Goal: Use online tool/utility: Utilize a website feature to perform a specific function

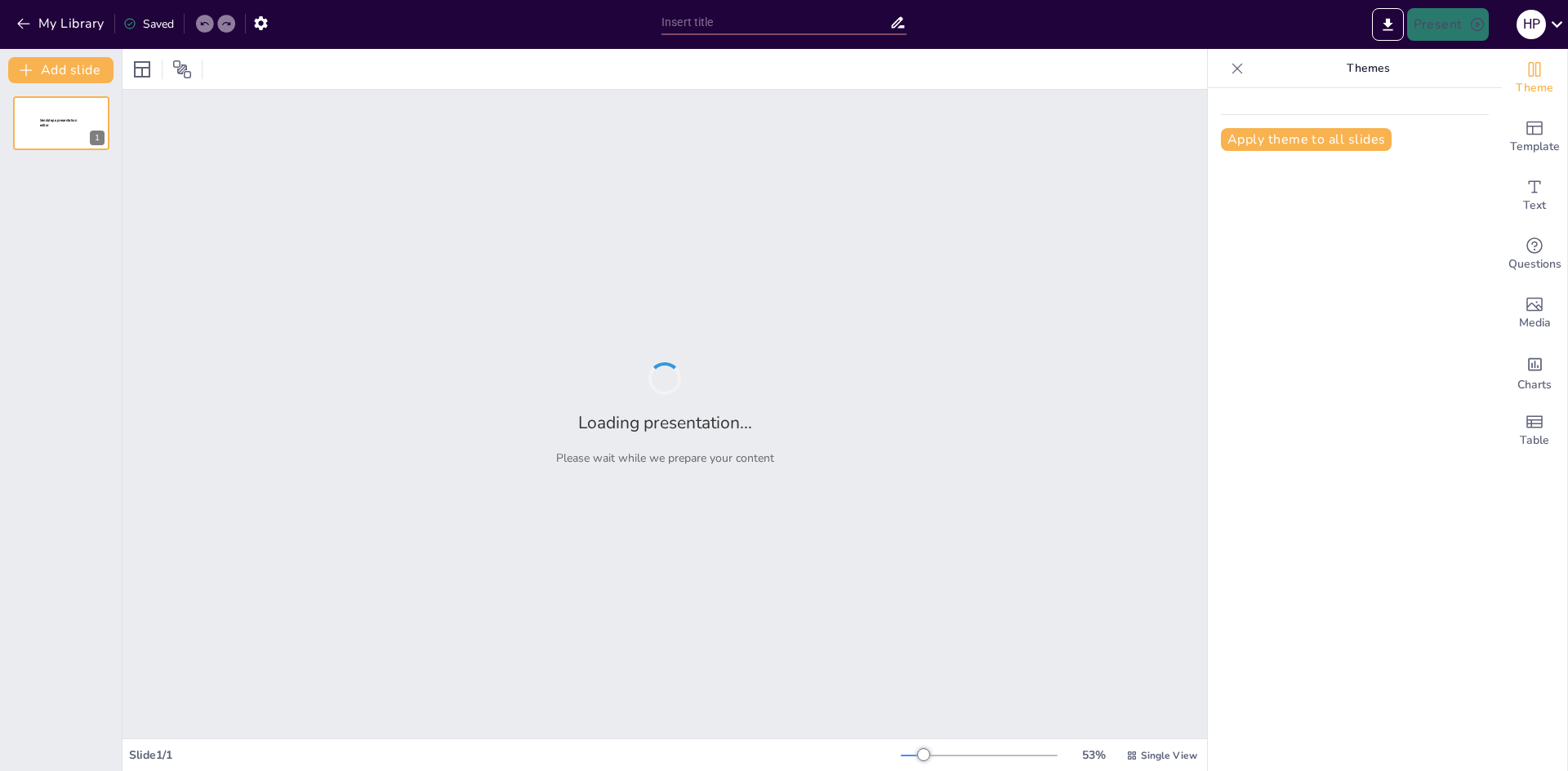
type input "¡Pausa Activa! Estira, Respira y Renueva tu Energía"
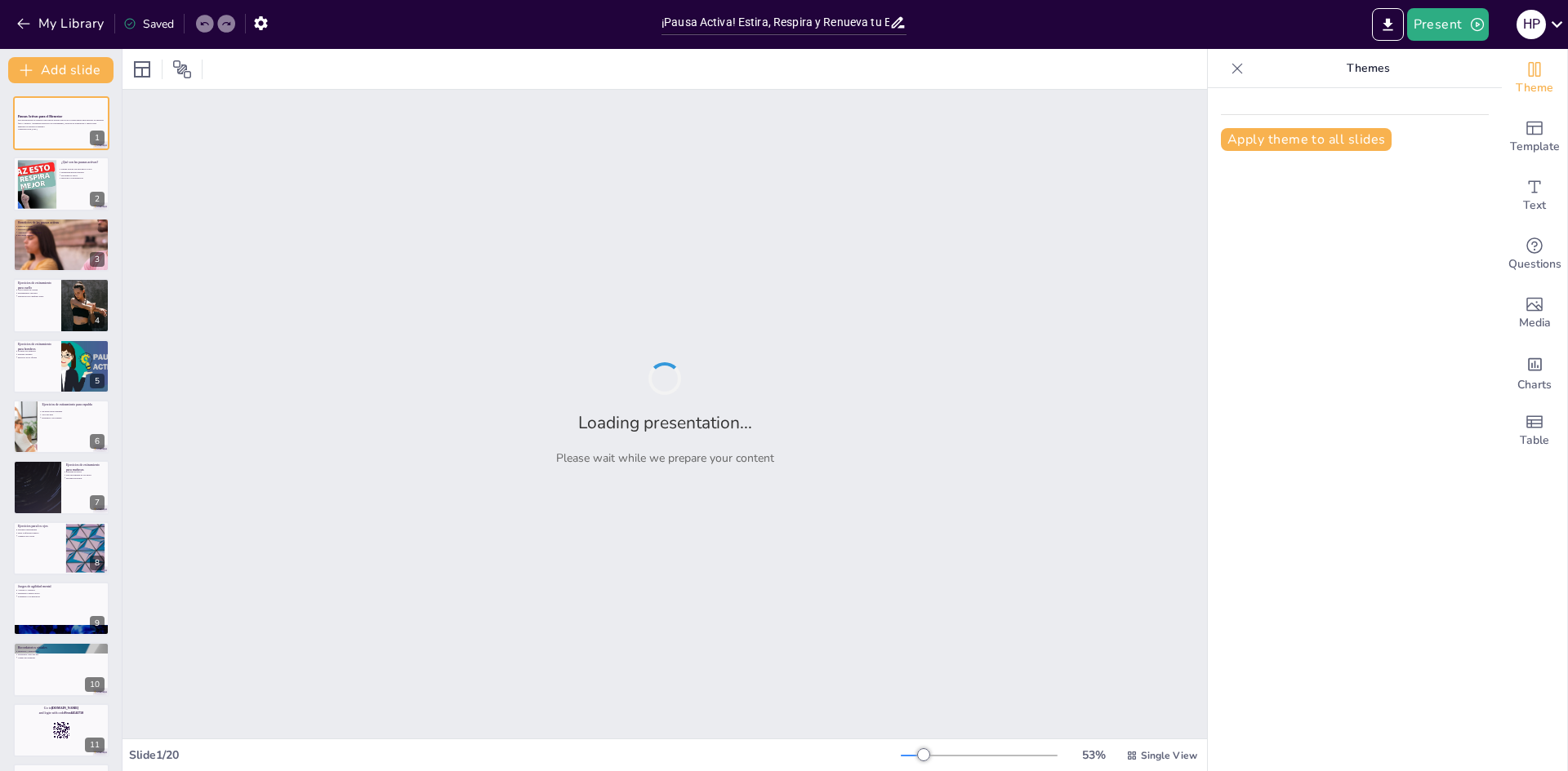
checkbox input "true"
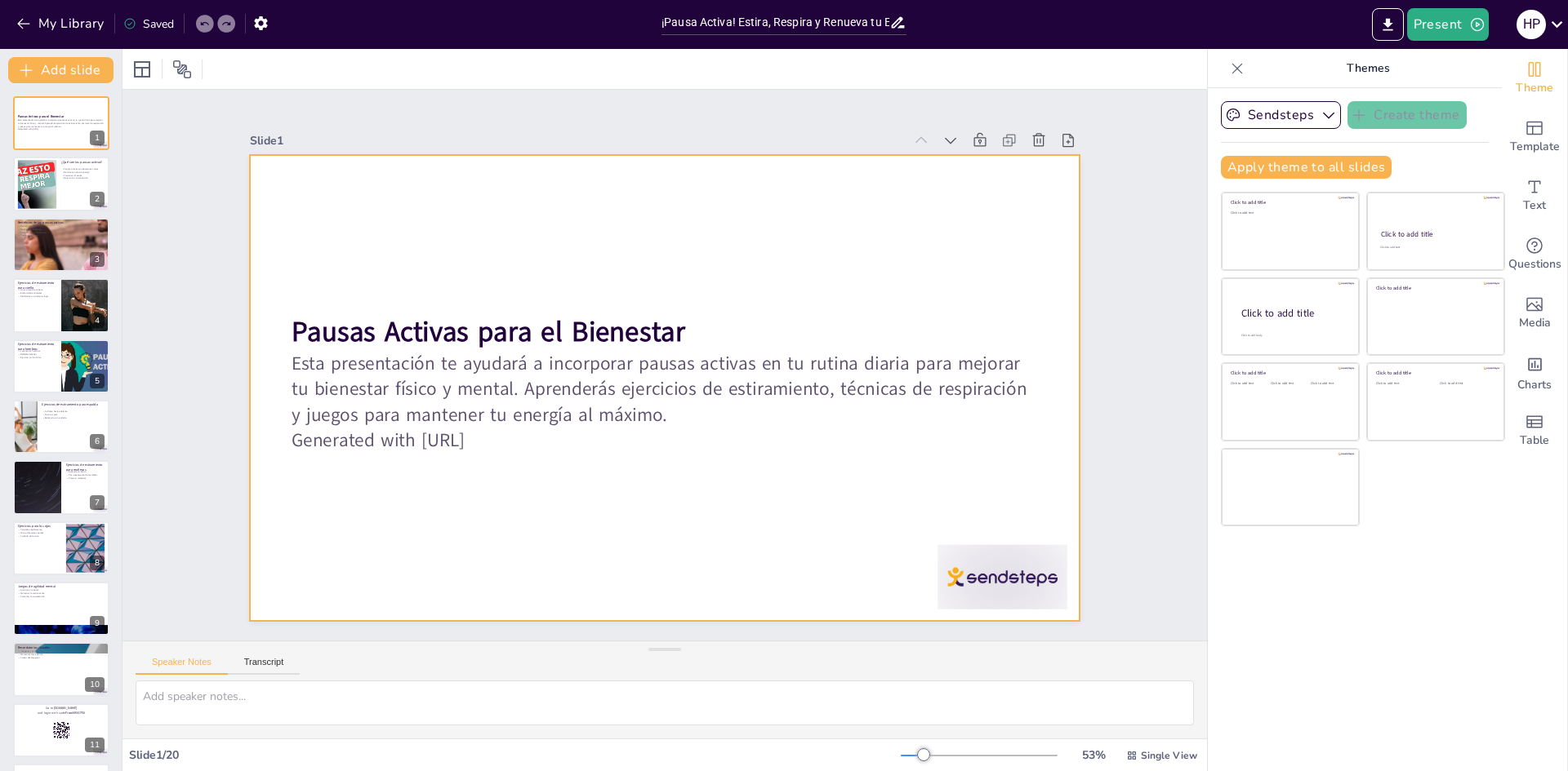
checkbox input "true"
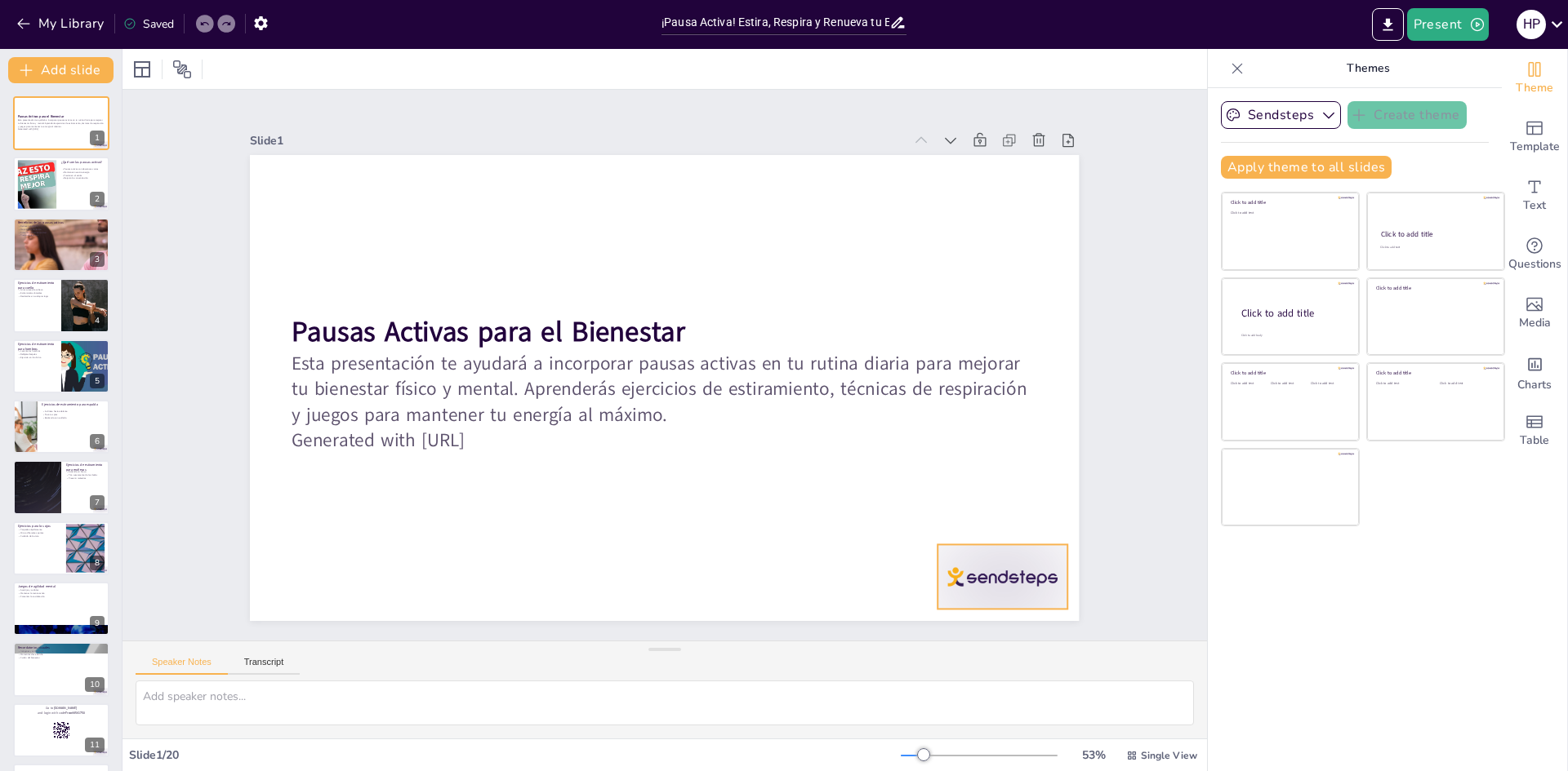
click at [974, 598] on div at bounding box center [952, 643] width 141 height 90
checkbox input "true"
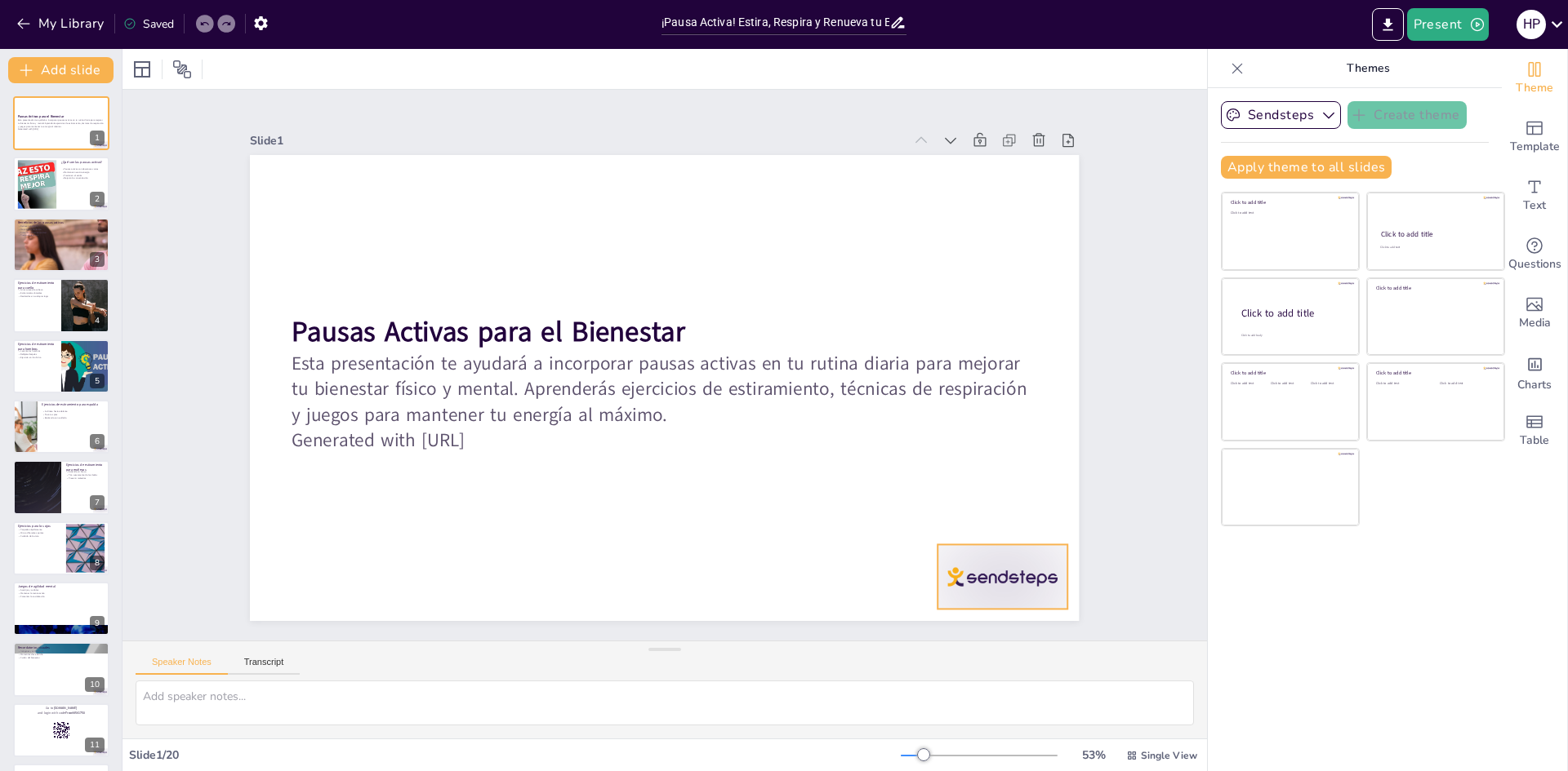
checkbox input "true"
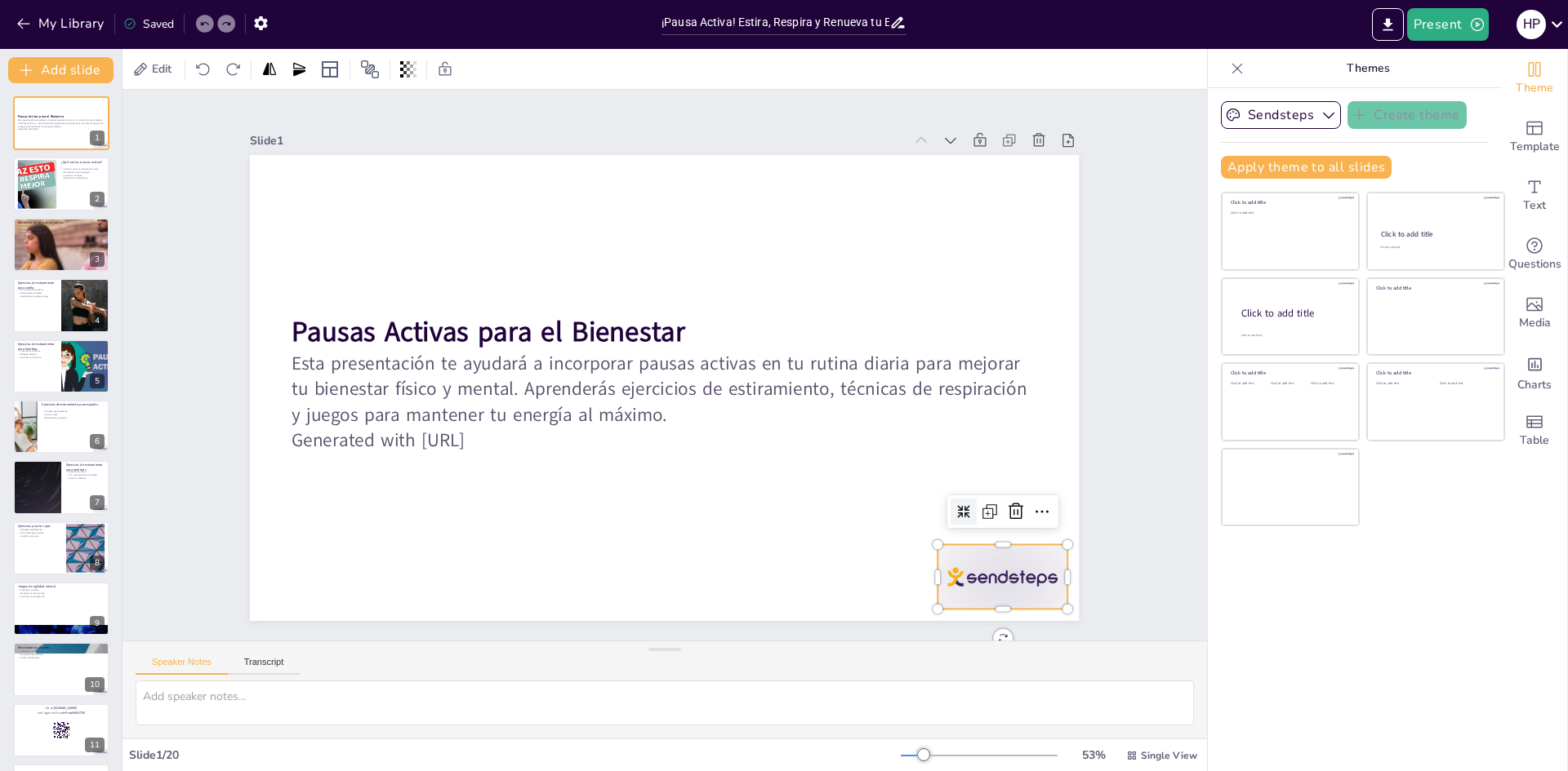
checkbox input "true"
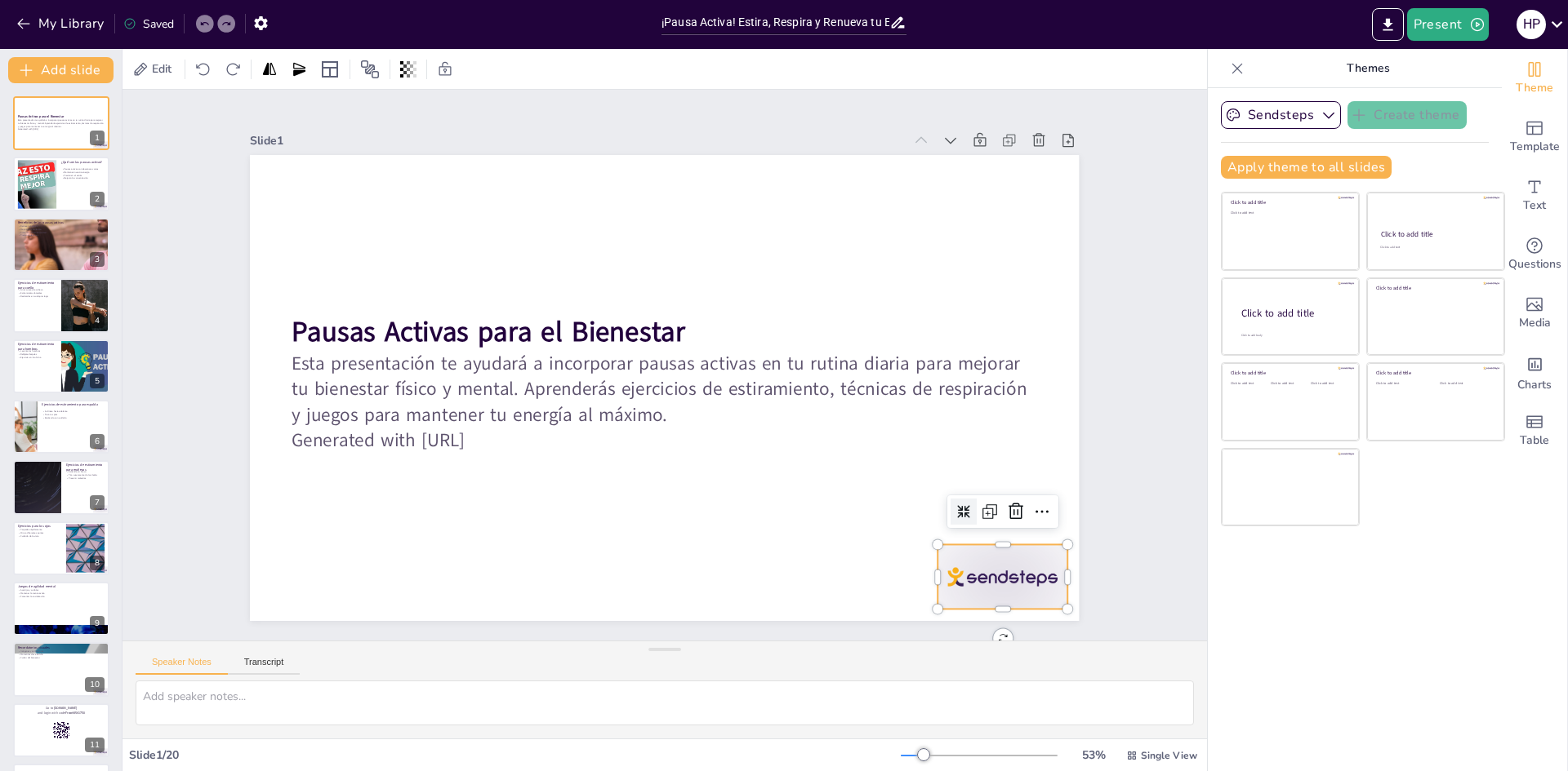
checkbox input "true"
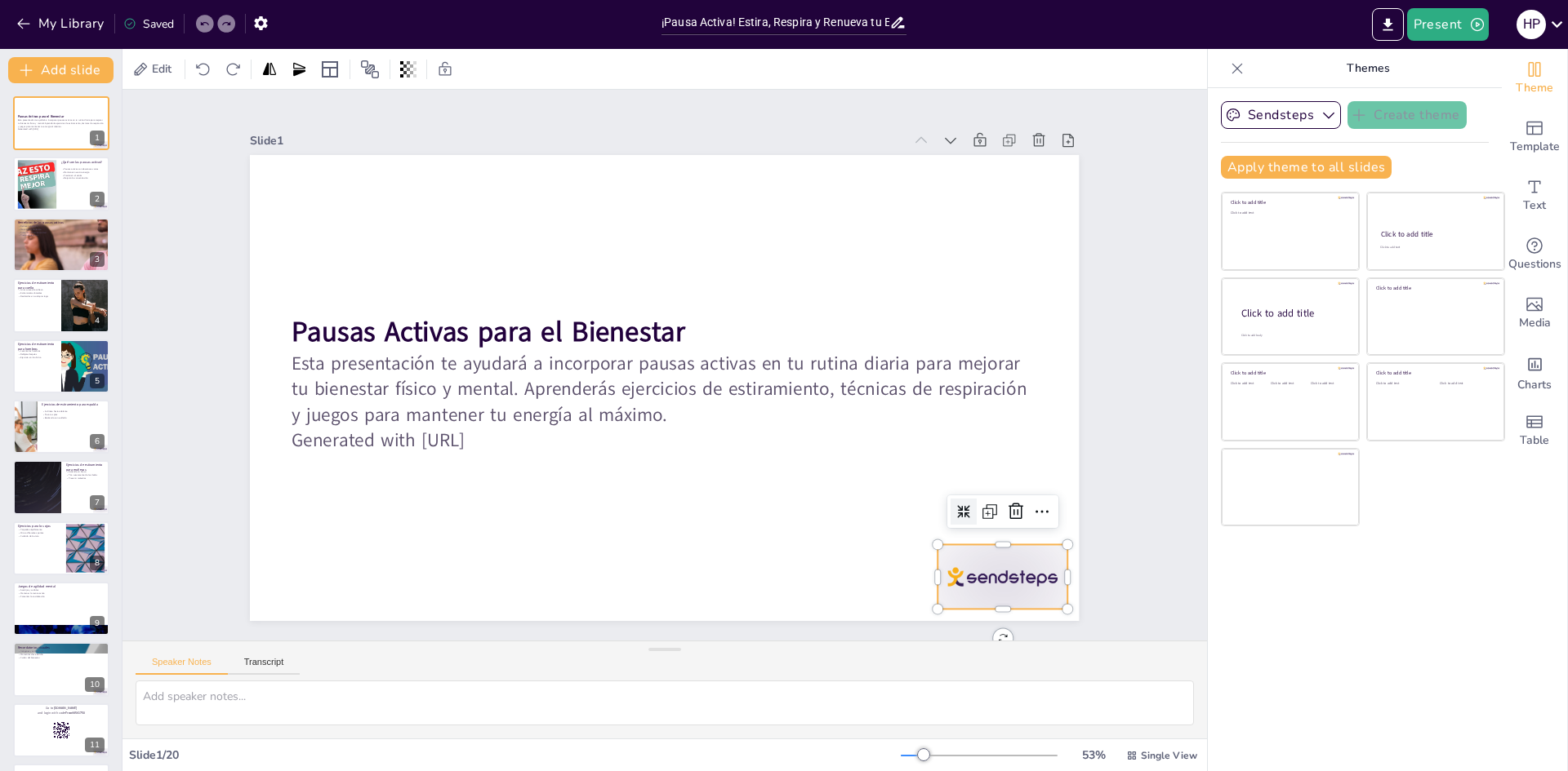
checkbox input "true"
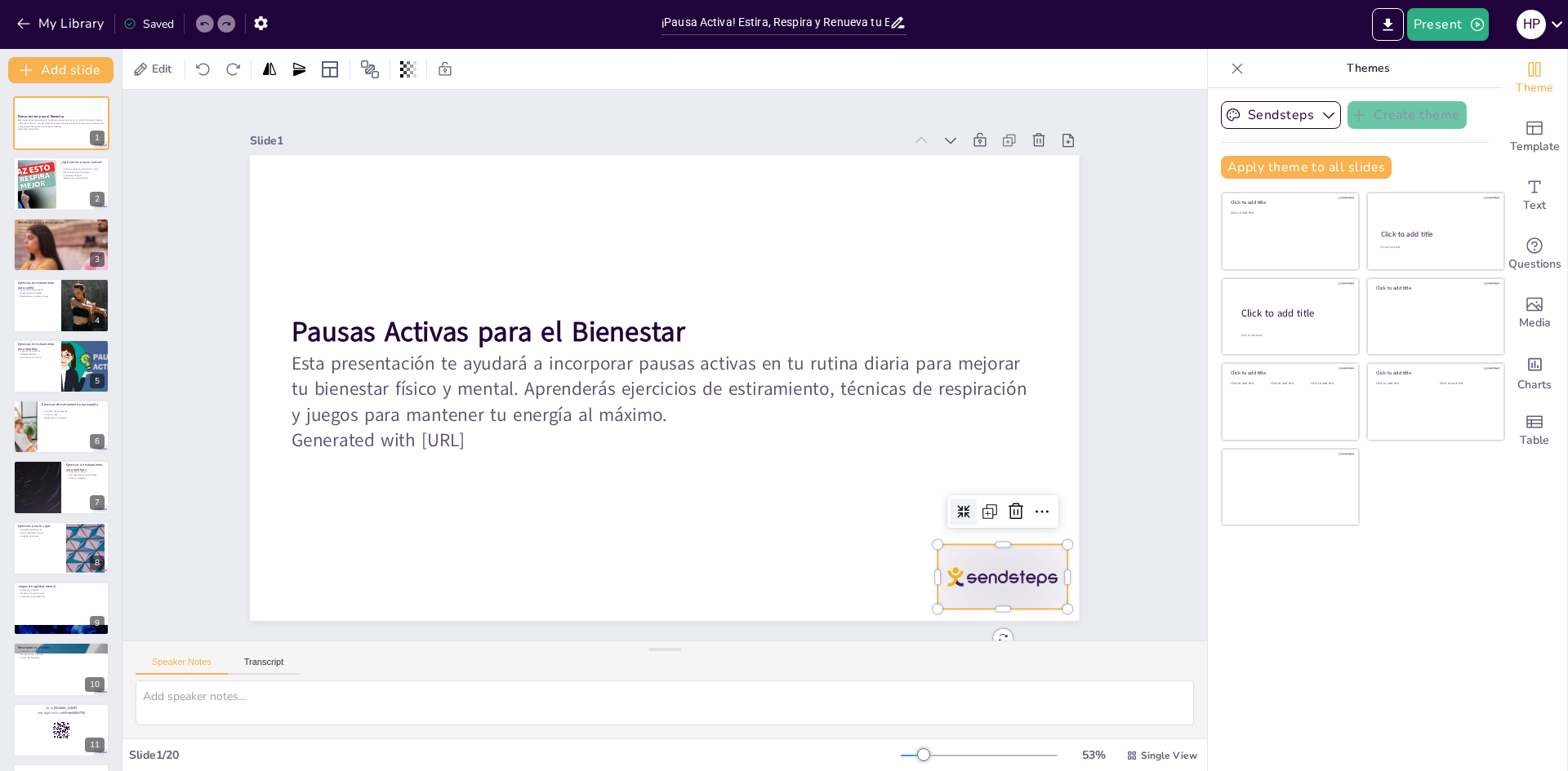
checkbox input "true"
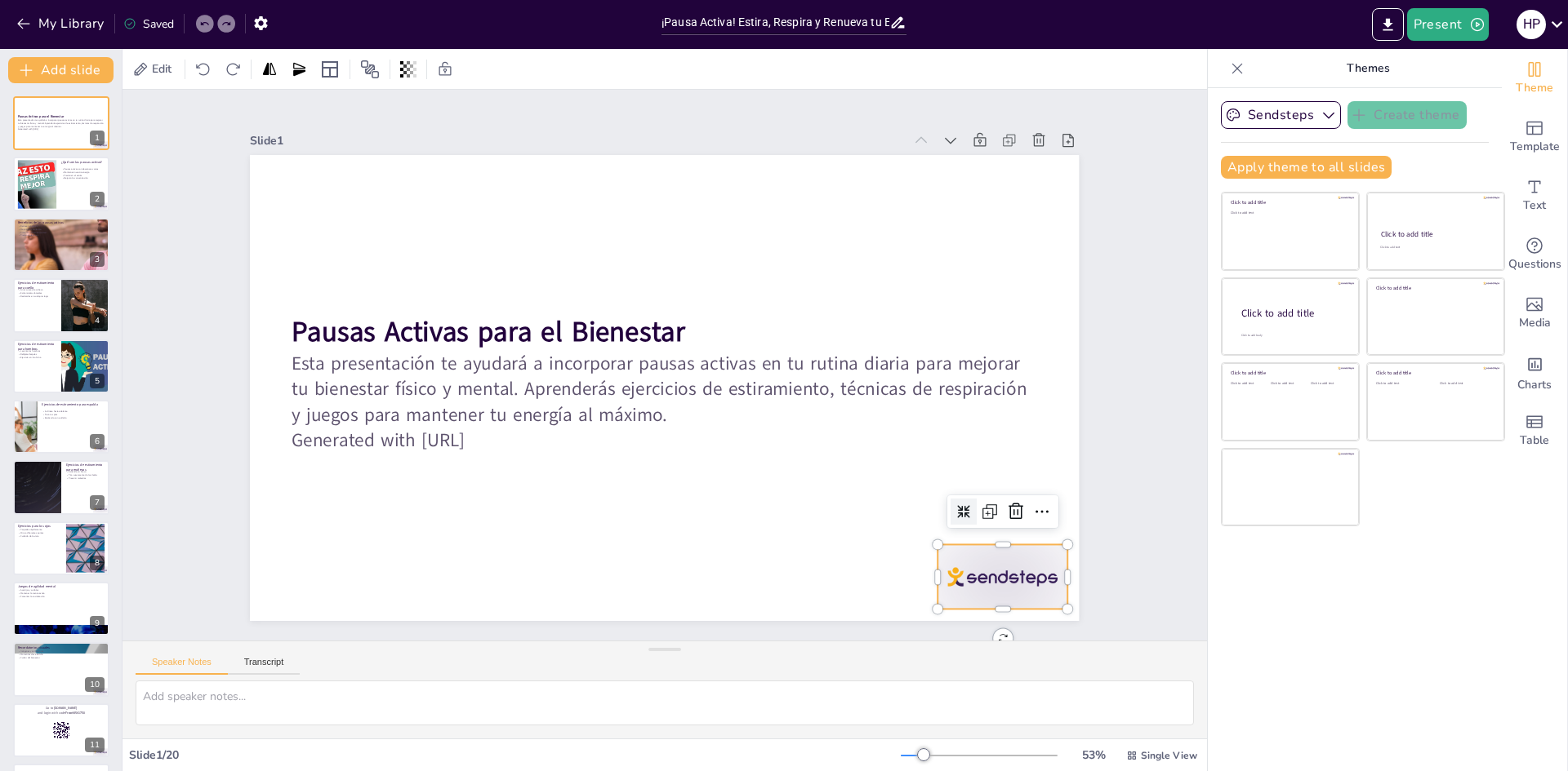
checkbox input "true"
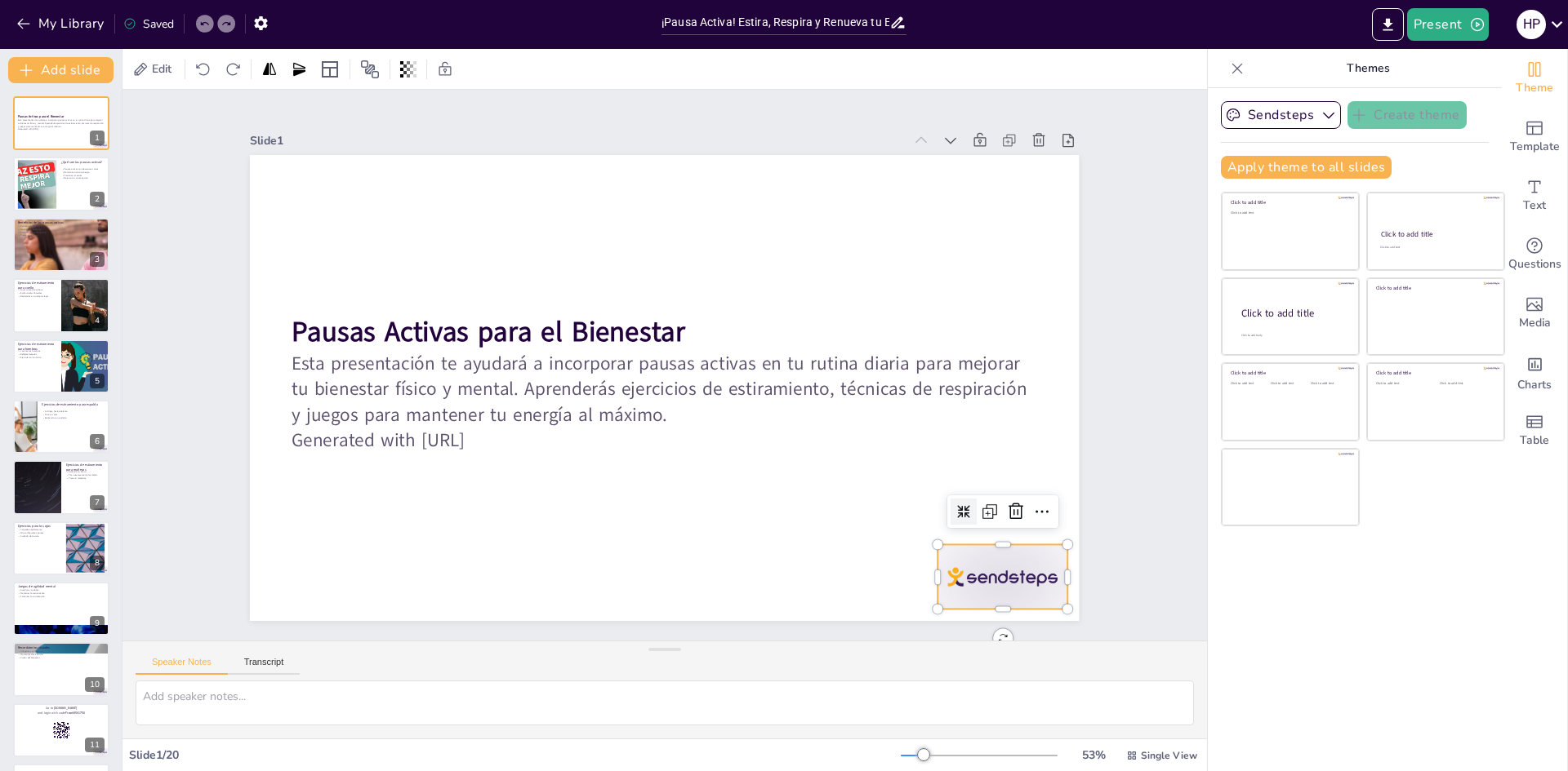
checkbox input "true"
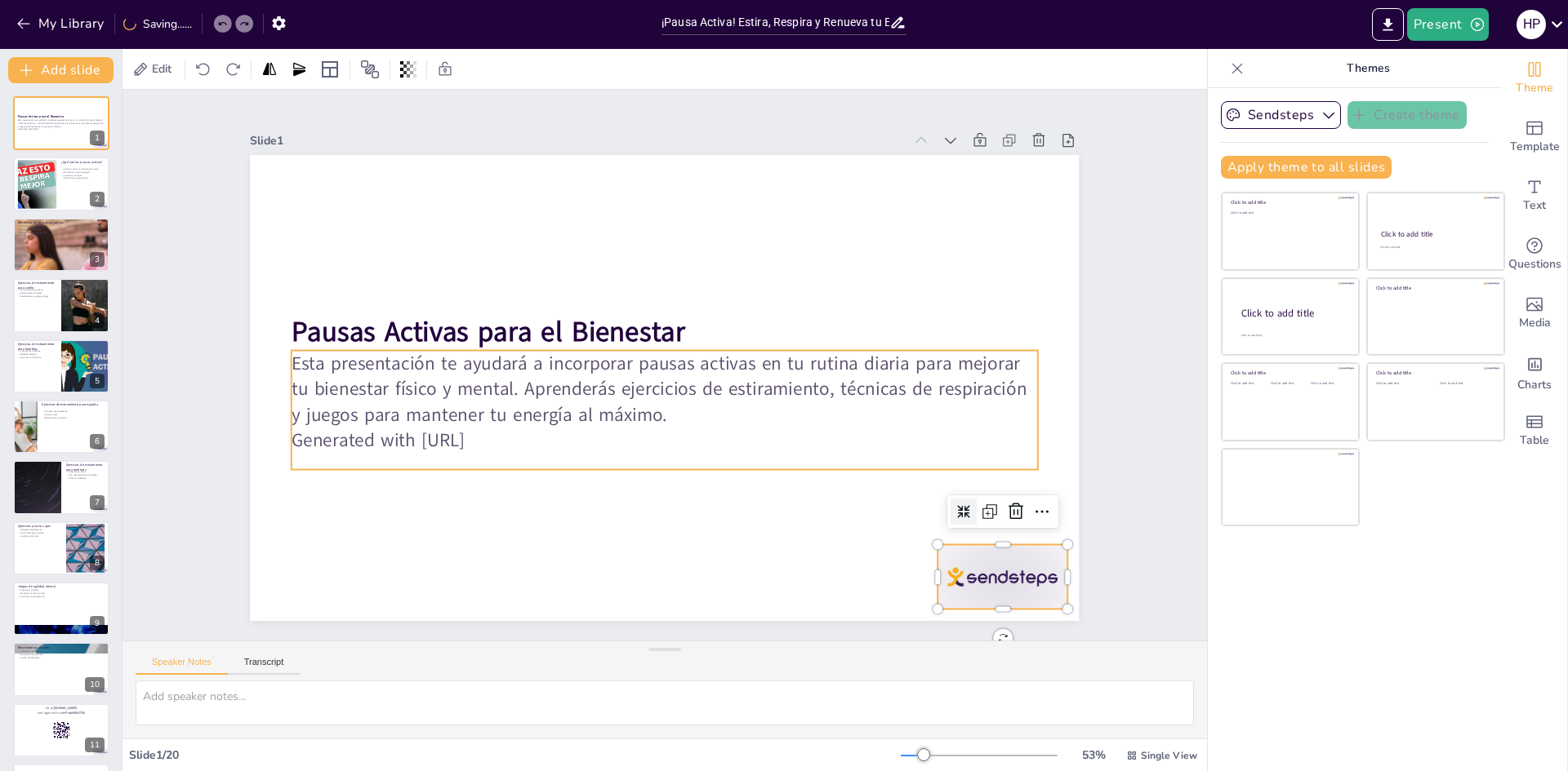
checkbox input "true"
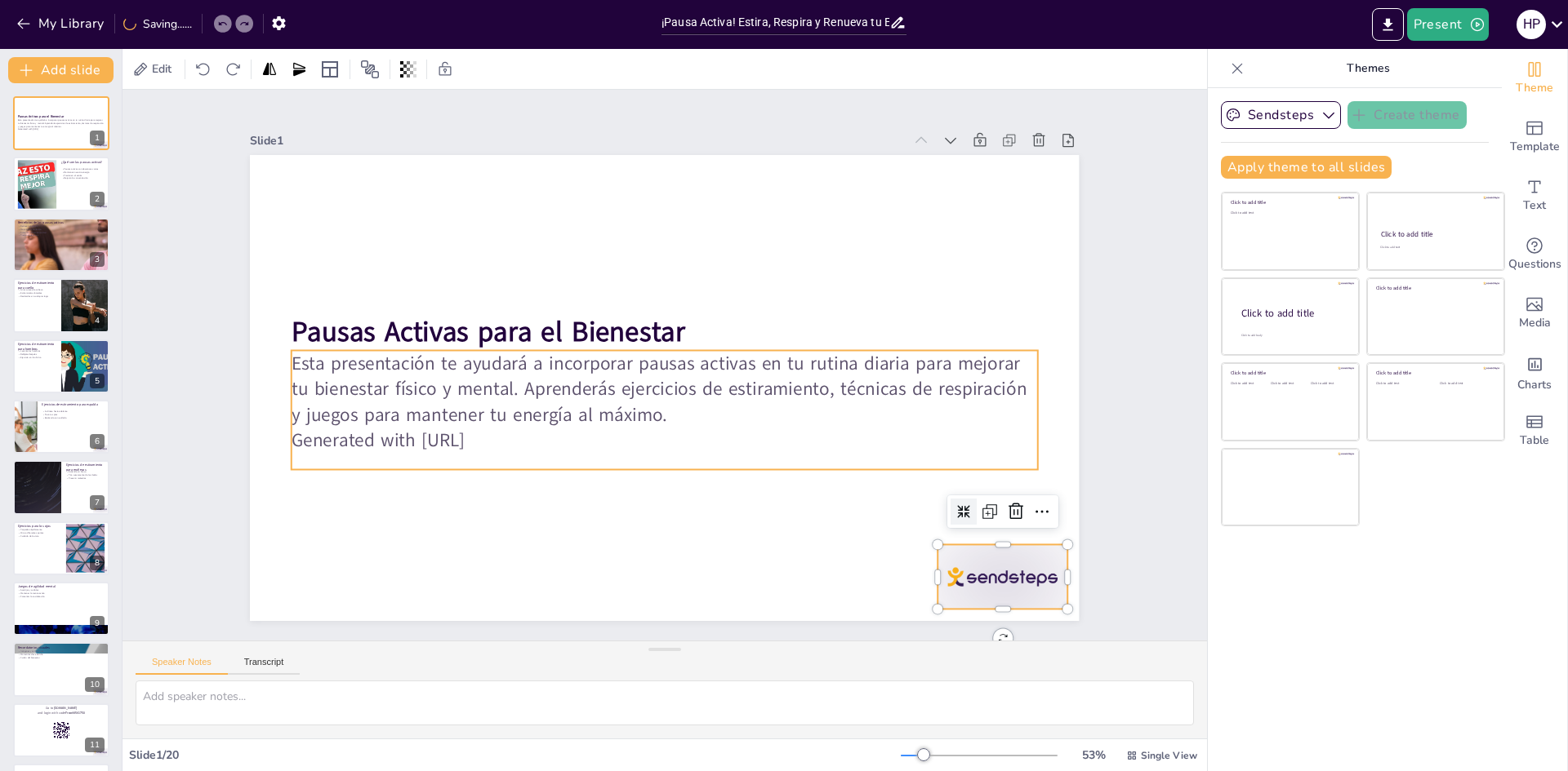
checkbox input "true"
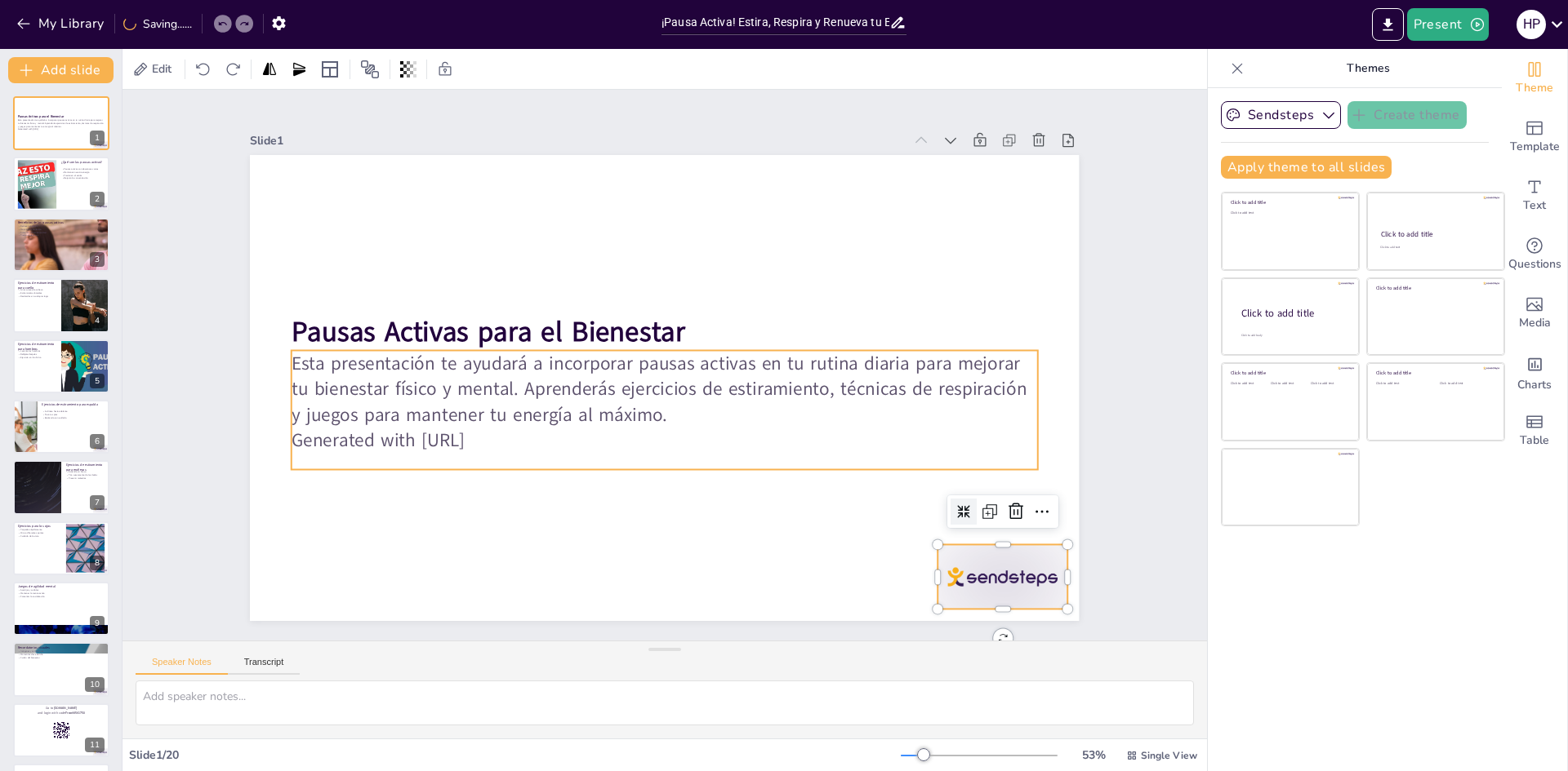
checkbox input "true"
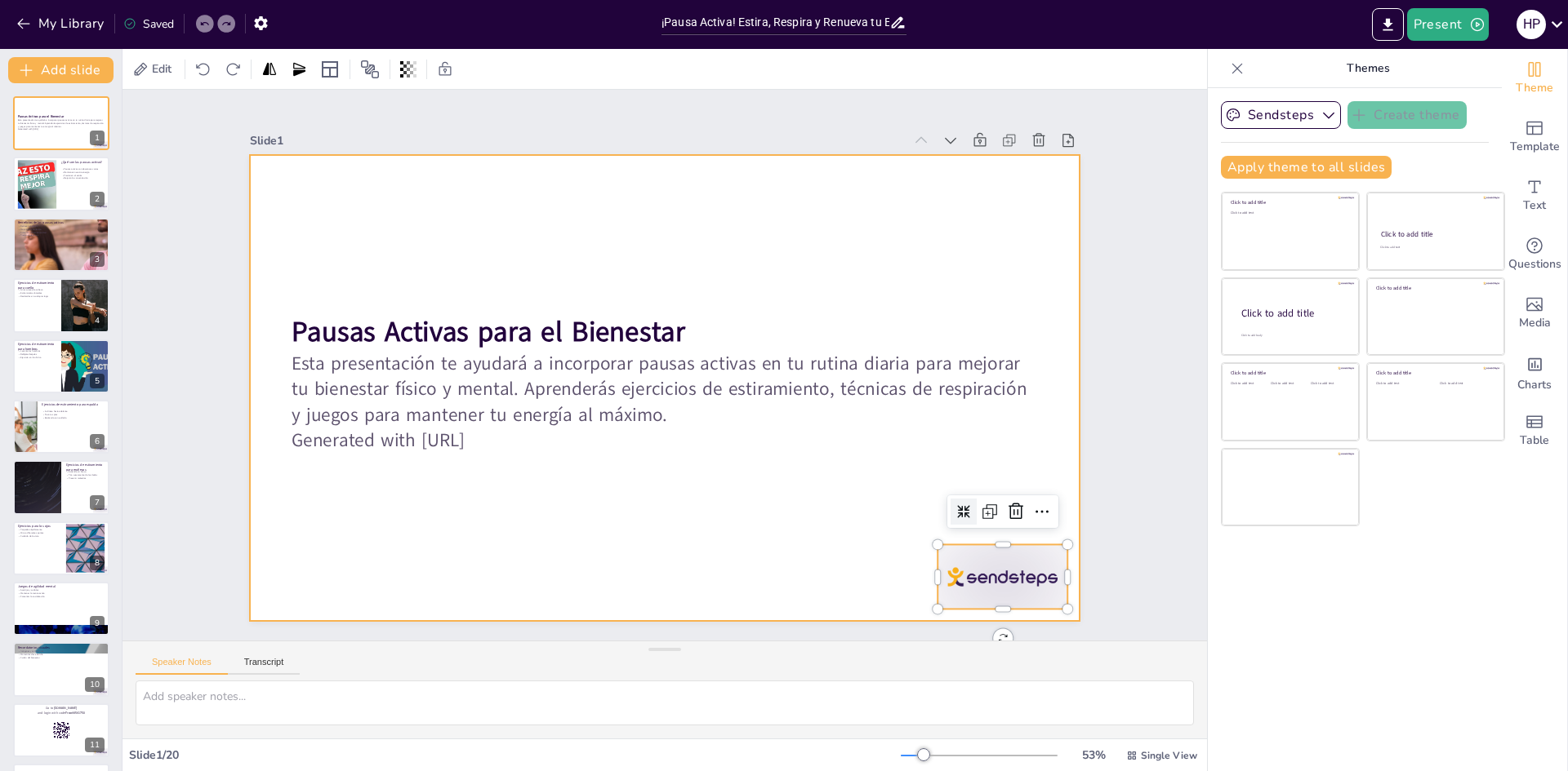
checkbox input "true"
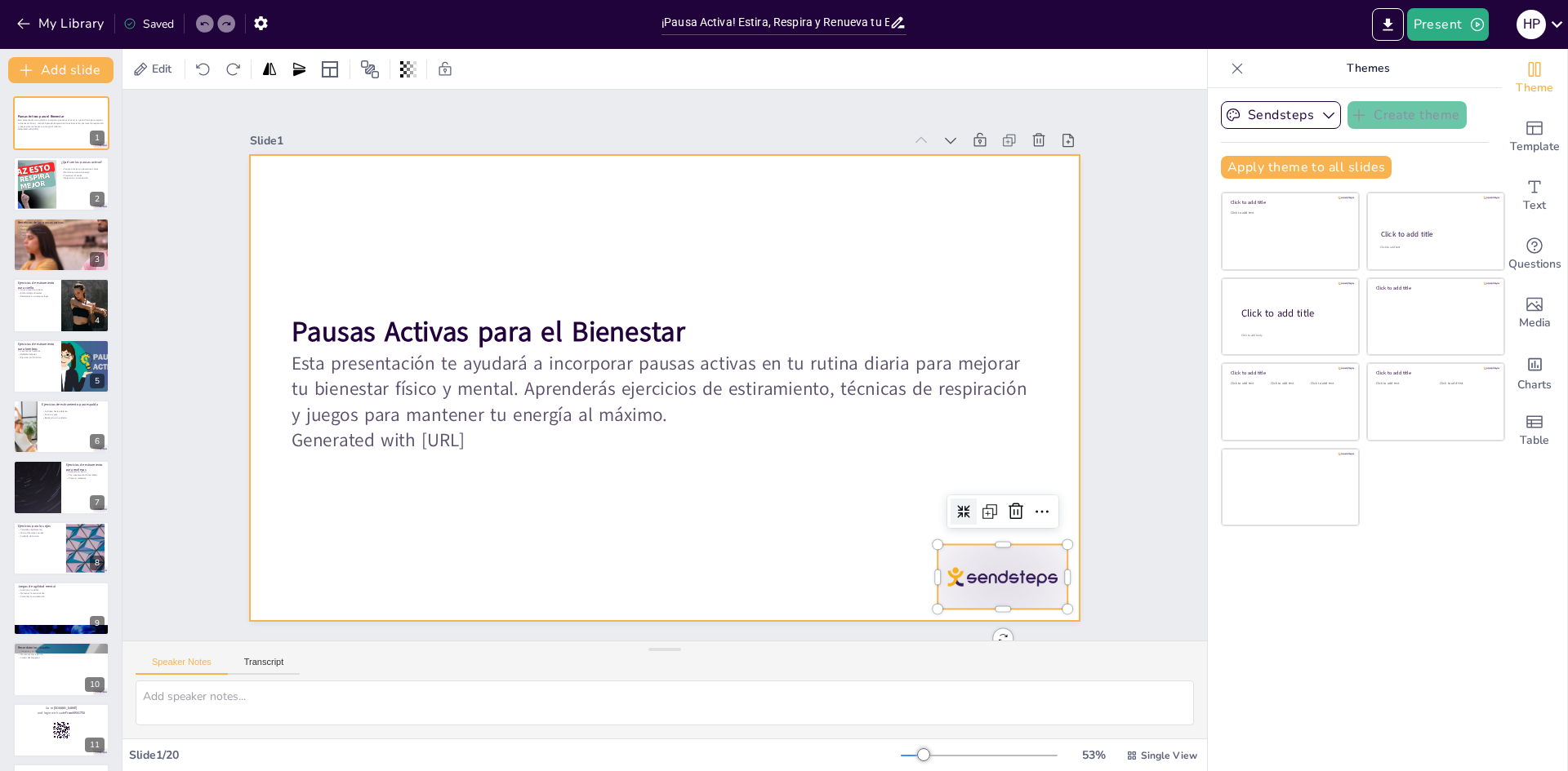
checkbox input "true"
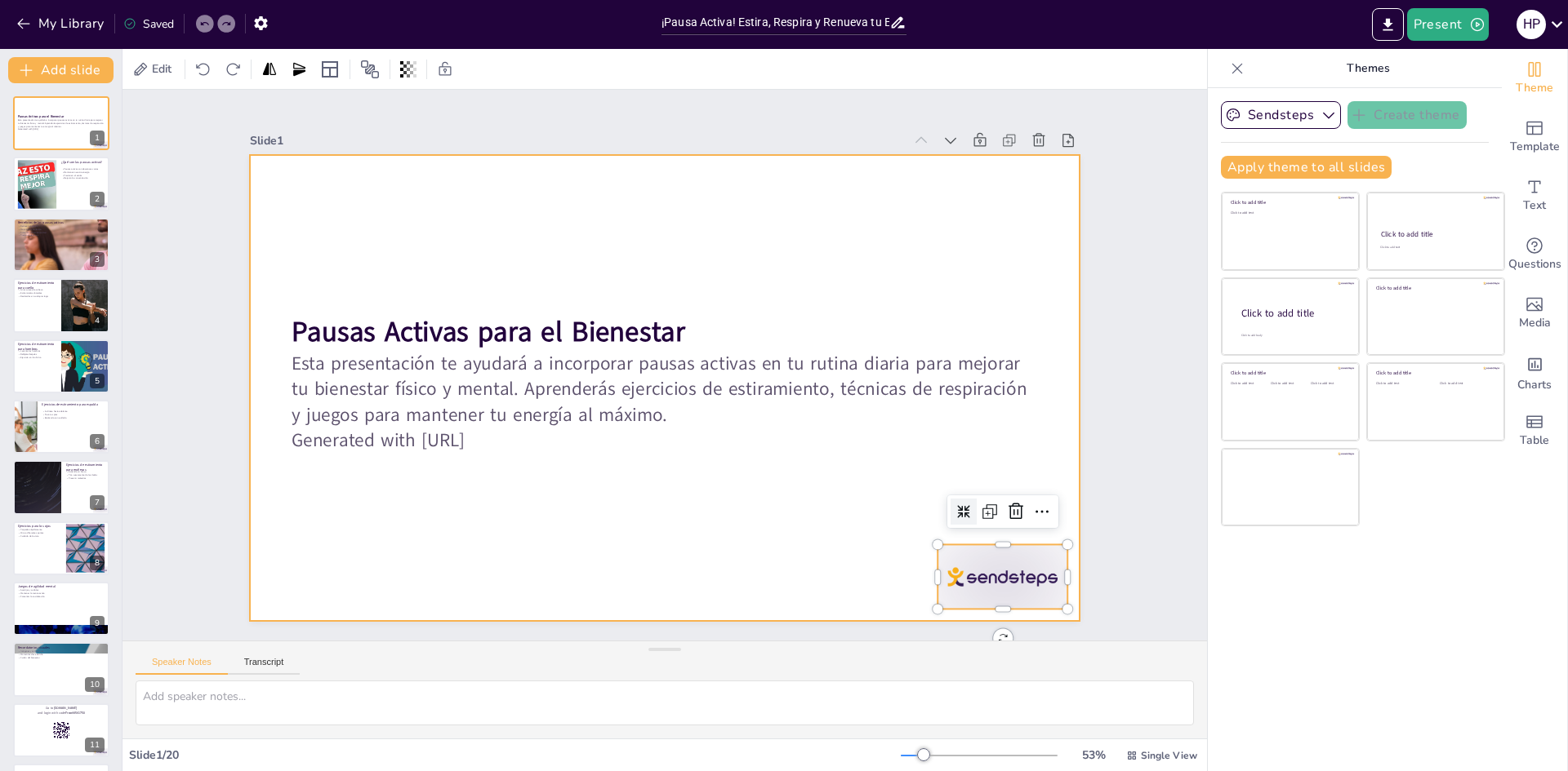
checkbox input "true"
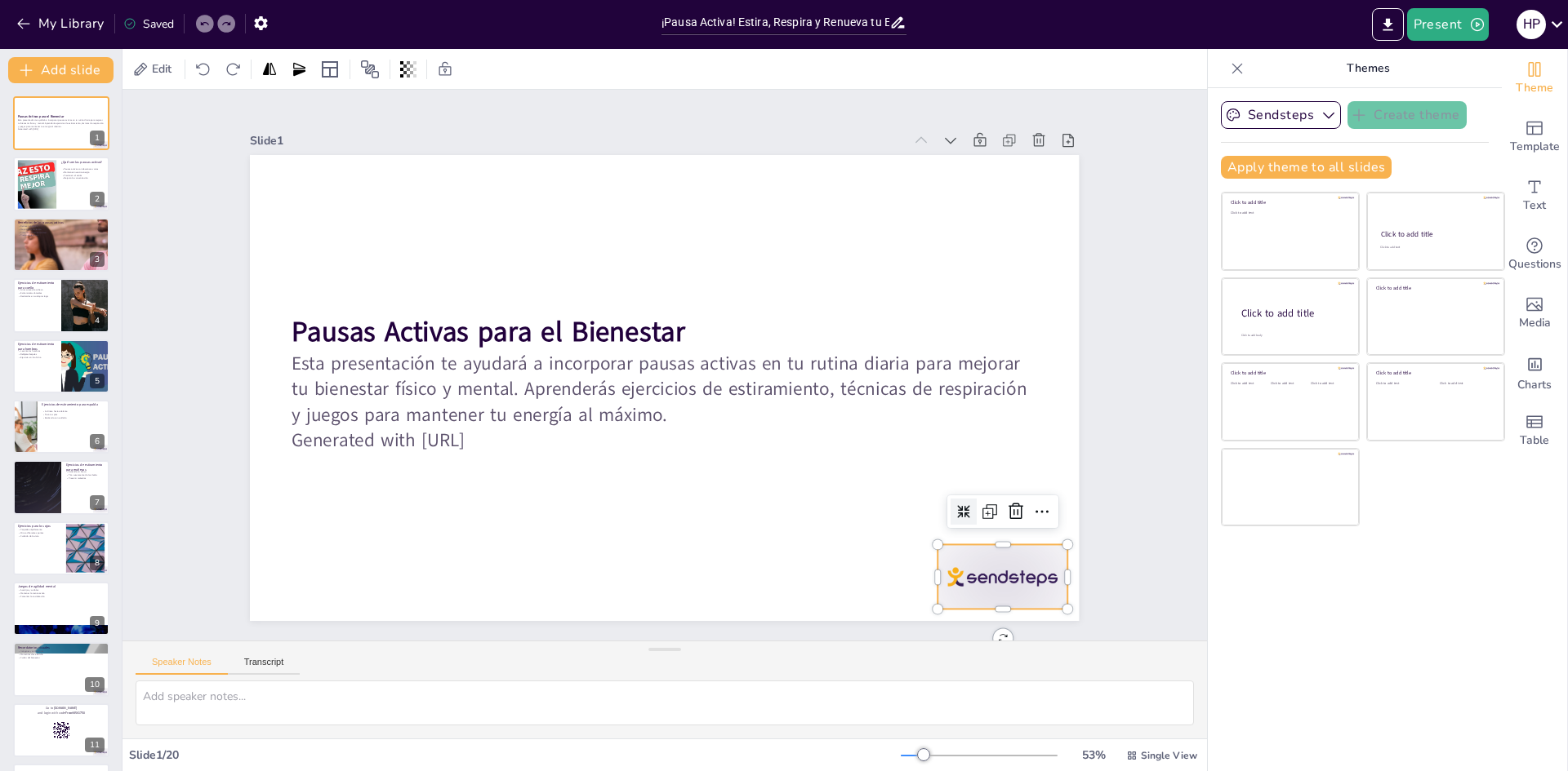
checkbox input "true"
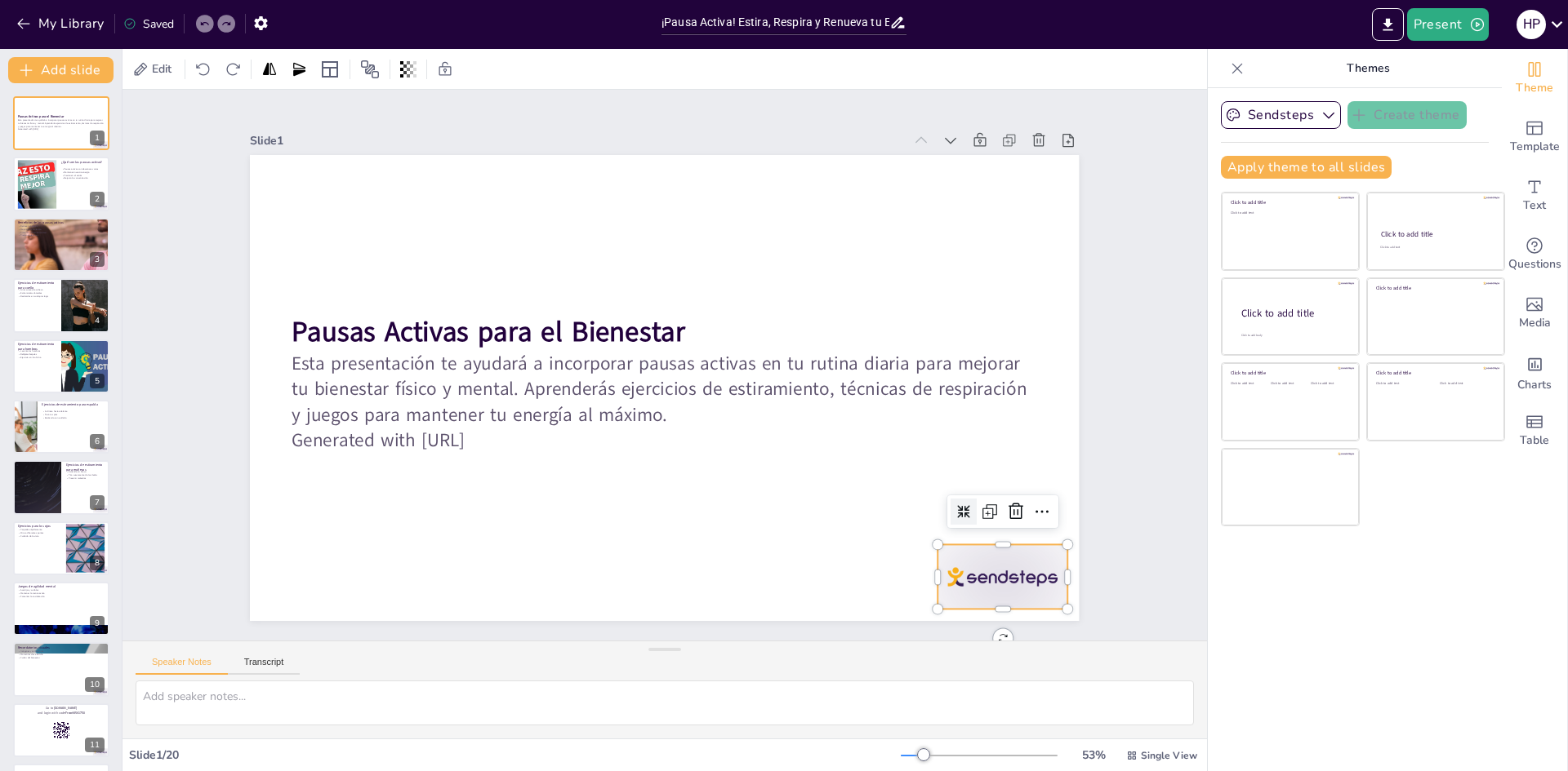
checkbox input "true"
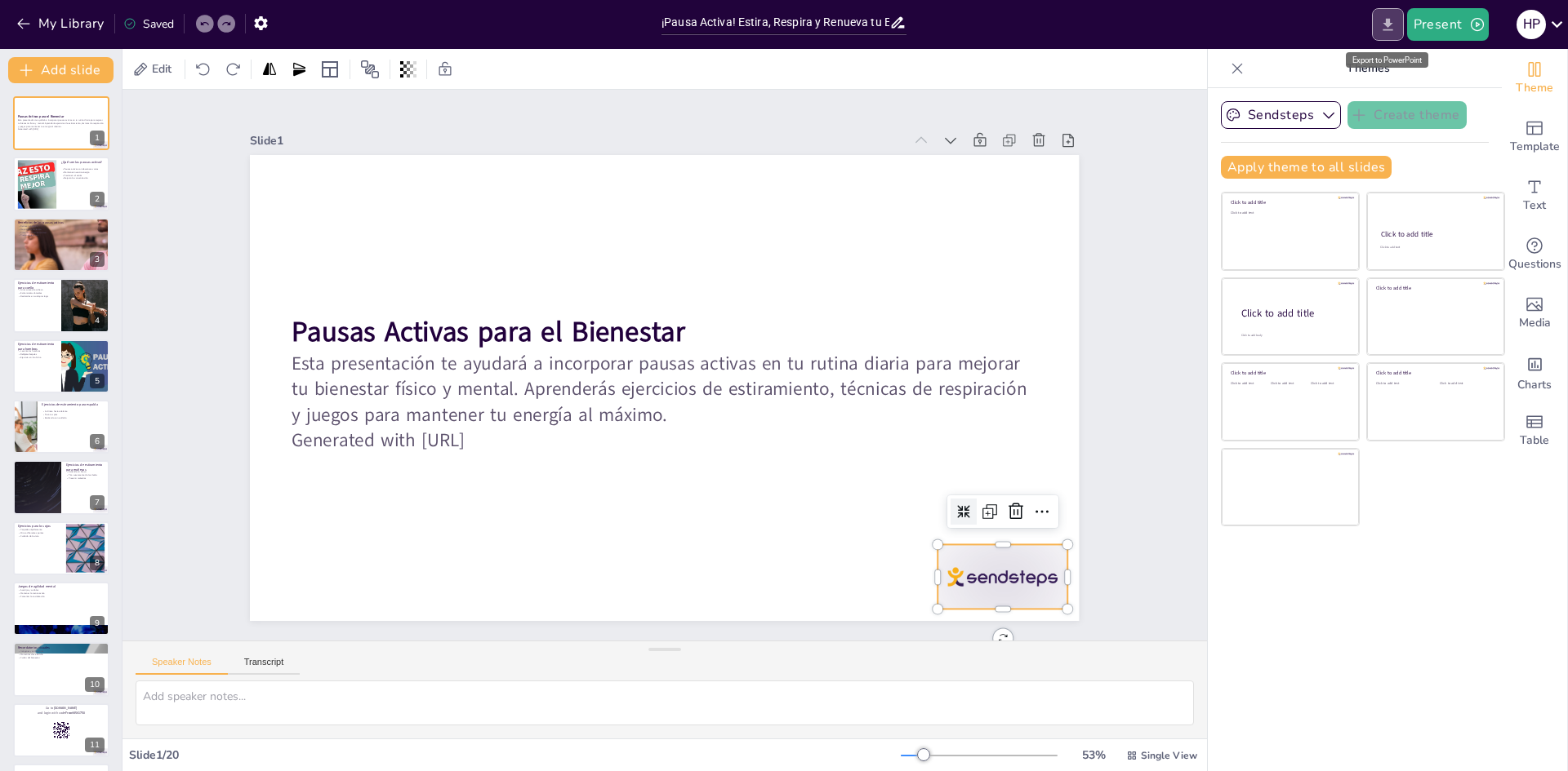
click at [1394, 26] on icon "Export to PowerPoint" at bounding box center [1388, 25] width 17 height 17
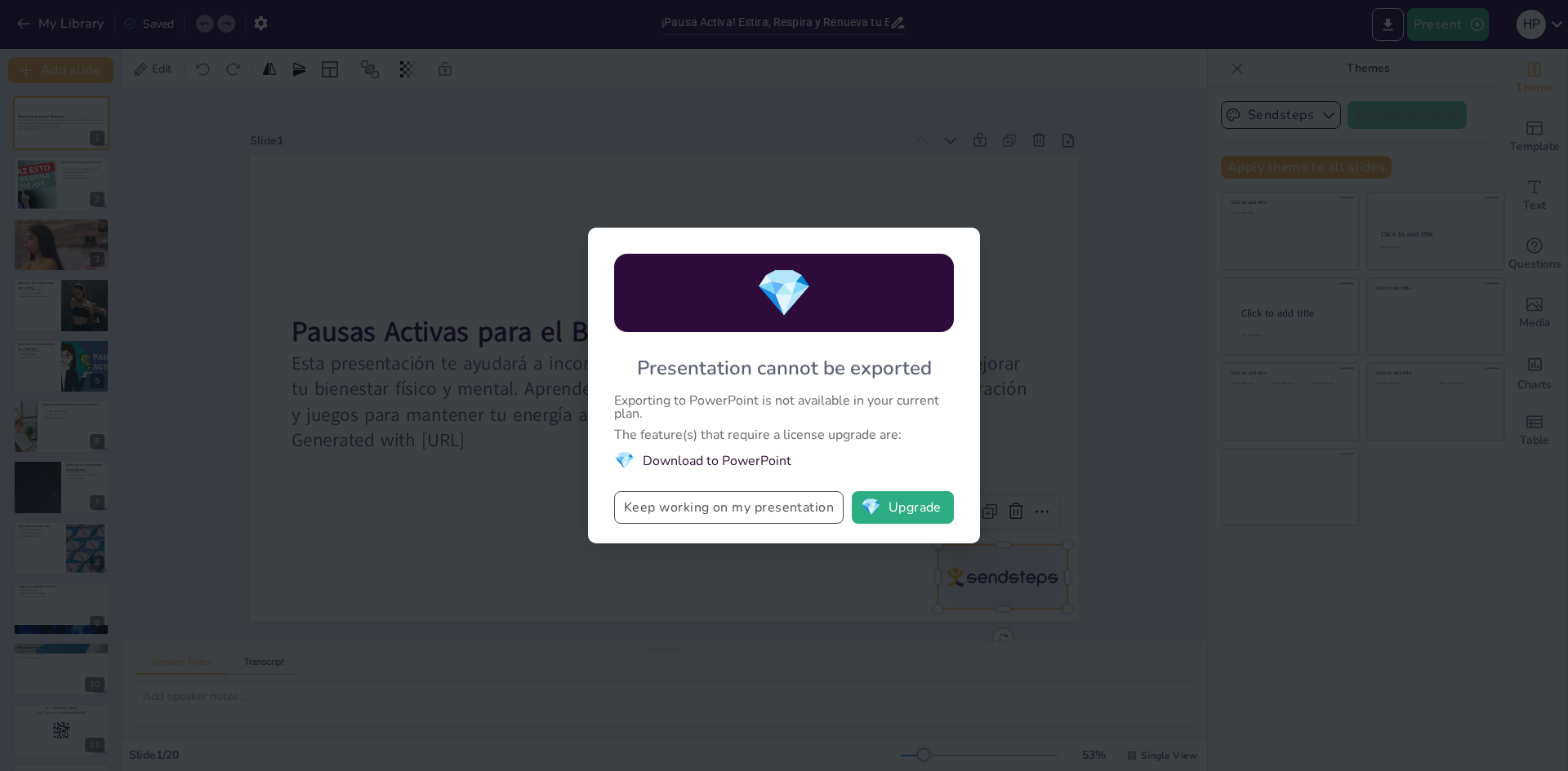
click at [728, 507] on button "Keep working on my presentation" at bounding box center [729, 507] width 230 height 33
checkbox input "true"
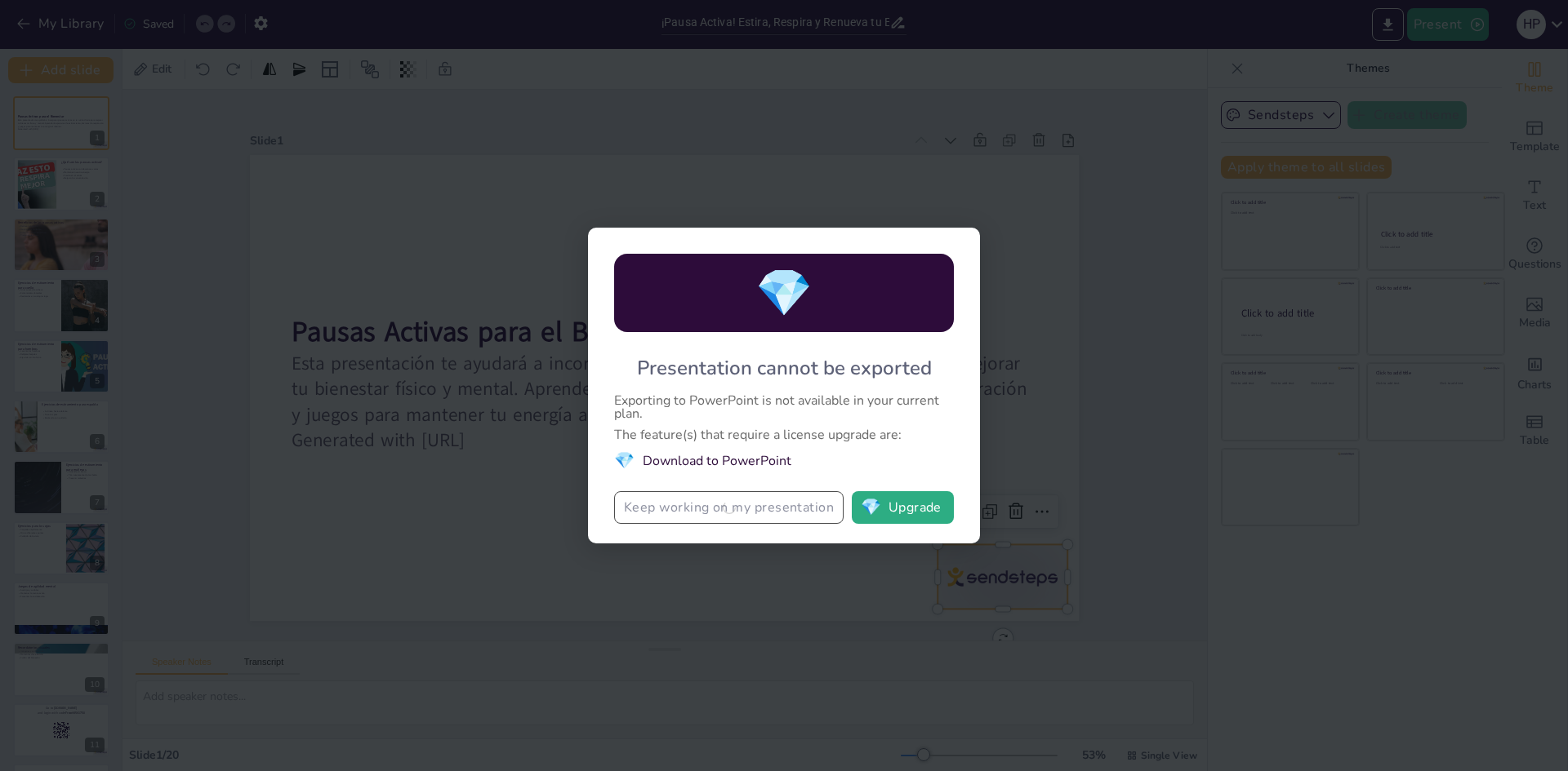
checkbox input "true"
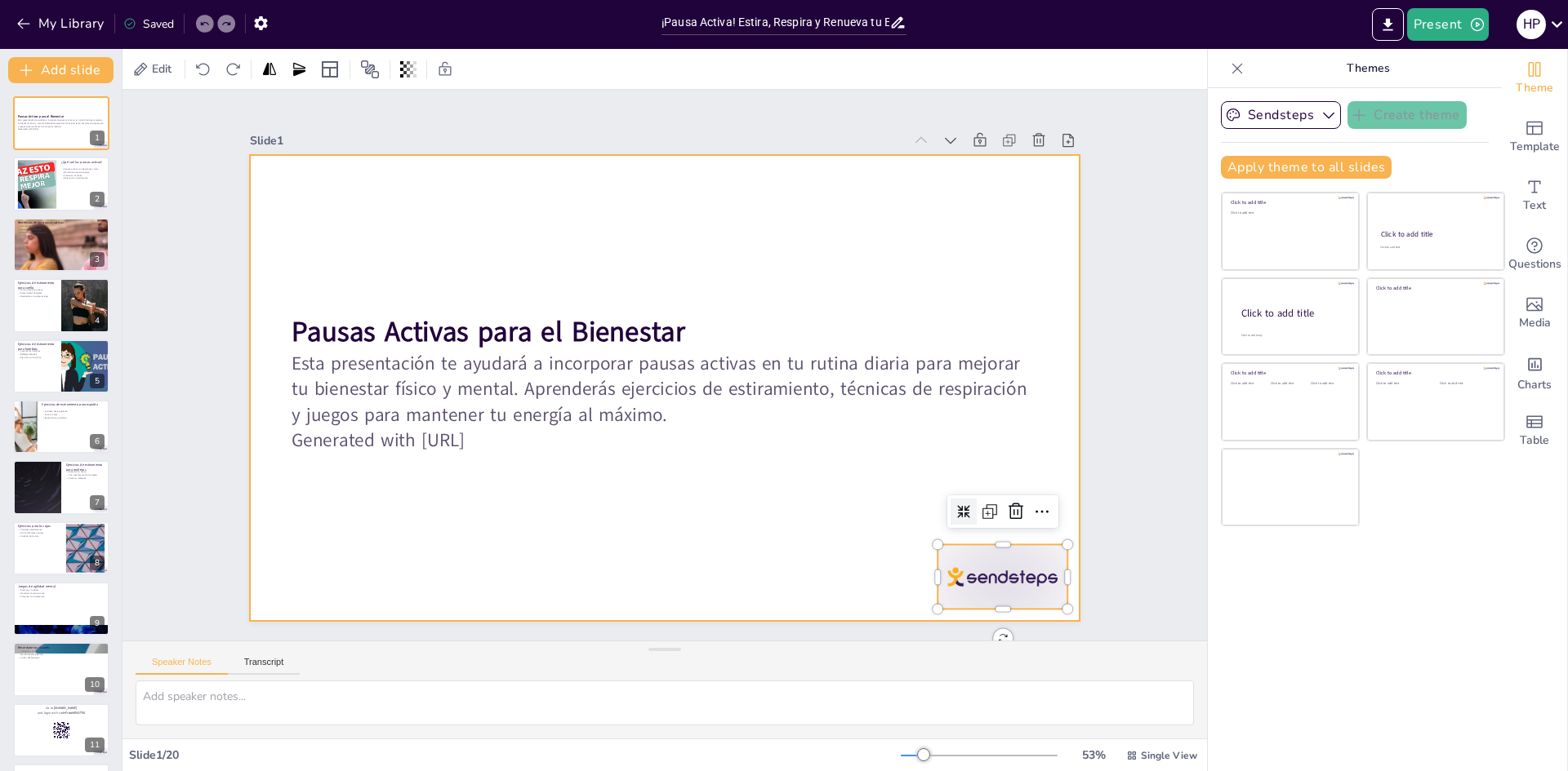
checkbox input "true"
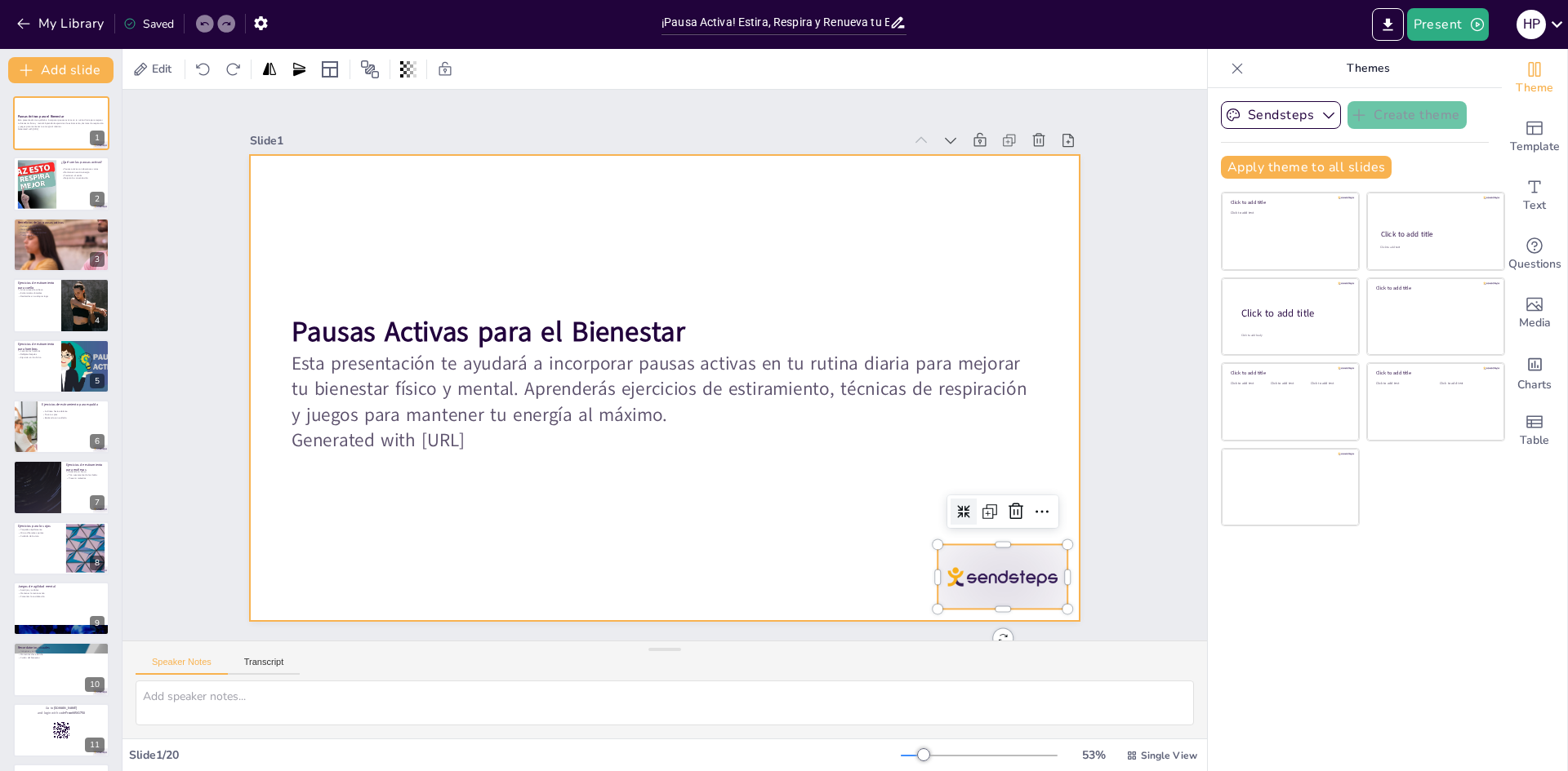
checkbox input "true"
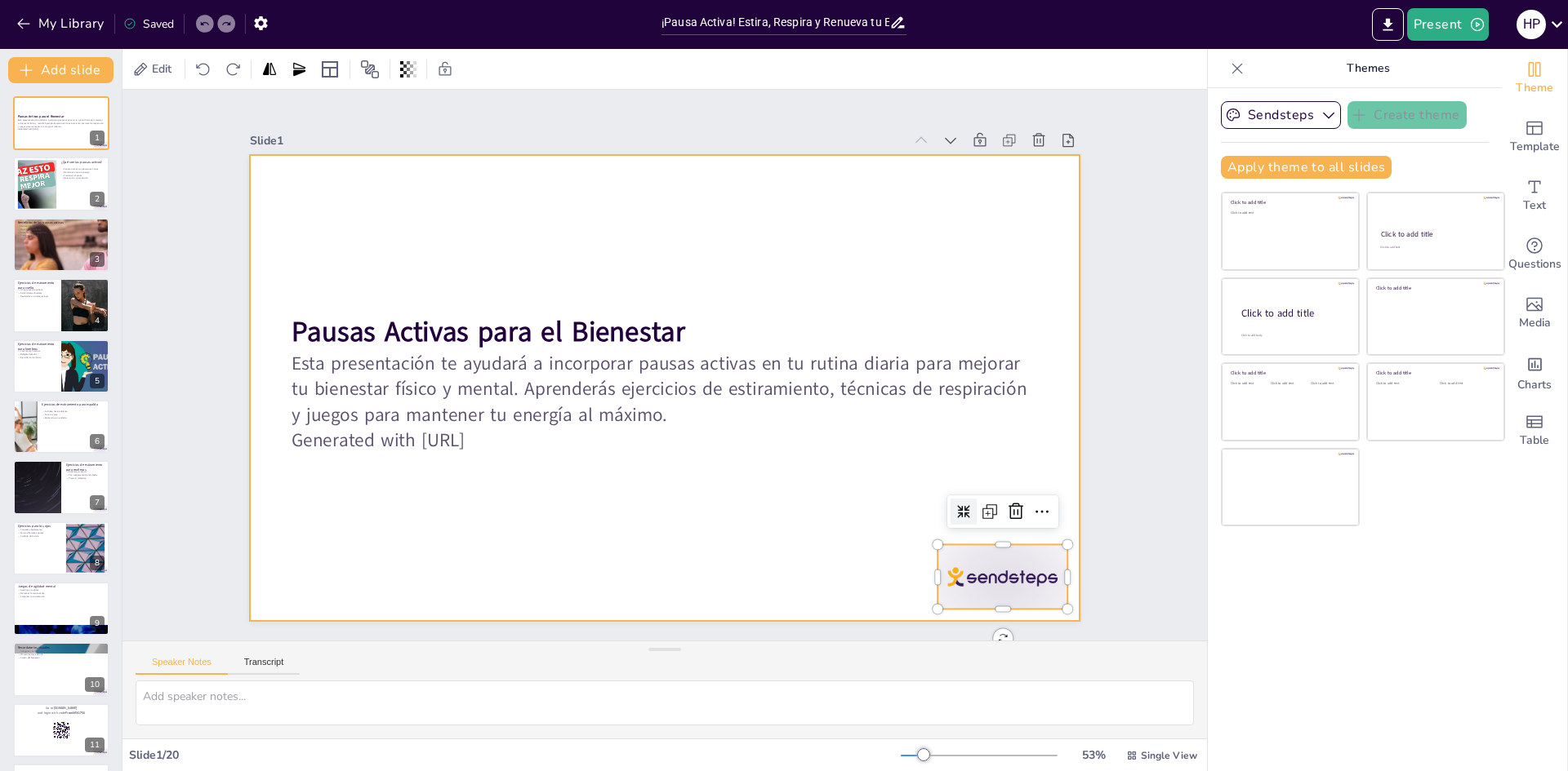
checkbox input "true"
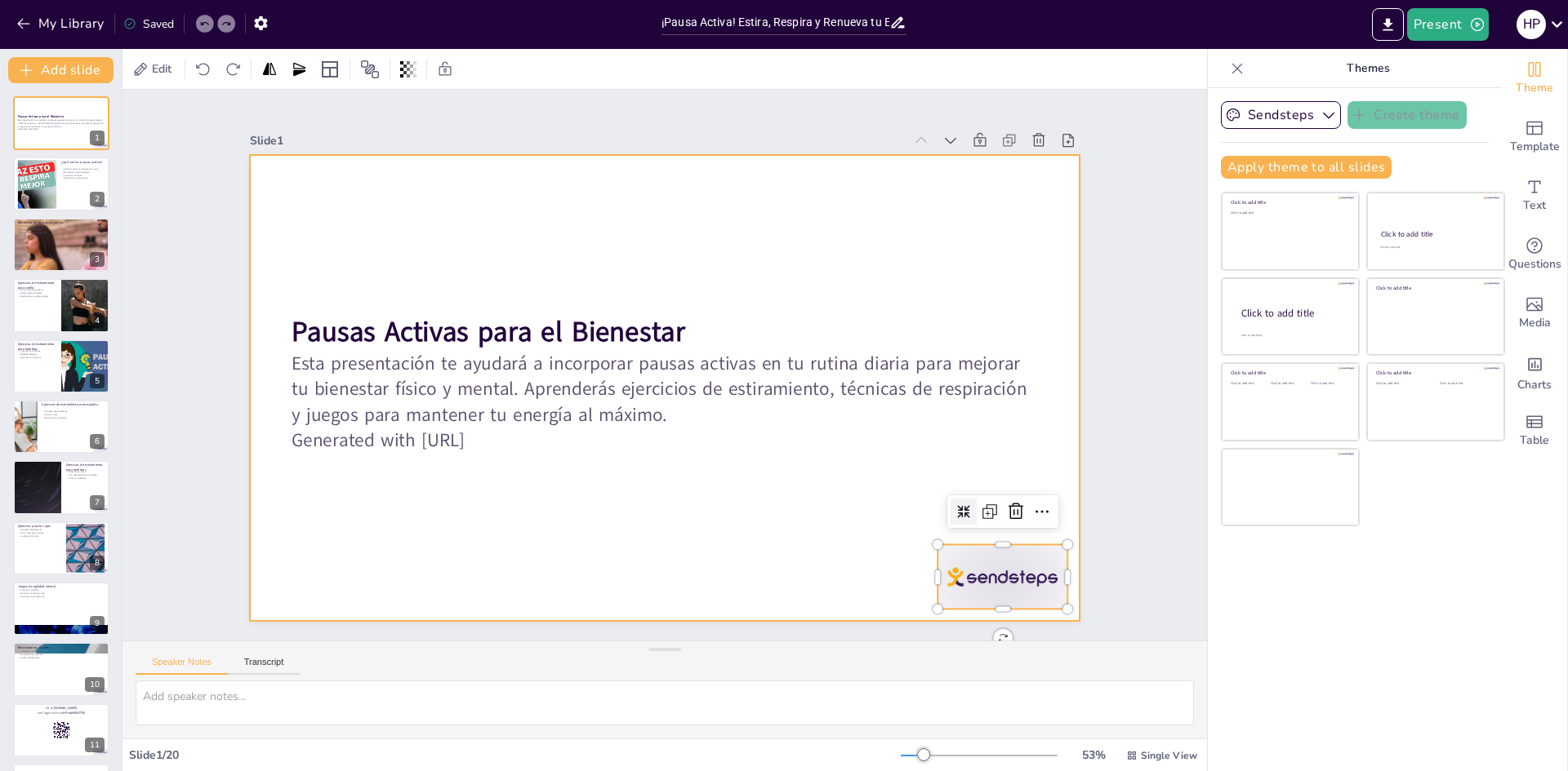
checkbox input "true"
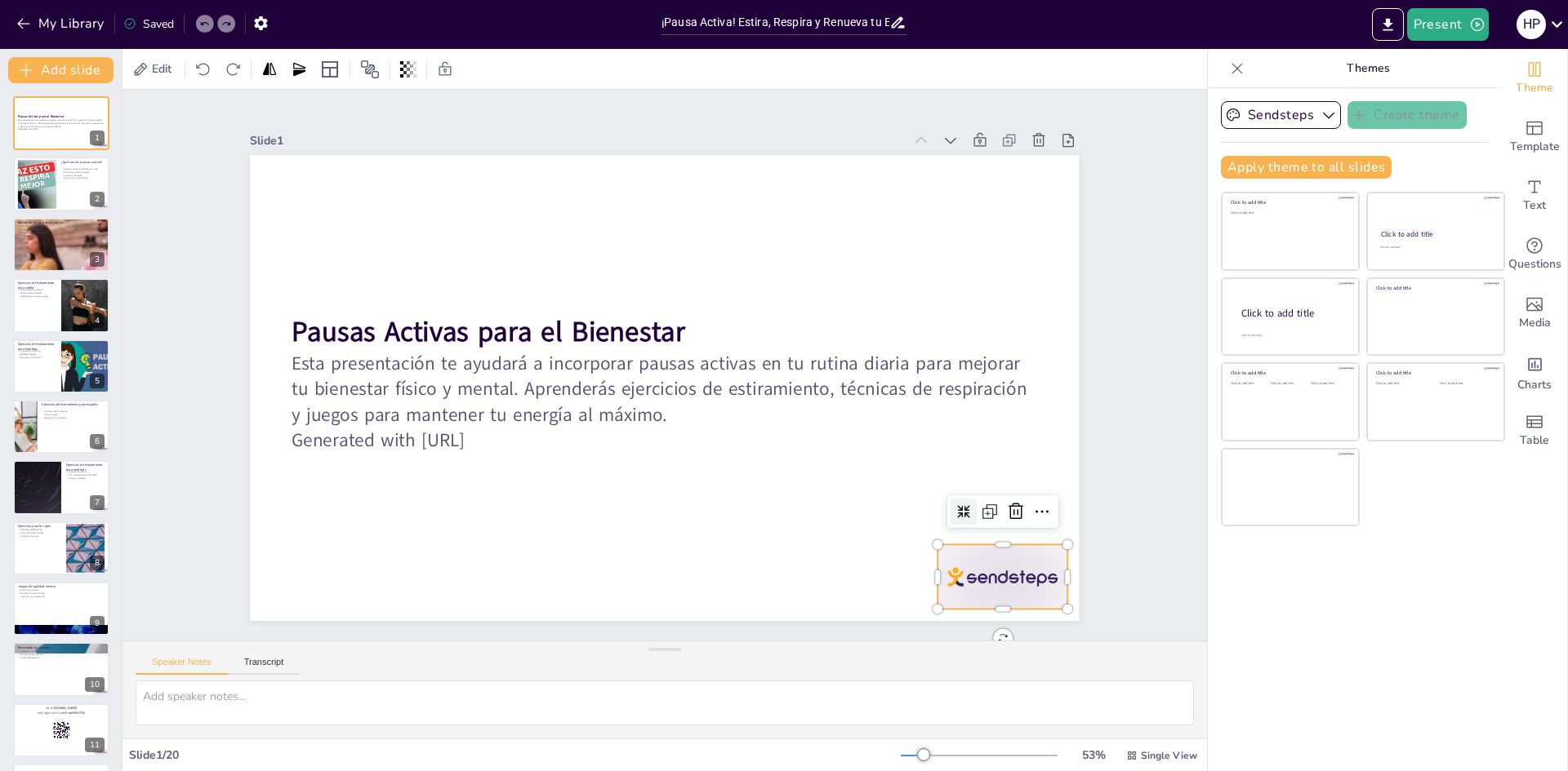
checkbox input "true"
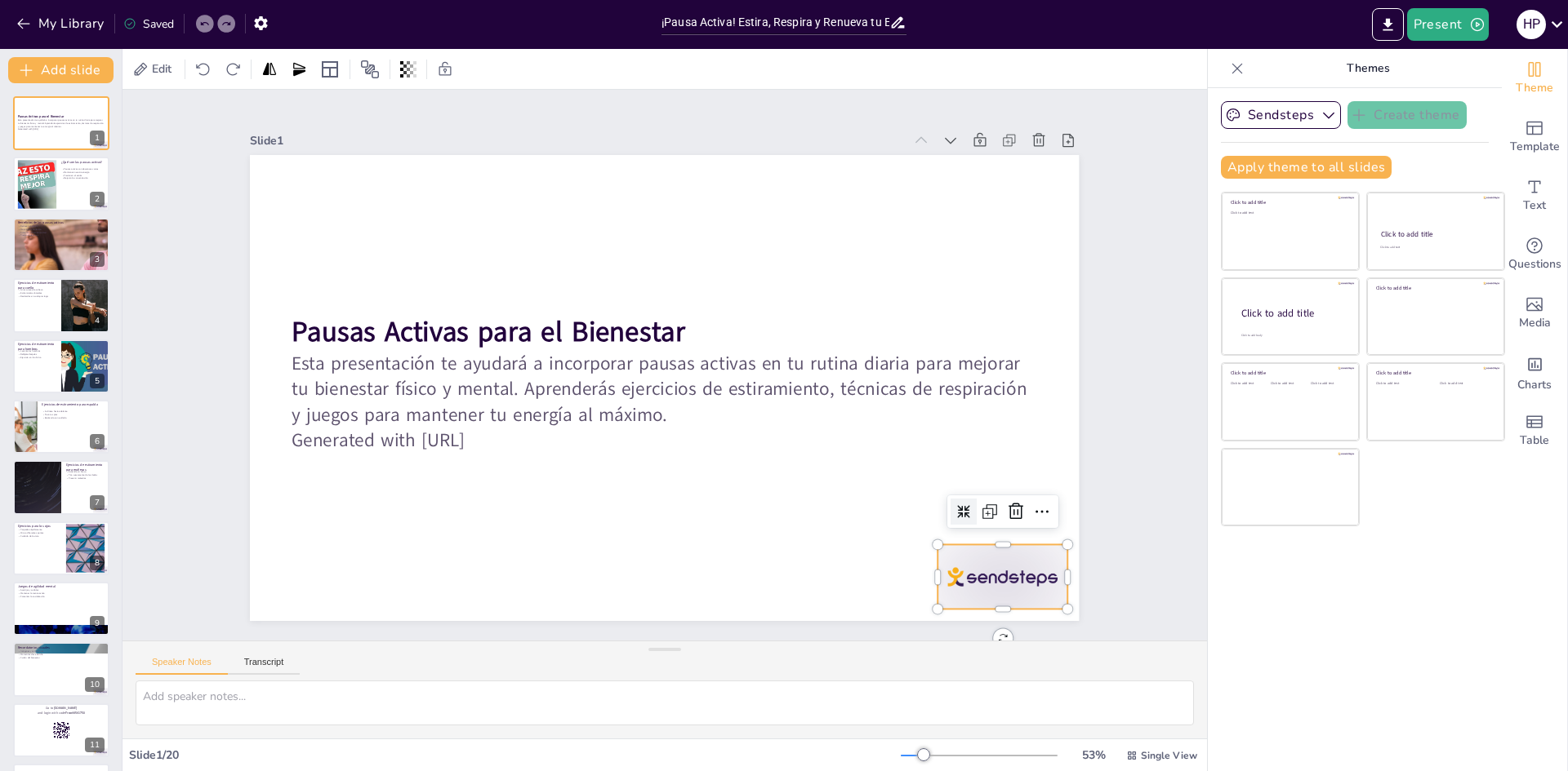
checkbox input "true"
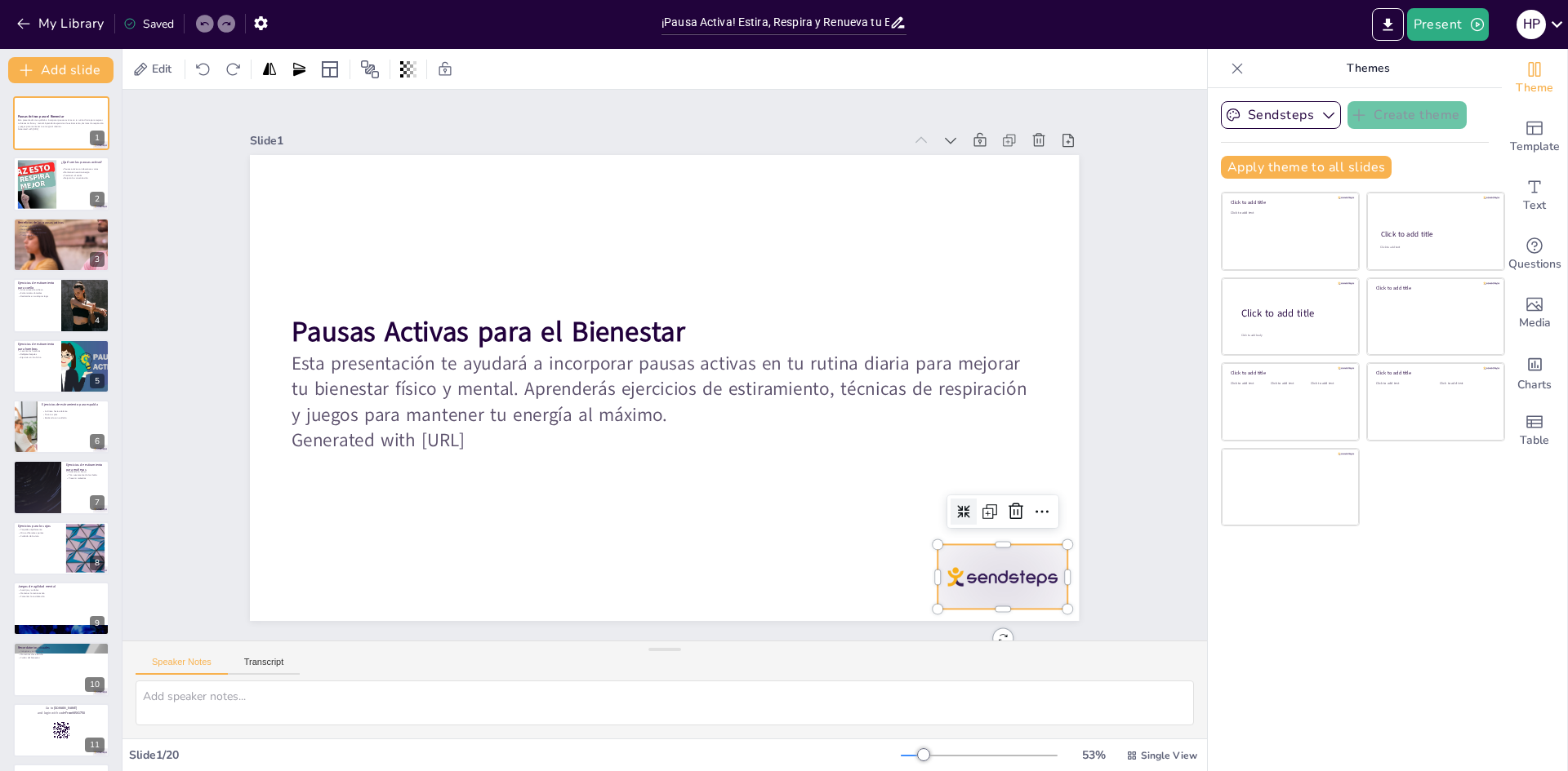
checkbox input "true"
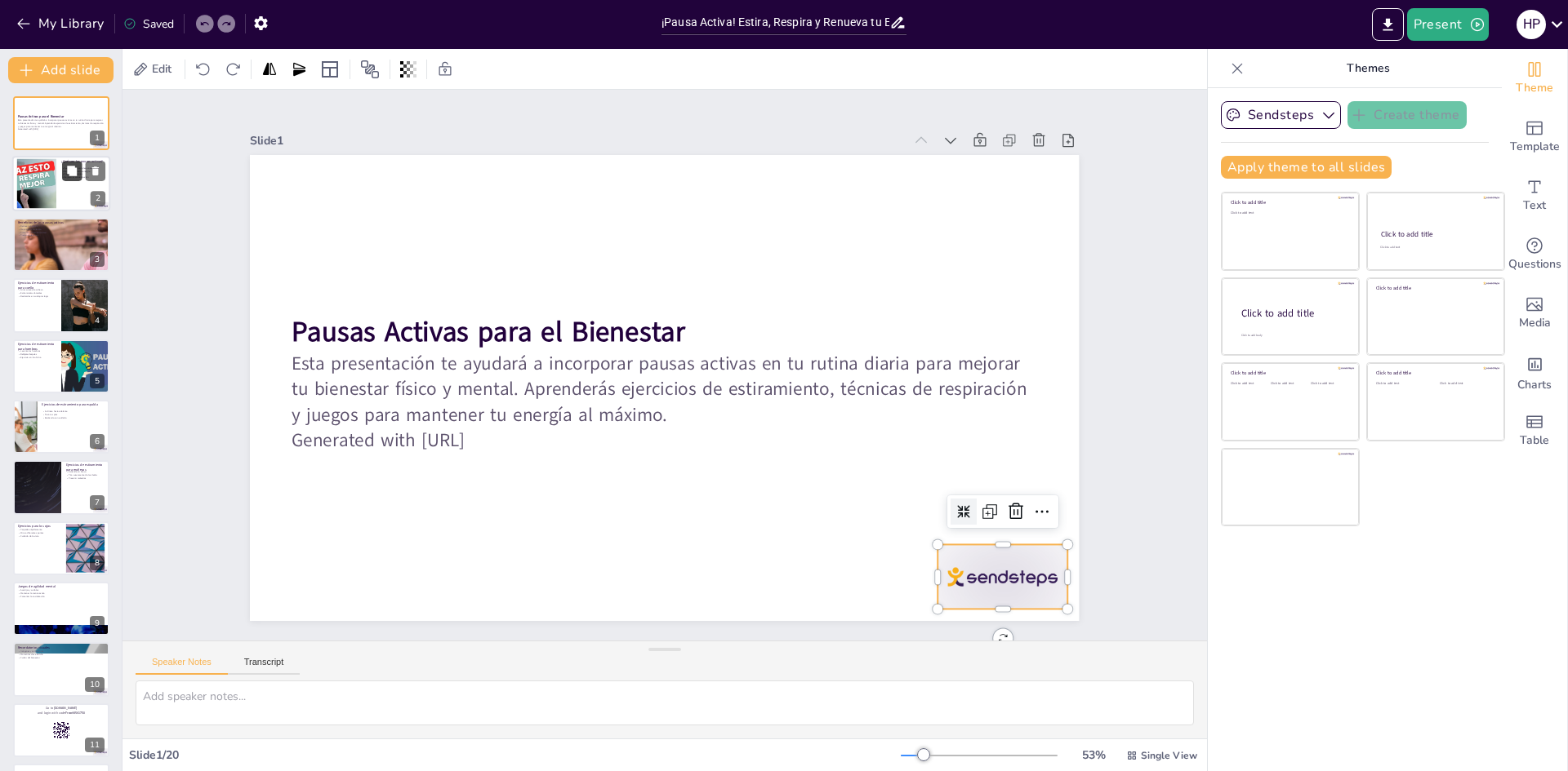
checkbox input "true"
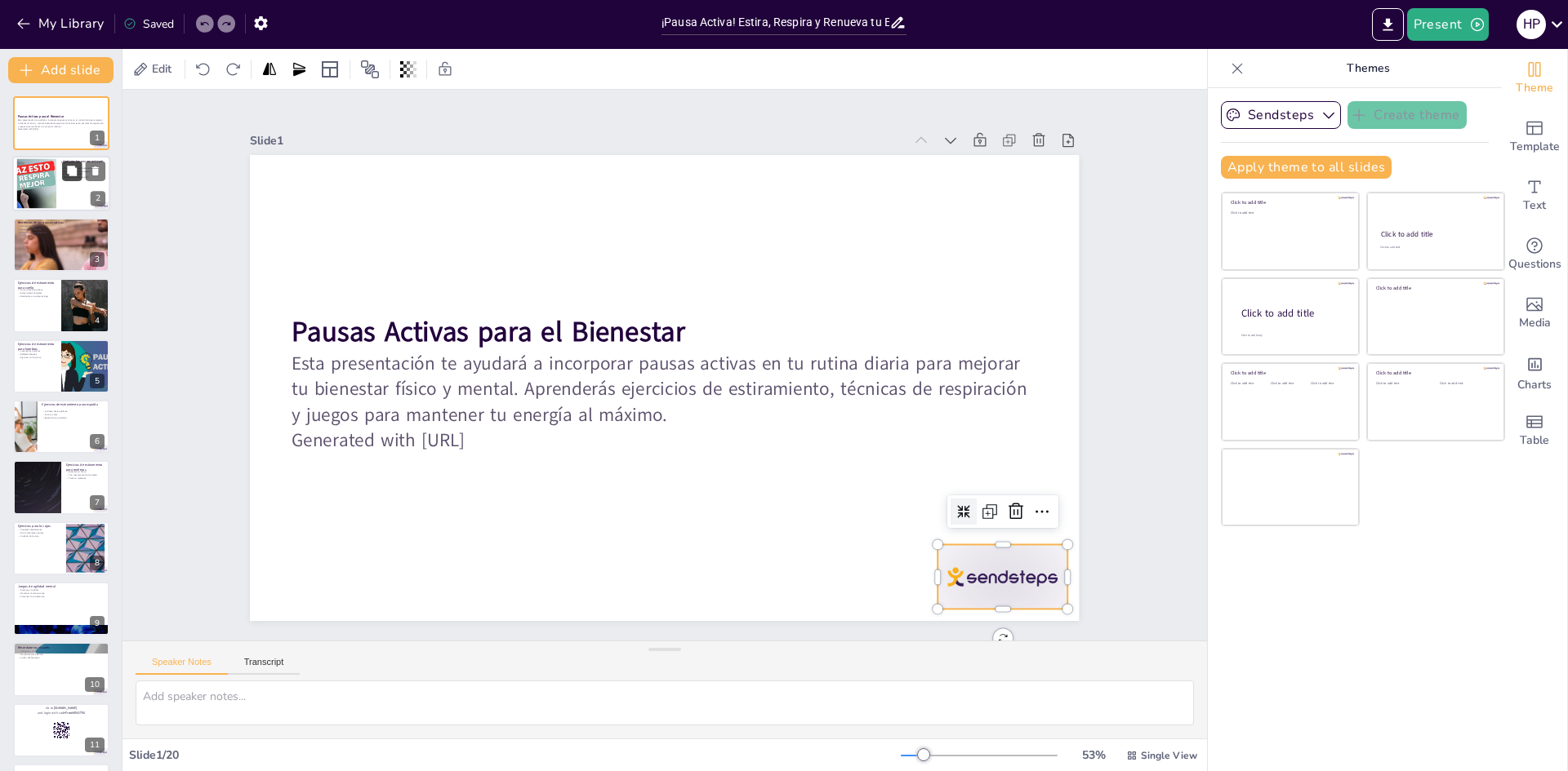
checkbox input "true"
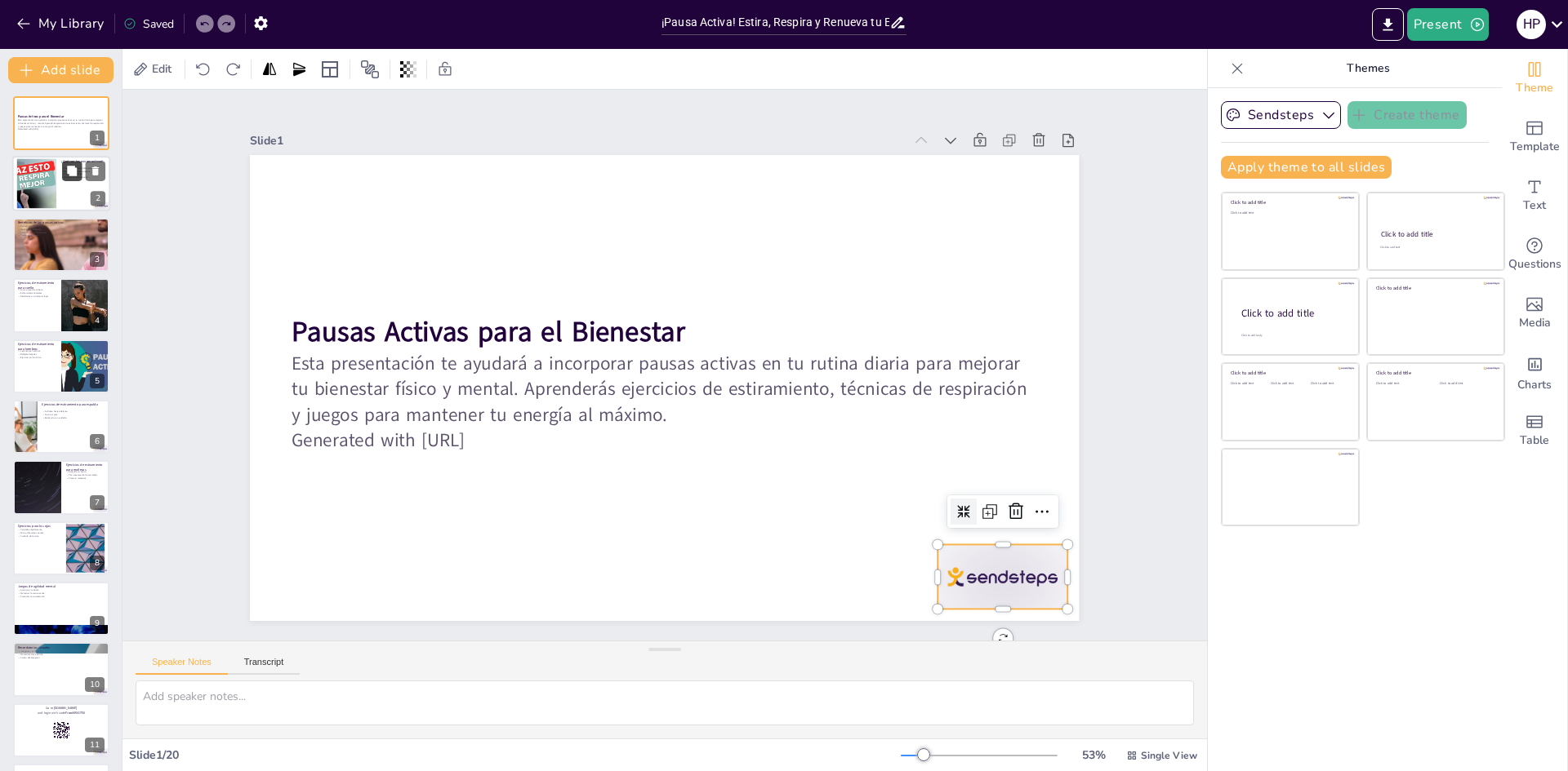
checkbox input "true"
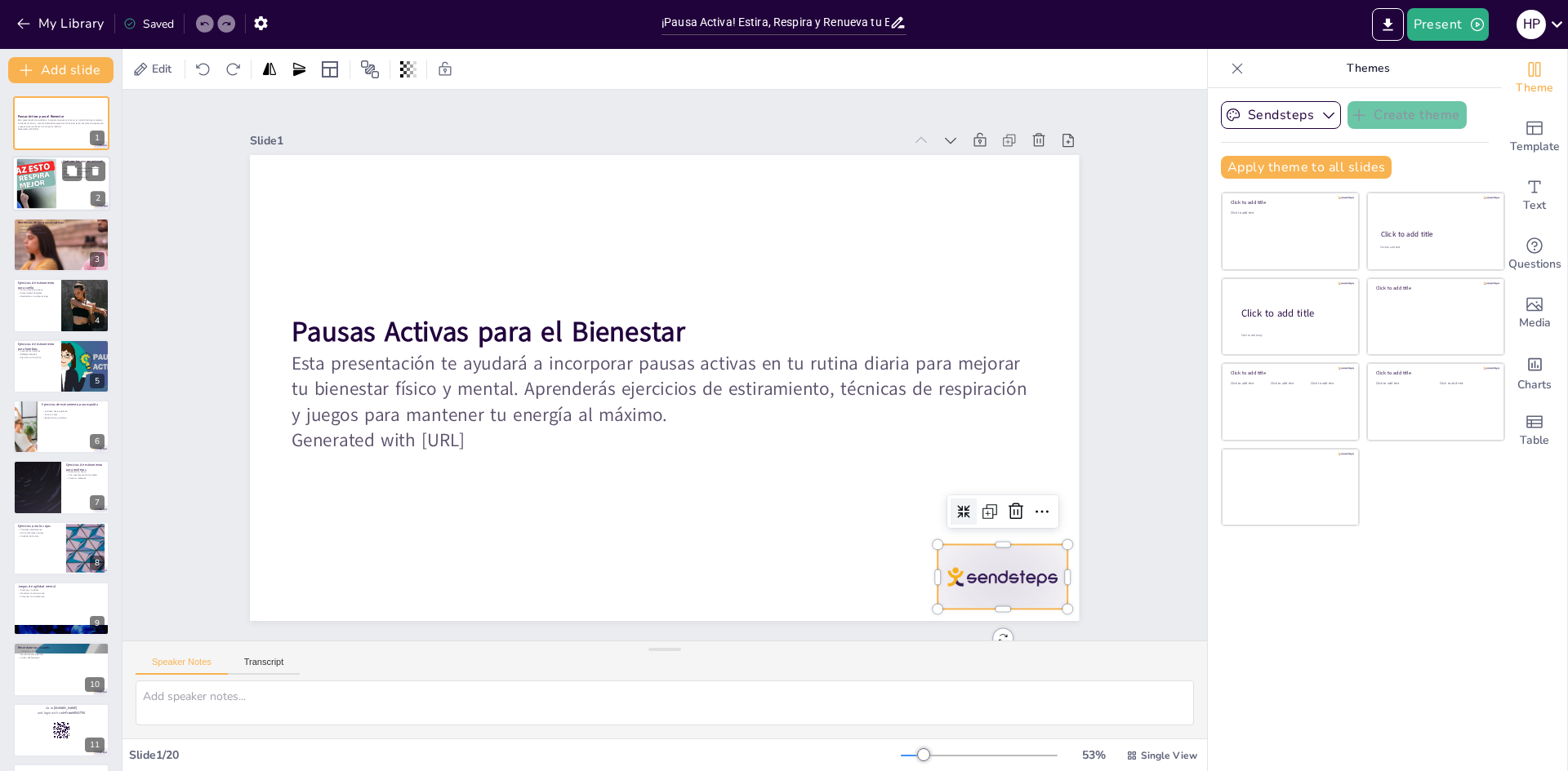
checkbox input "true"
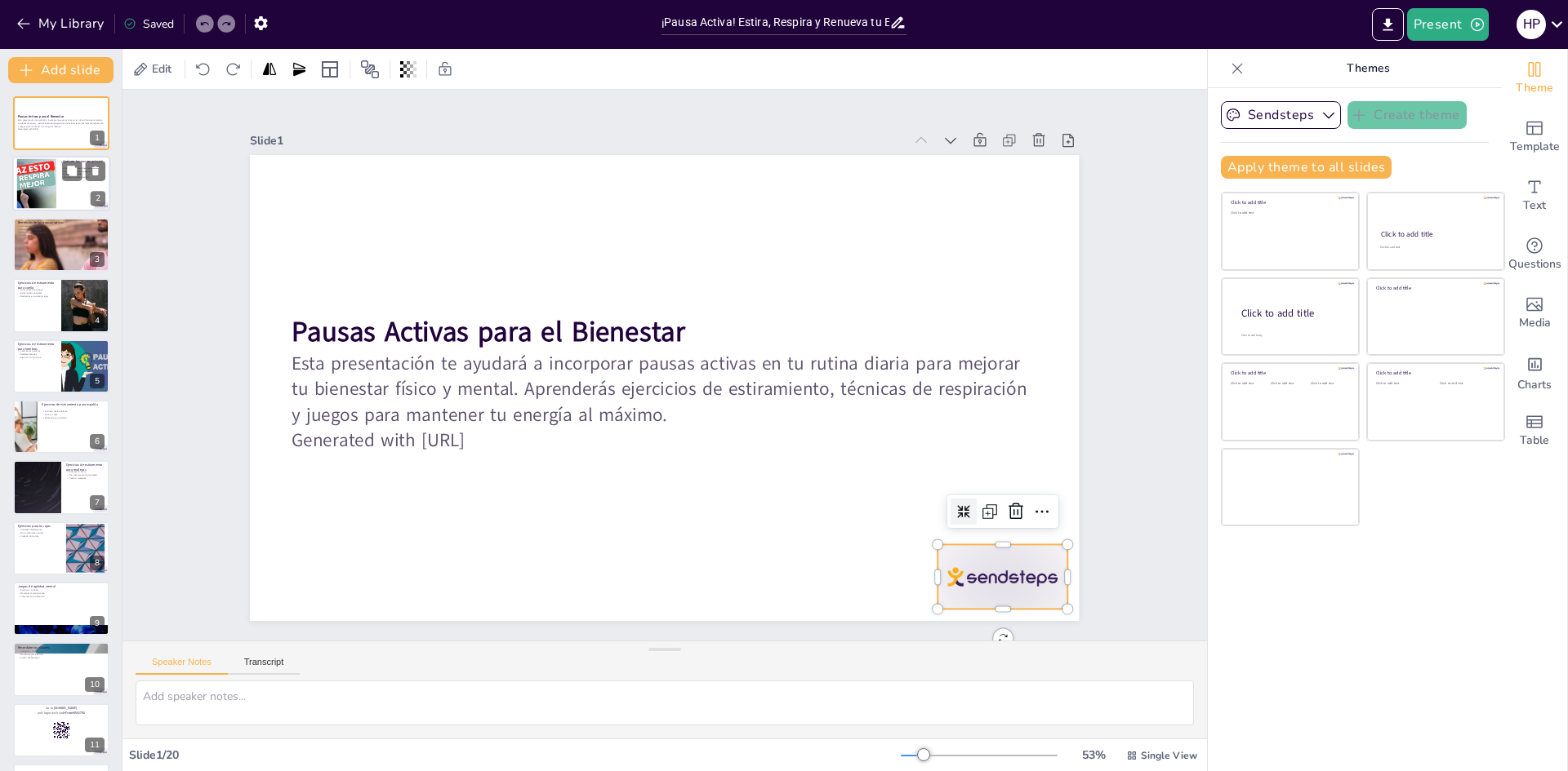
checkbox input "true"
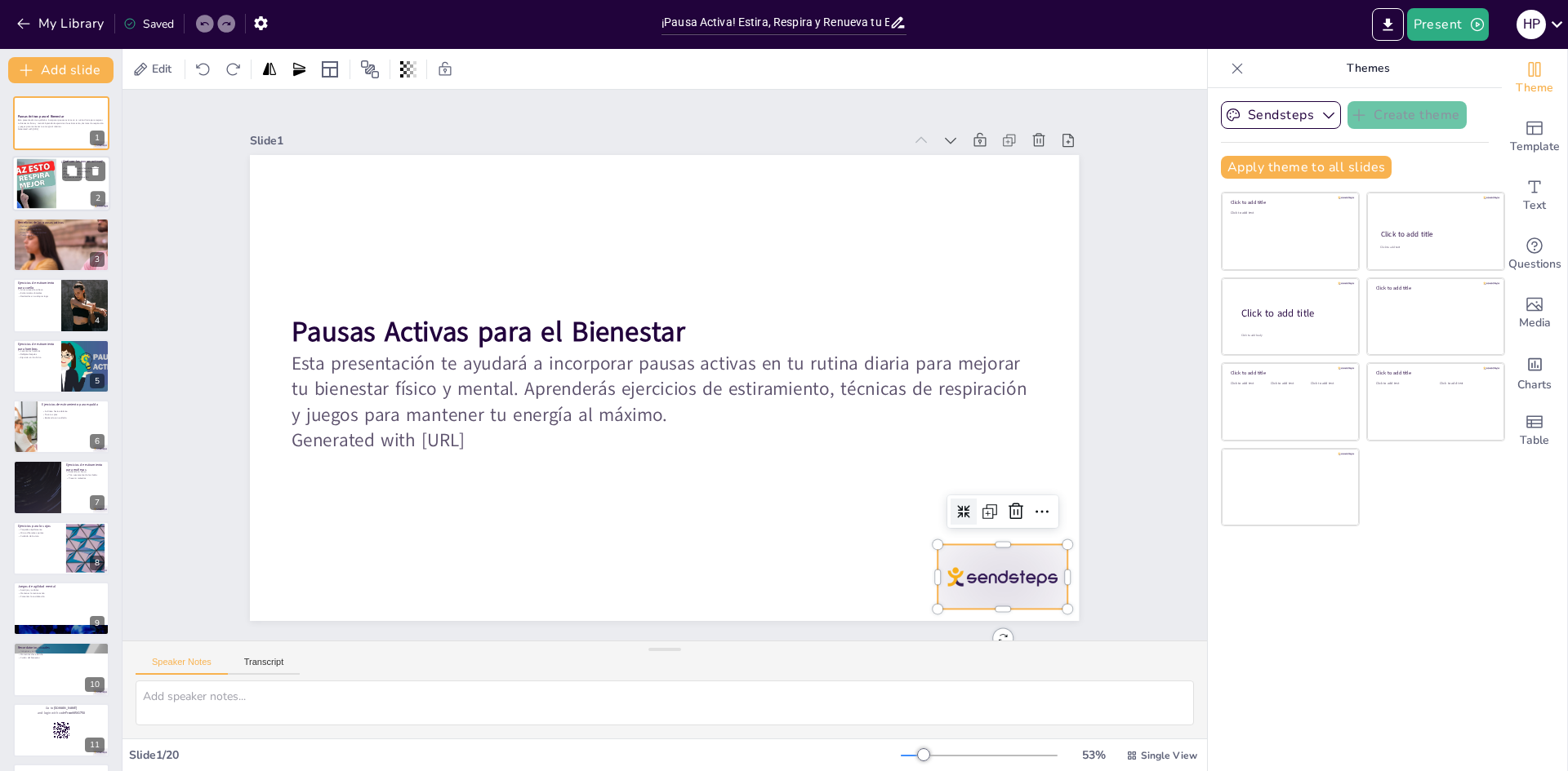
click at [31, 174] on div at bounding box center [36, 183] width 88 height 49
type textarea "Las pausas activas son momentos cruciales en nuestra jornada que nos permiten r…"
checkbox input "true"
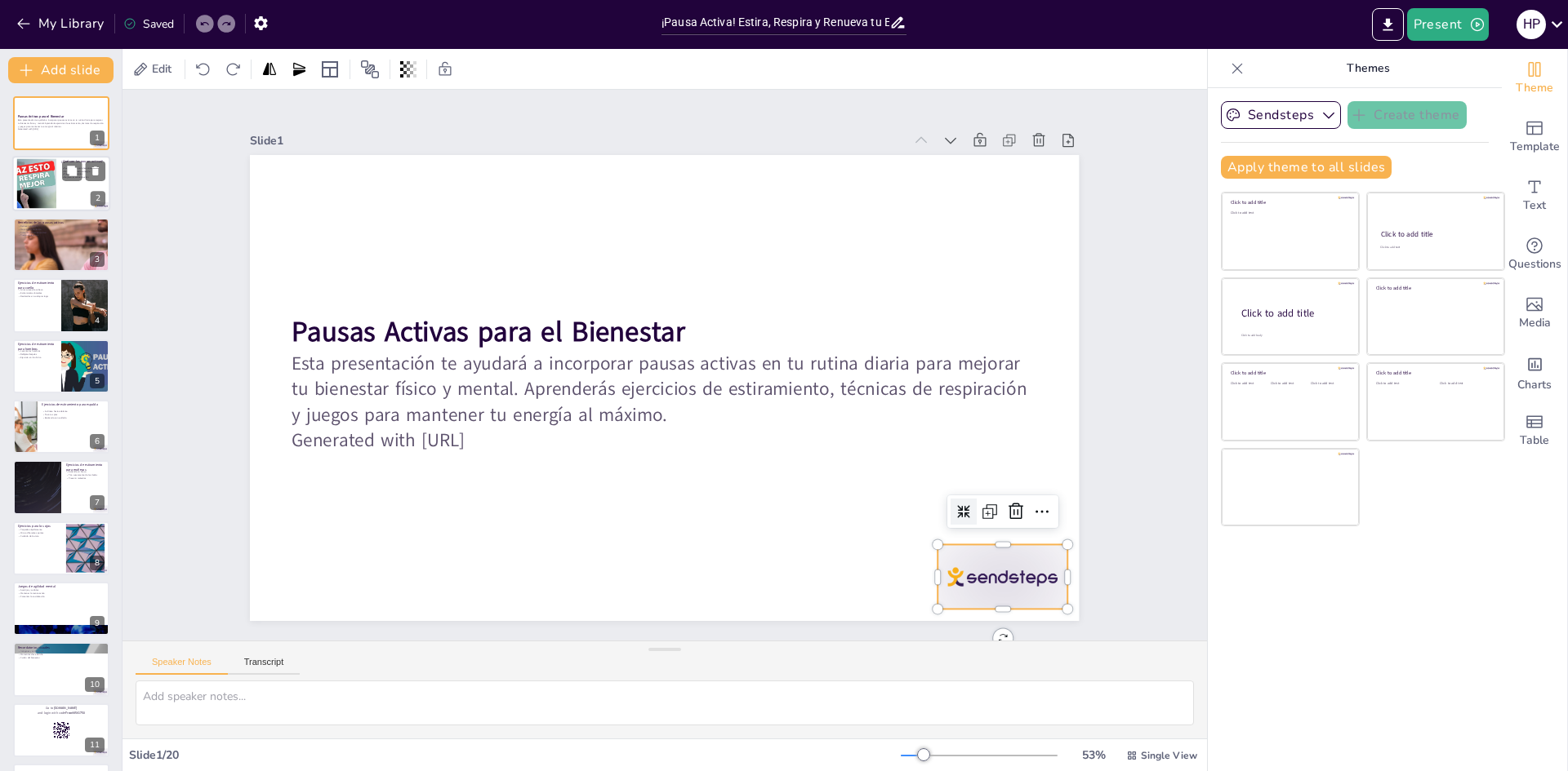
checkbox input "true"
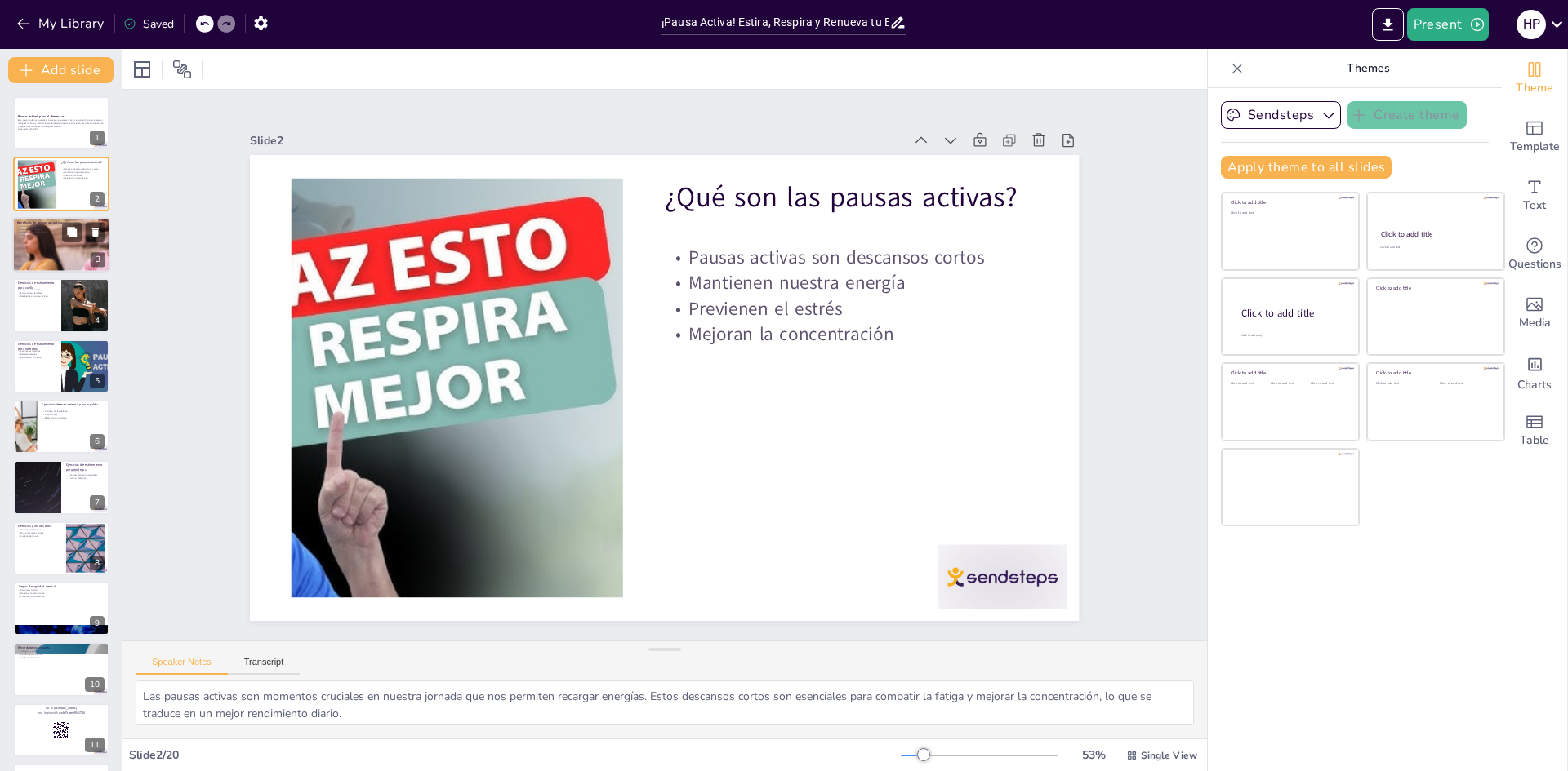
checkbox input "true"
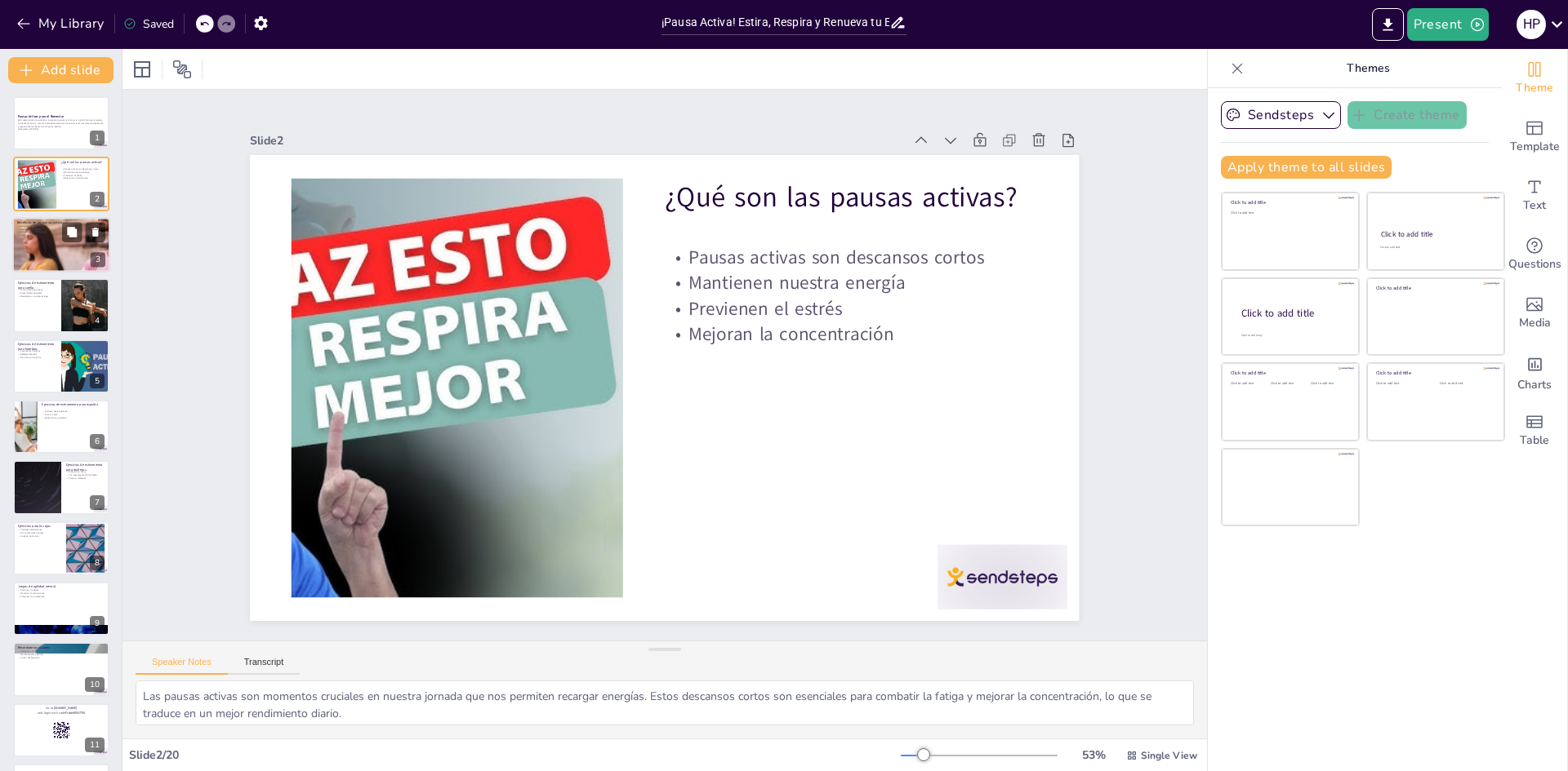
checkbox input "true"
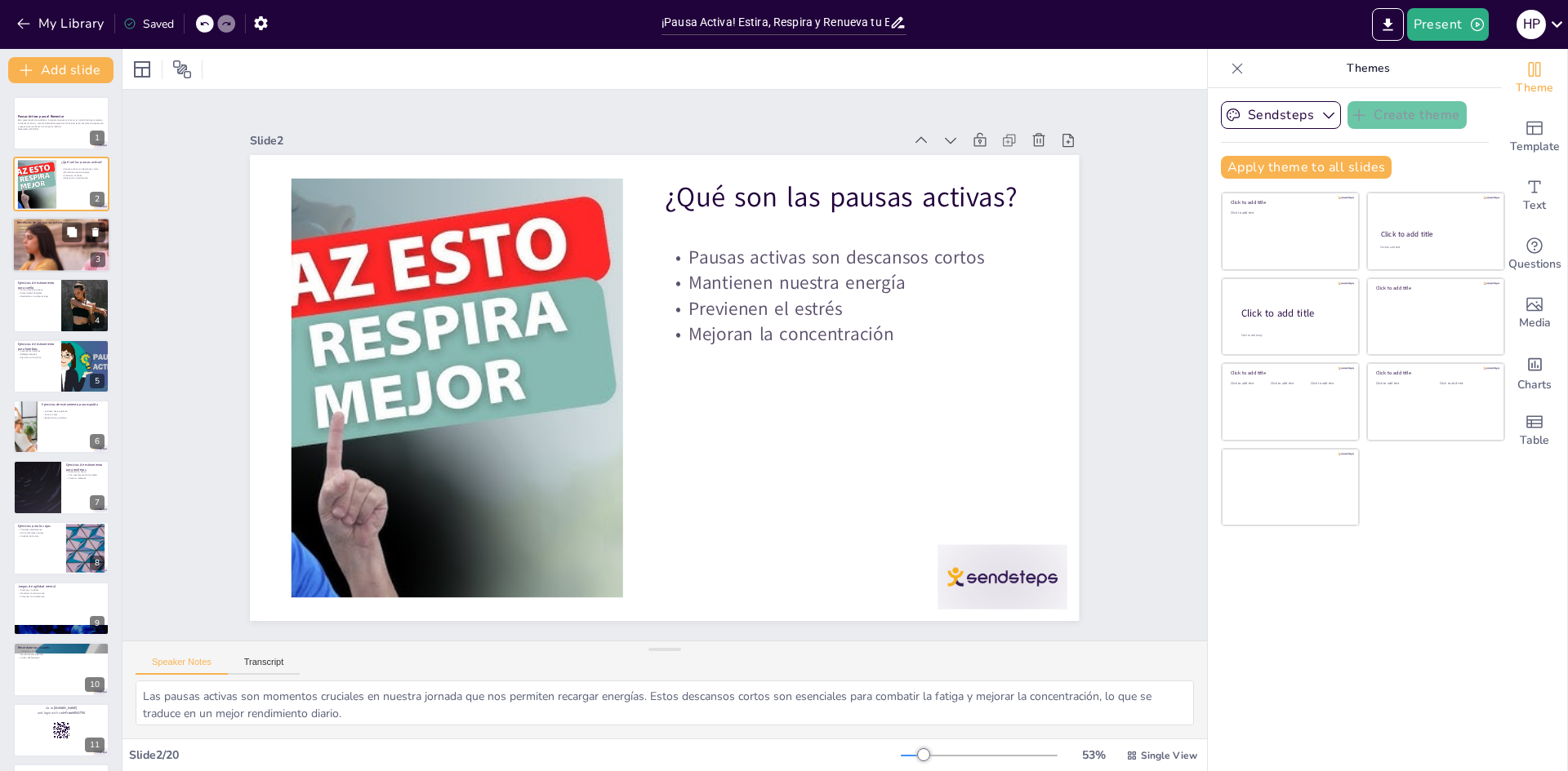
checkbox input "true"
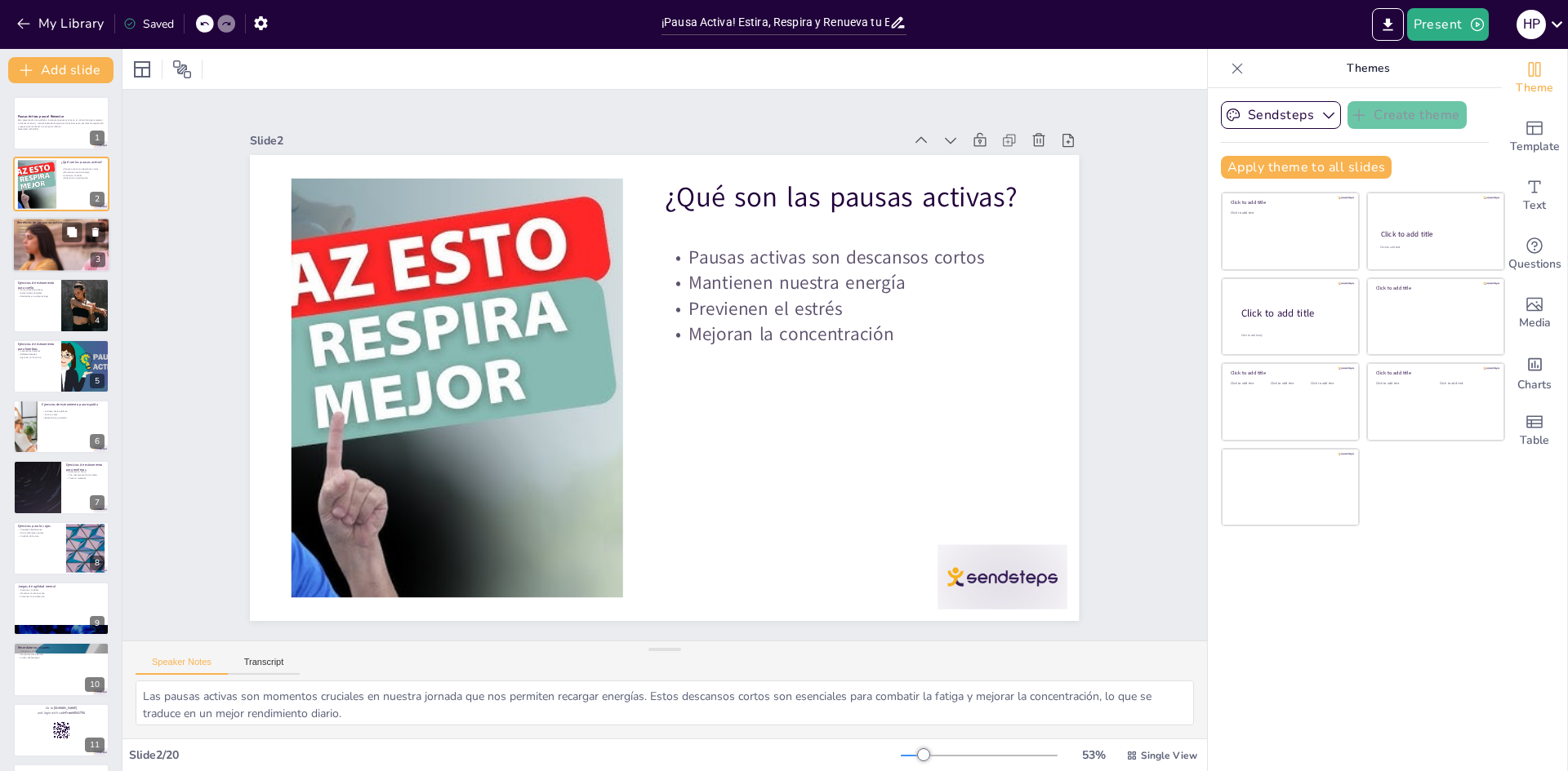
checkbox input "true"
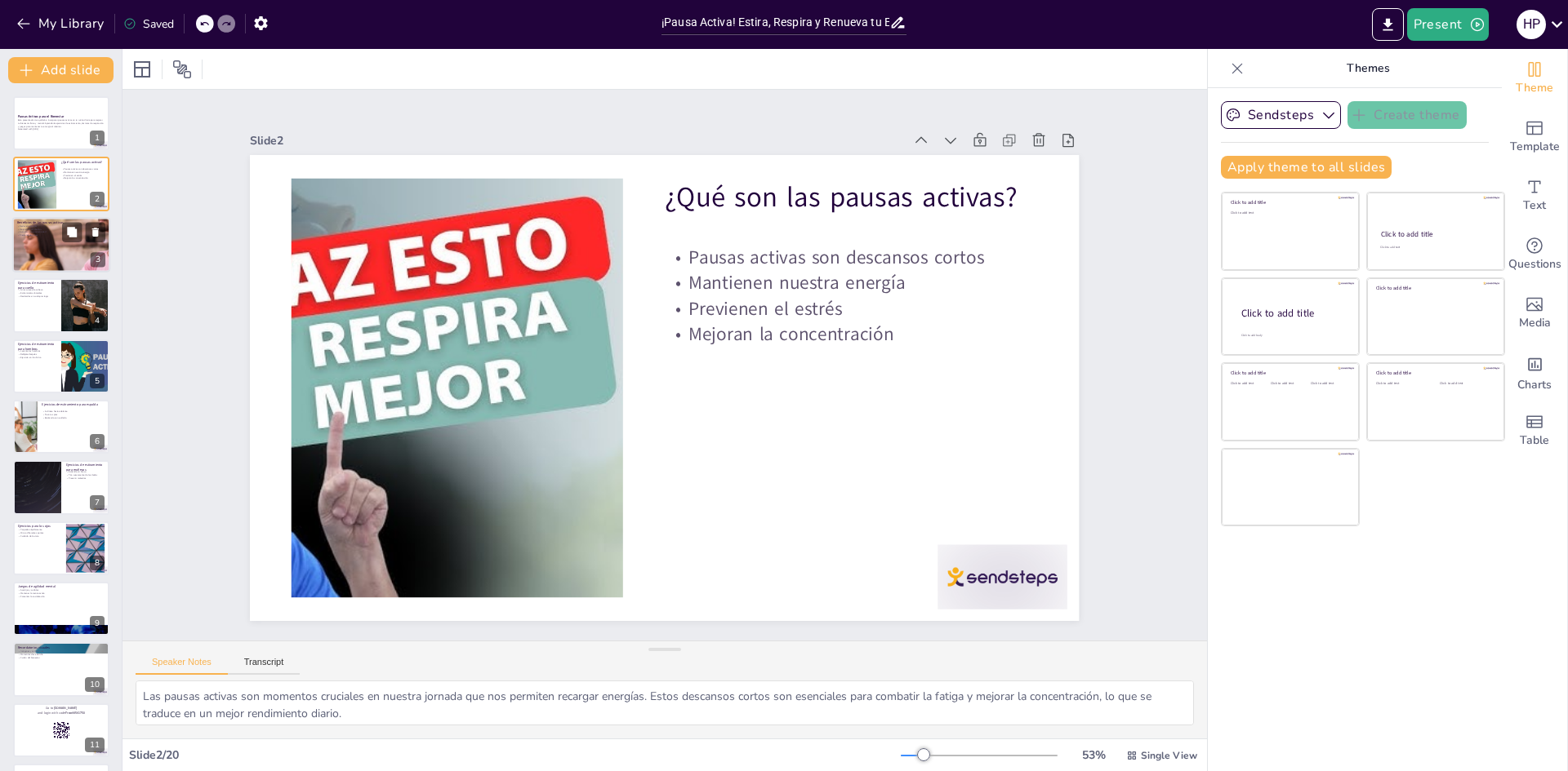
checkbox input "true"
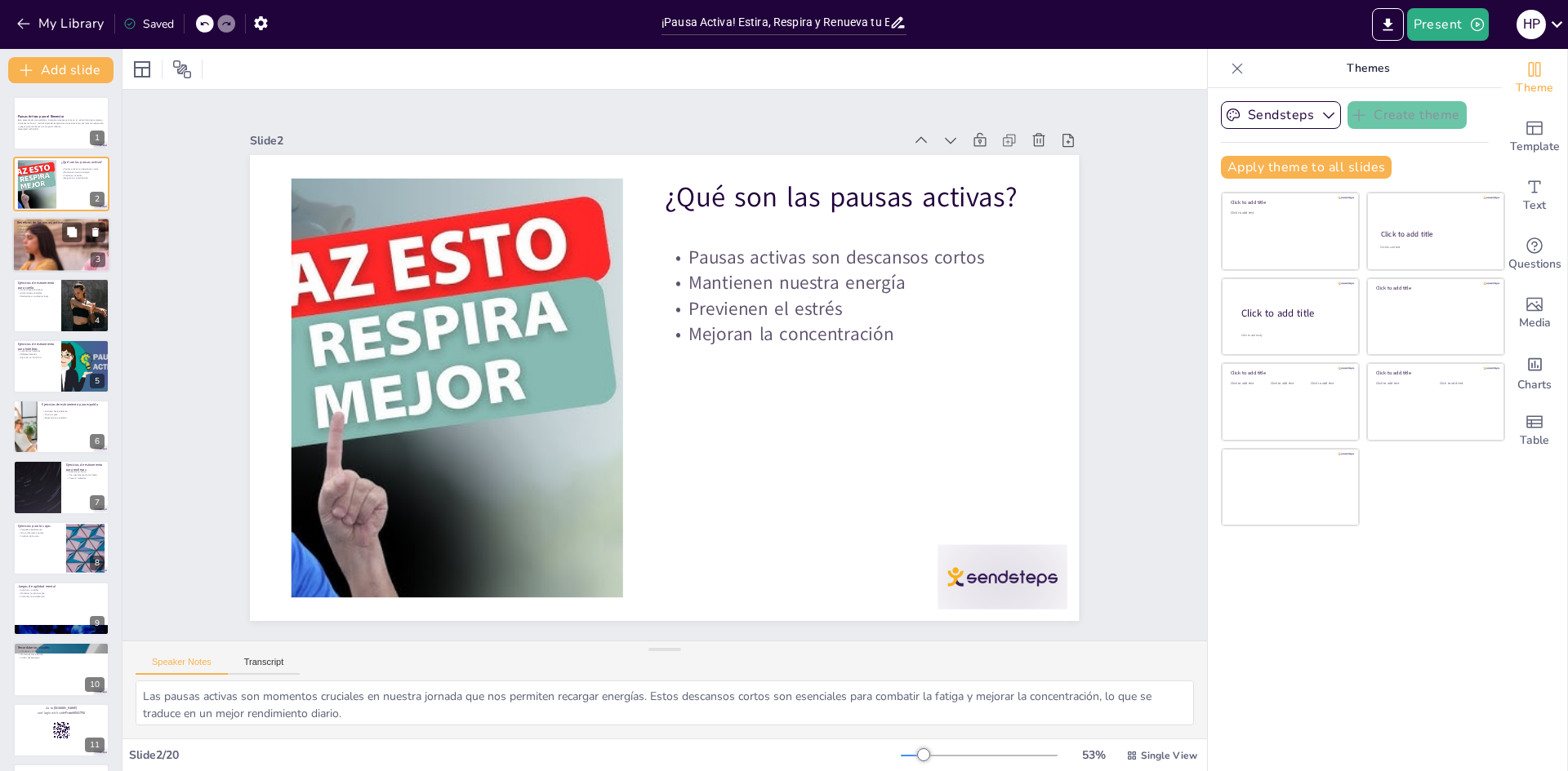
click at [29, 244] on div at bounding box center [61, 244] width 98 height 55
type textarea "Las pausas activas son una manera efectiva de reducir el estrés. Al tomarnos un…"
checkbox input "true"
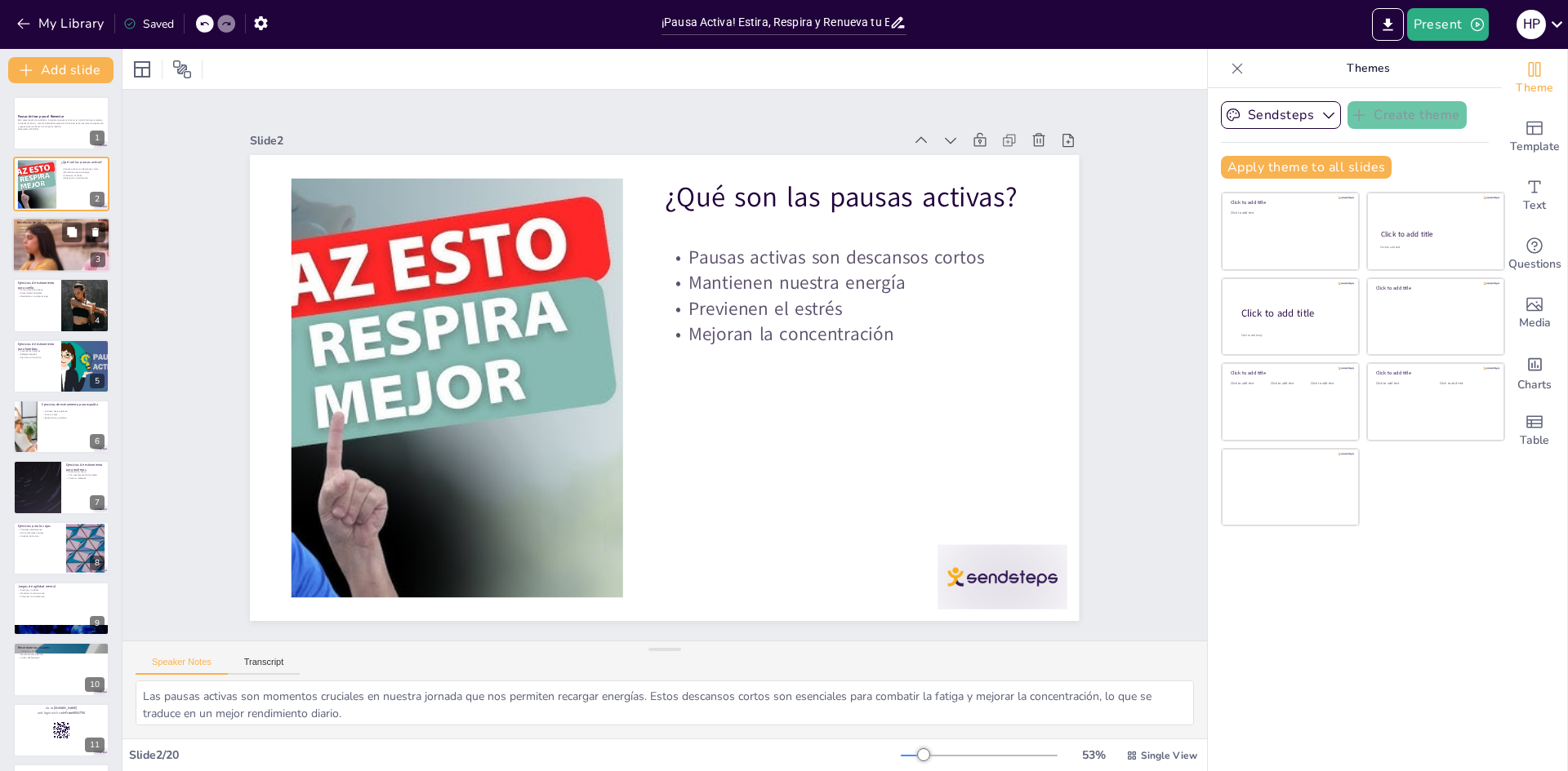
checkbox input "true"
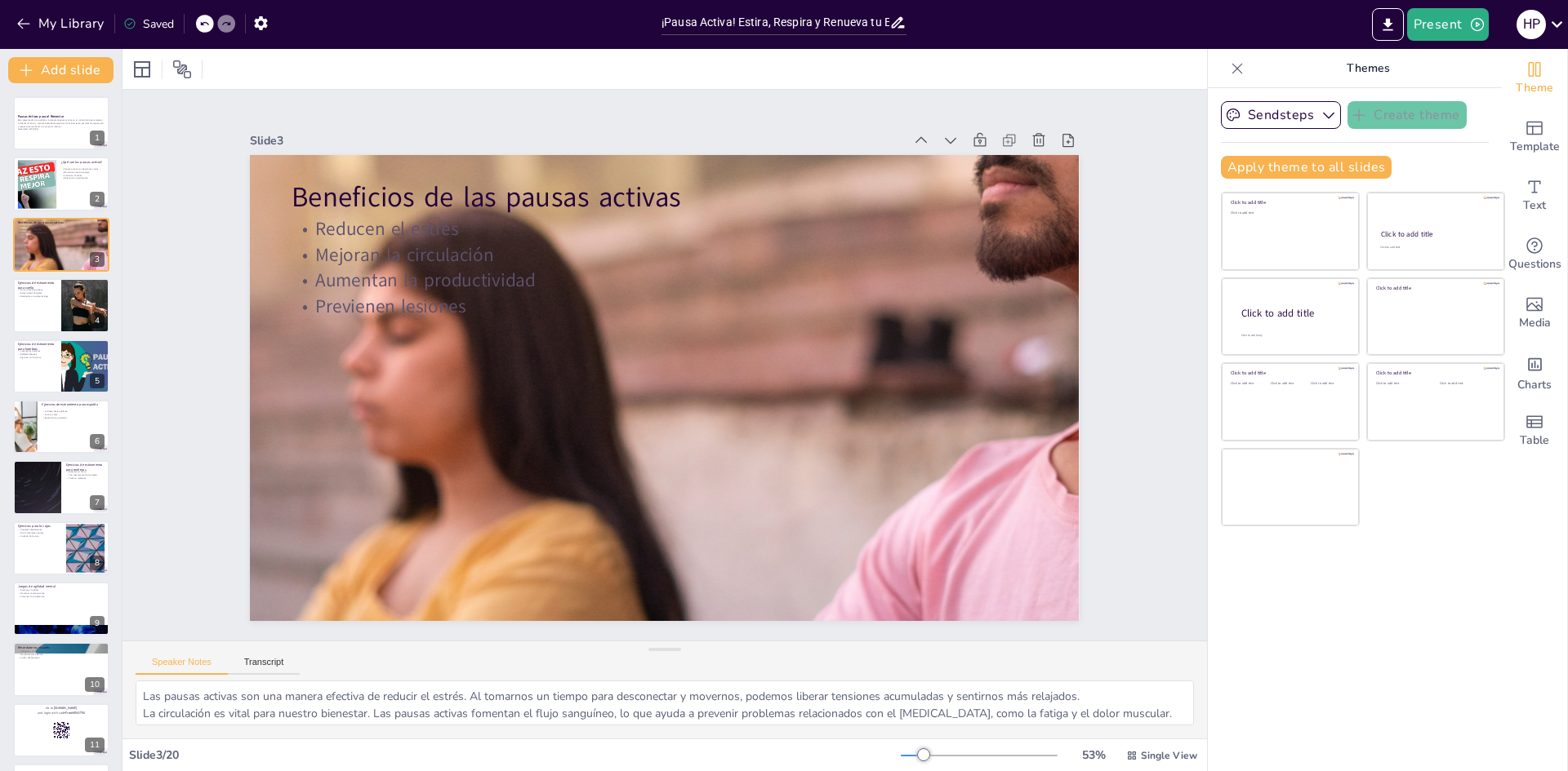
checkbox input "true"
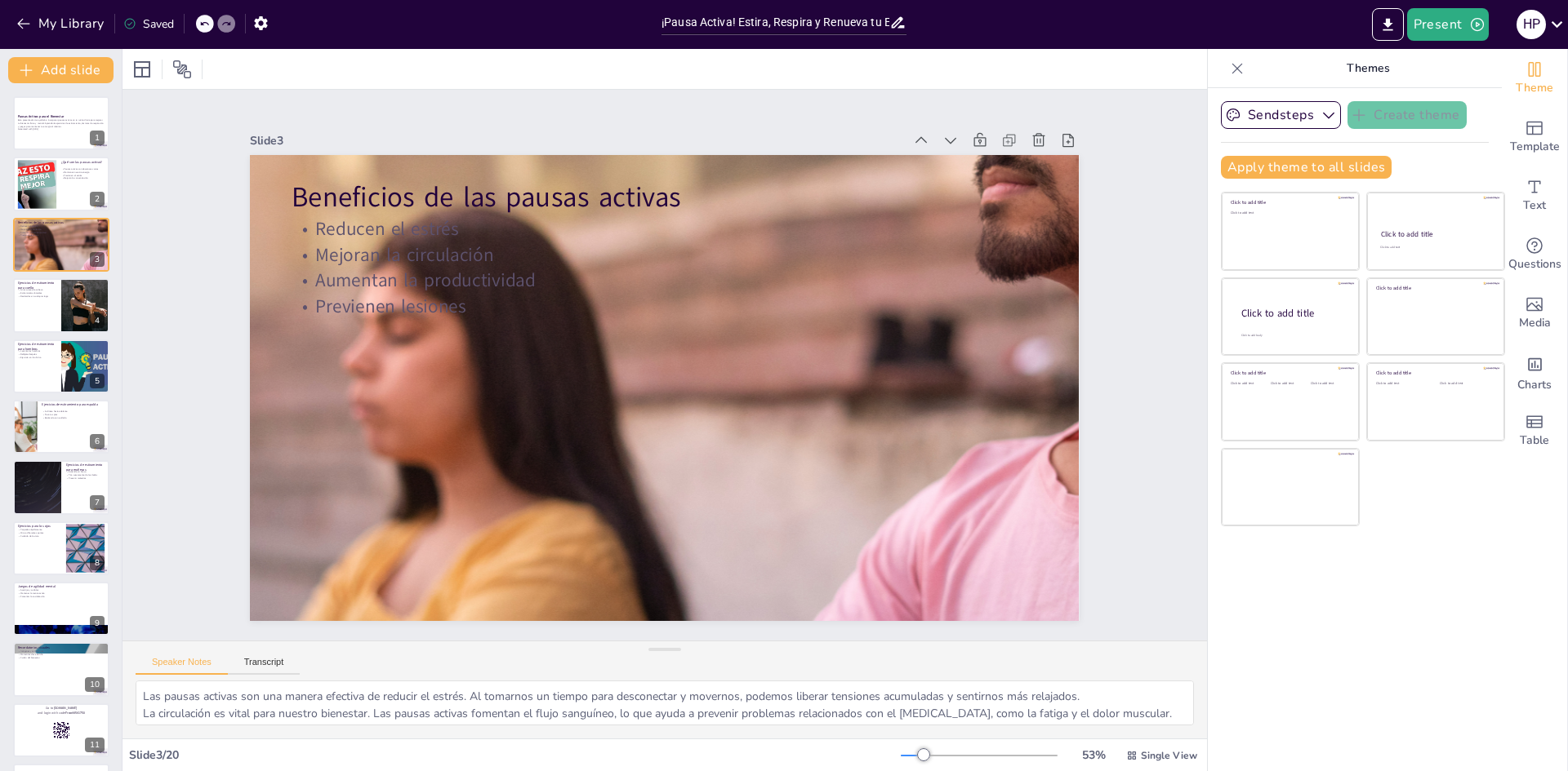
checkbox input "true"
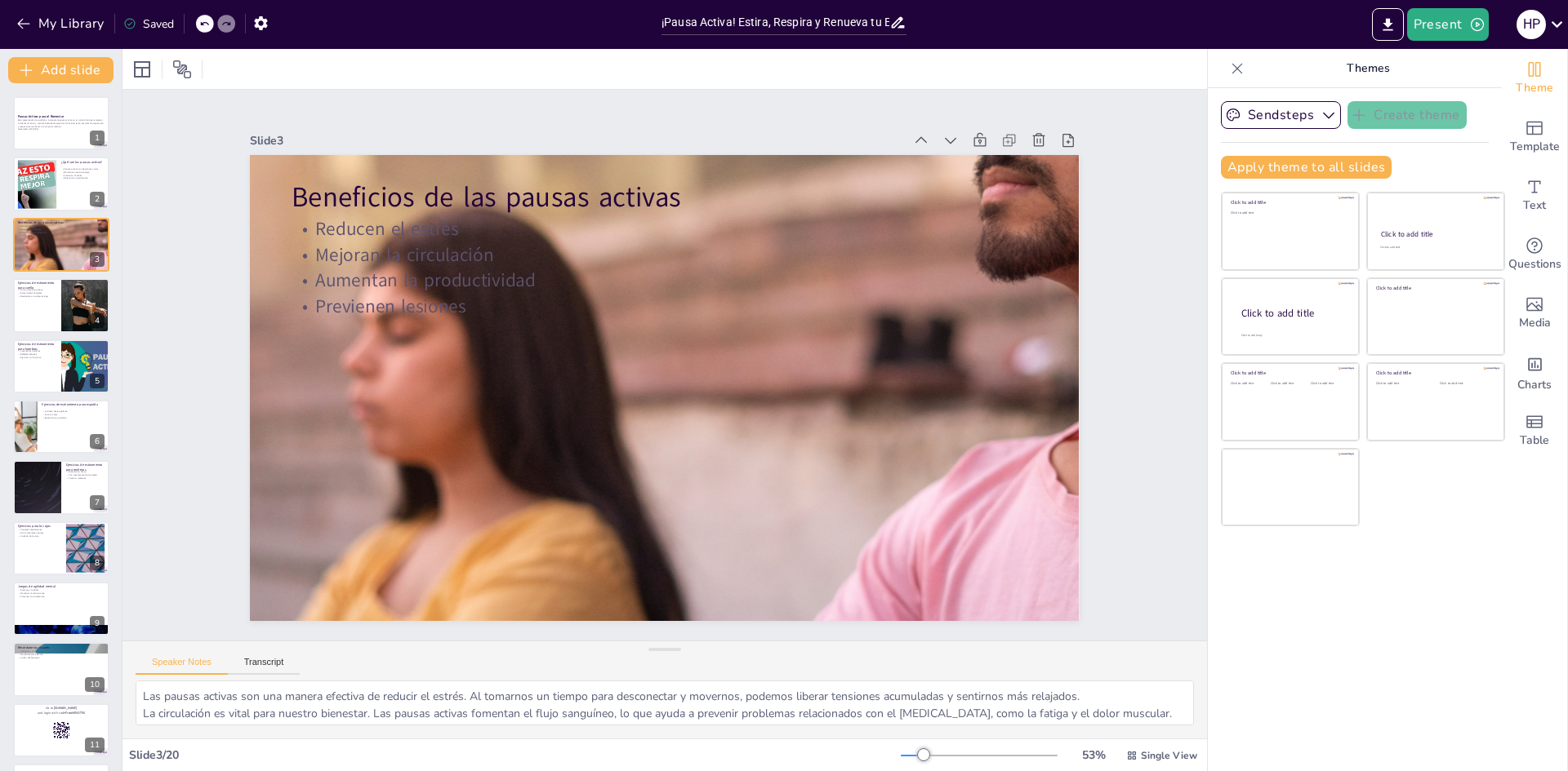
checkbox input "true"
click at [54, 306] on div at bounding box center [61, 306] width 98 height 55
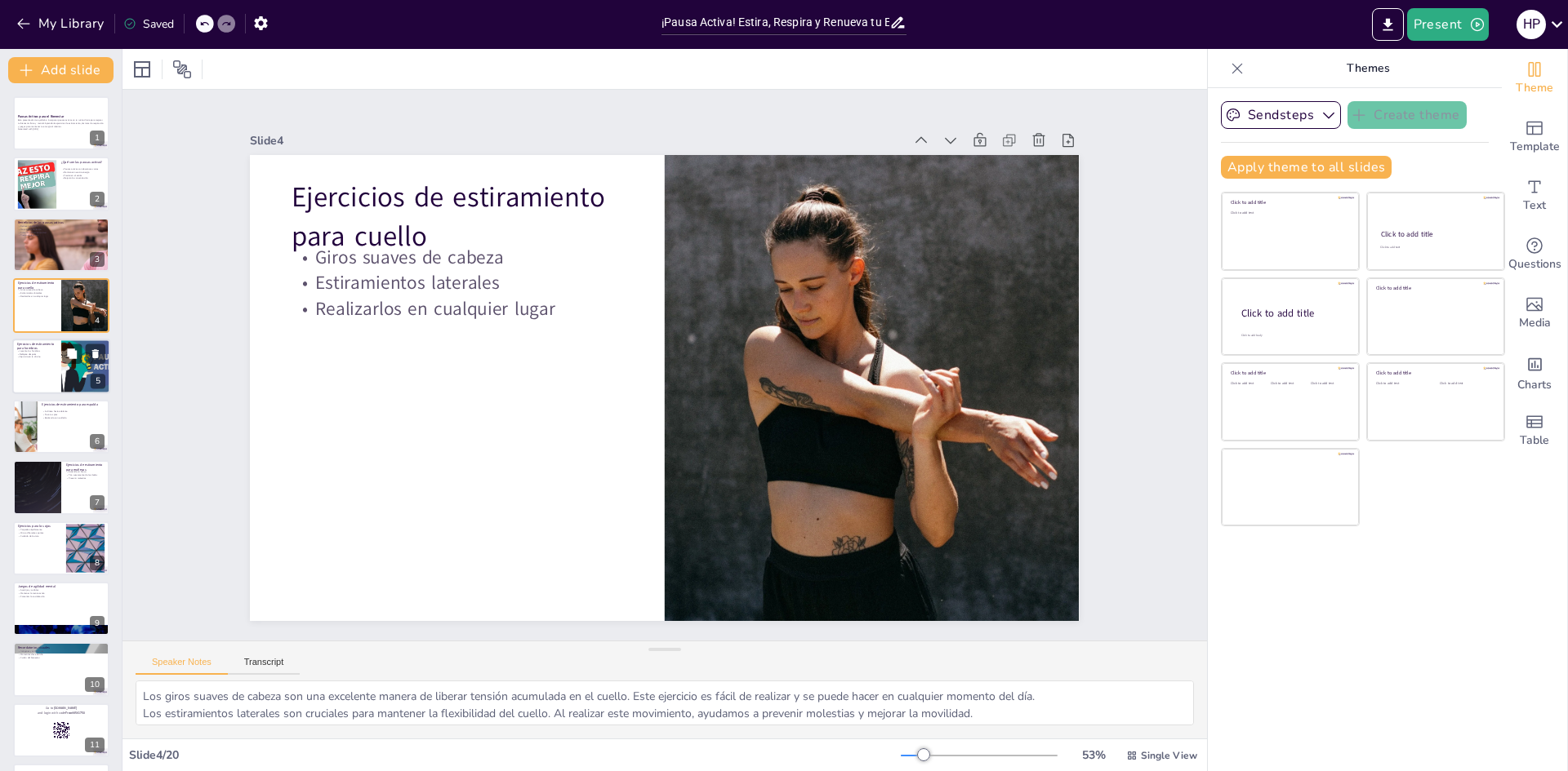
click at [56, 362] on div at bounding box center [61, 367] width 98 height 55
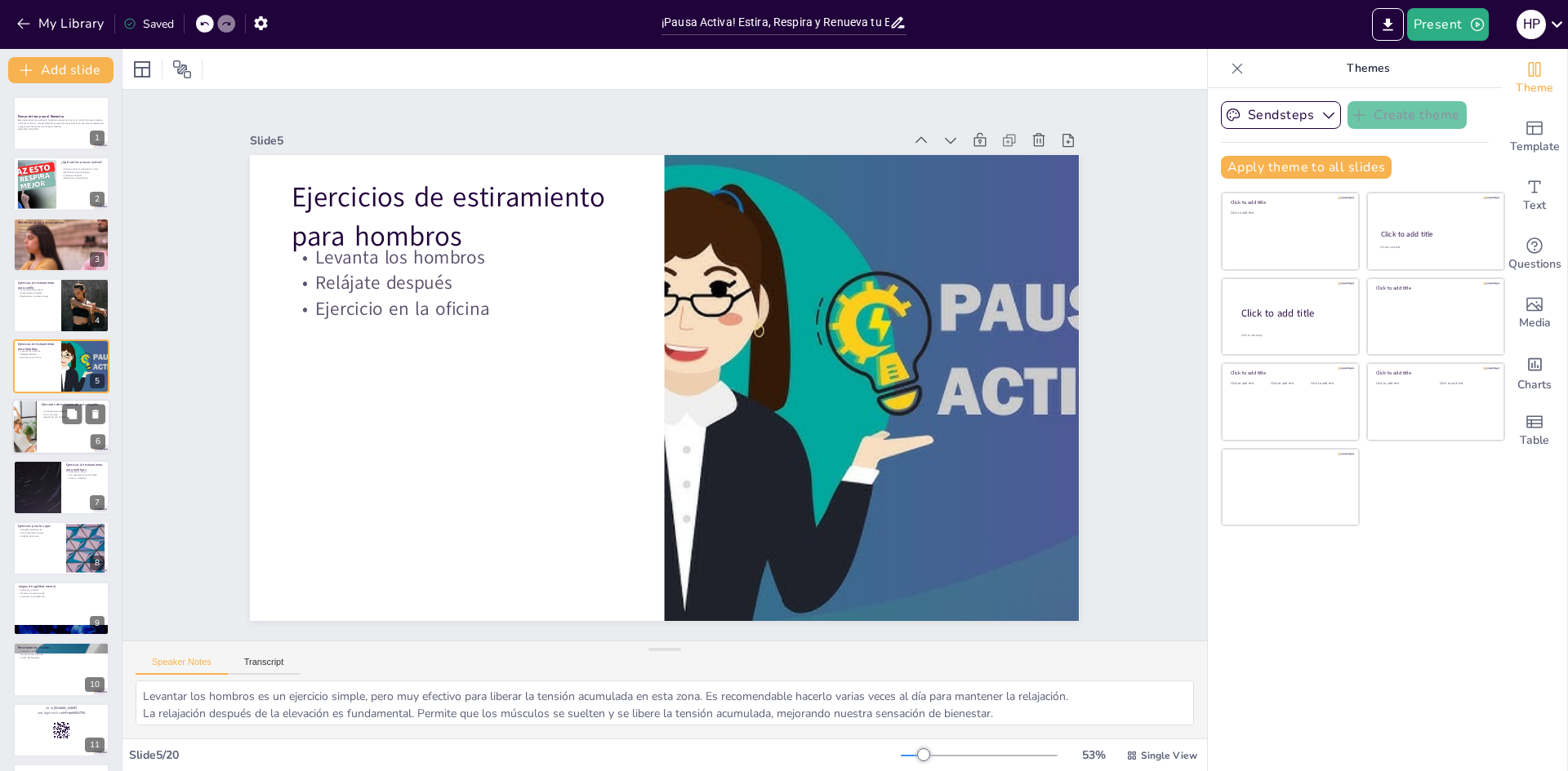
click at [54, 436] on div at bounding box center [61, 427] width 98 height 55
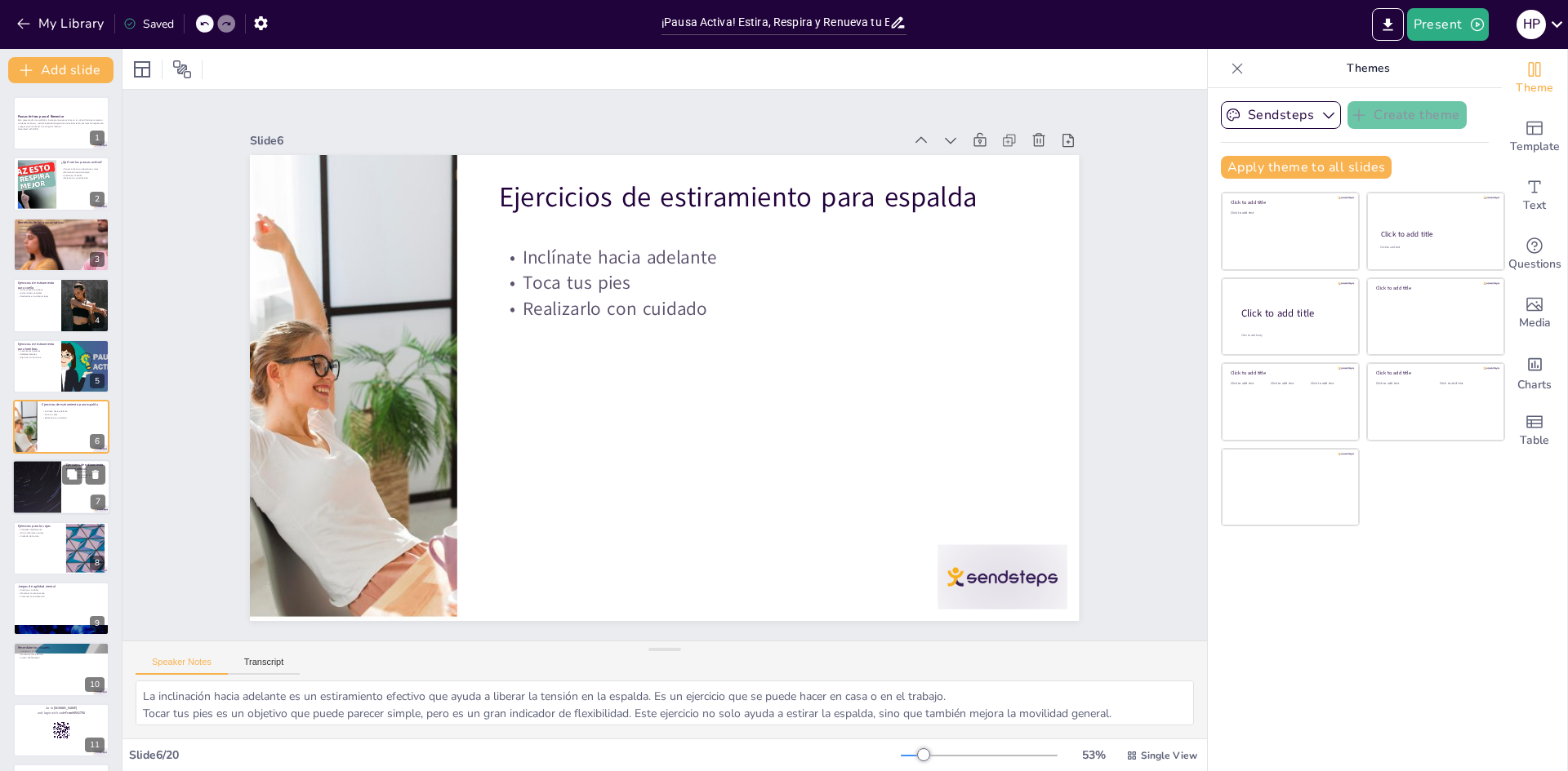
click at [50, 473] on div at bounding box center [36, 488] width 98 height 55
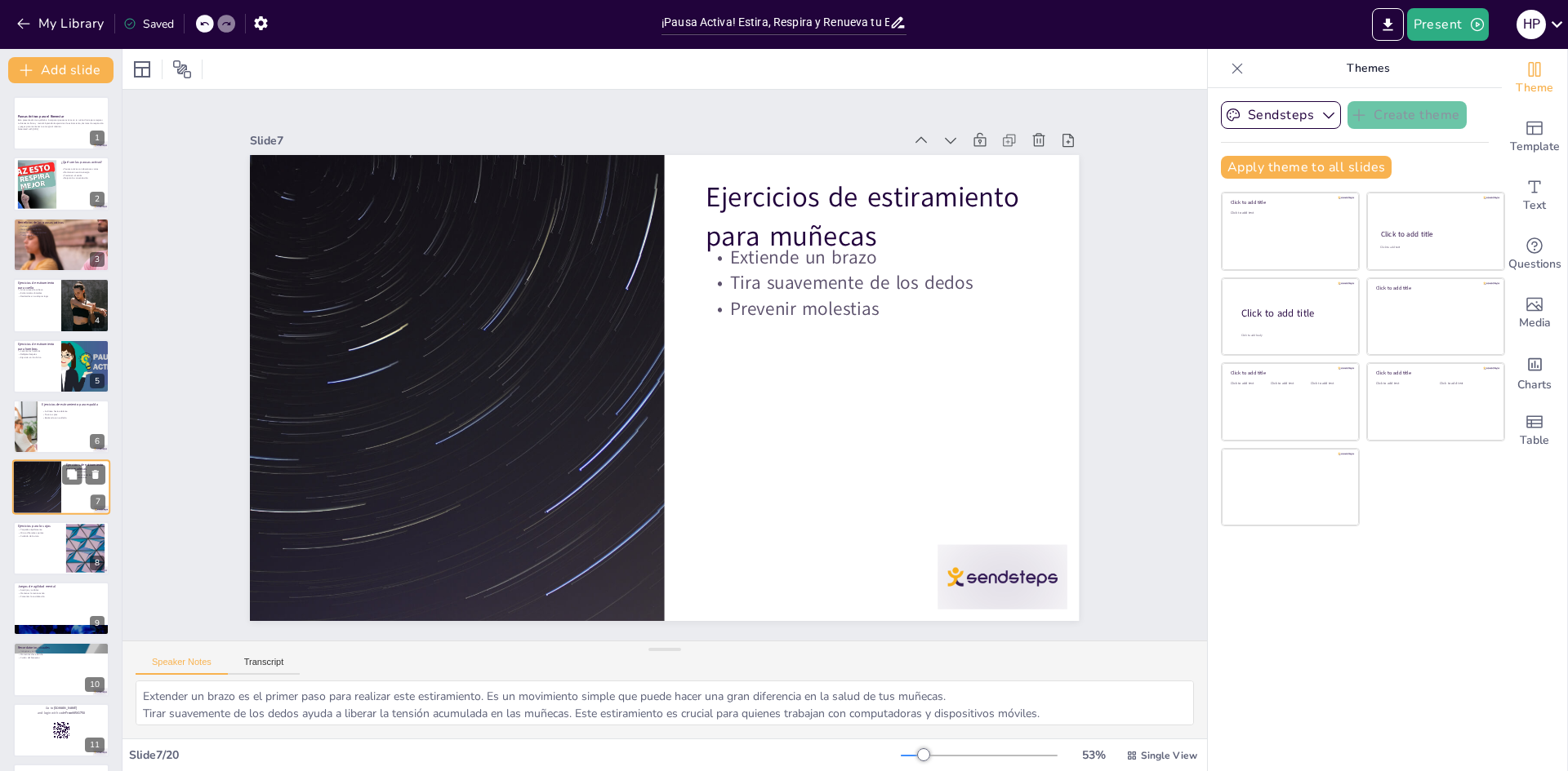
scroll to position [60, 0]
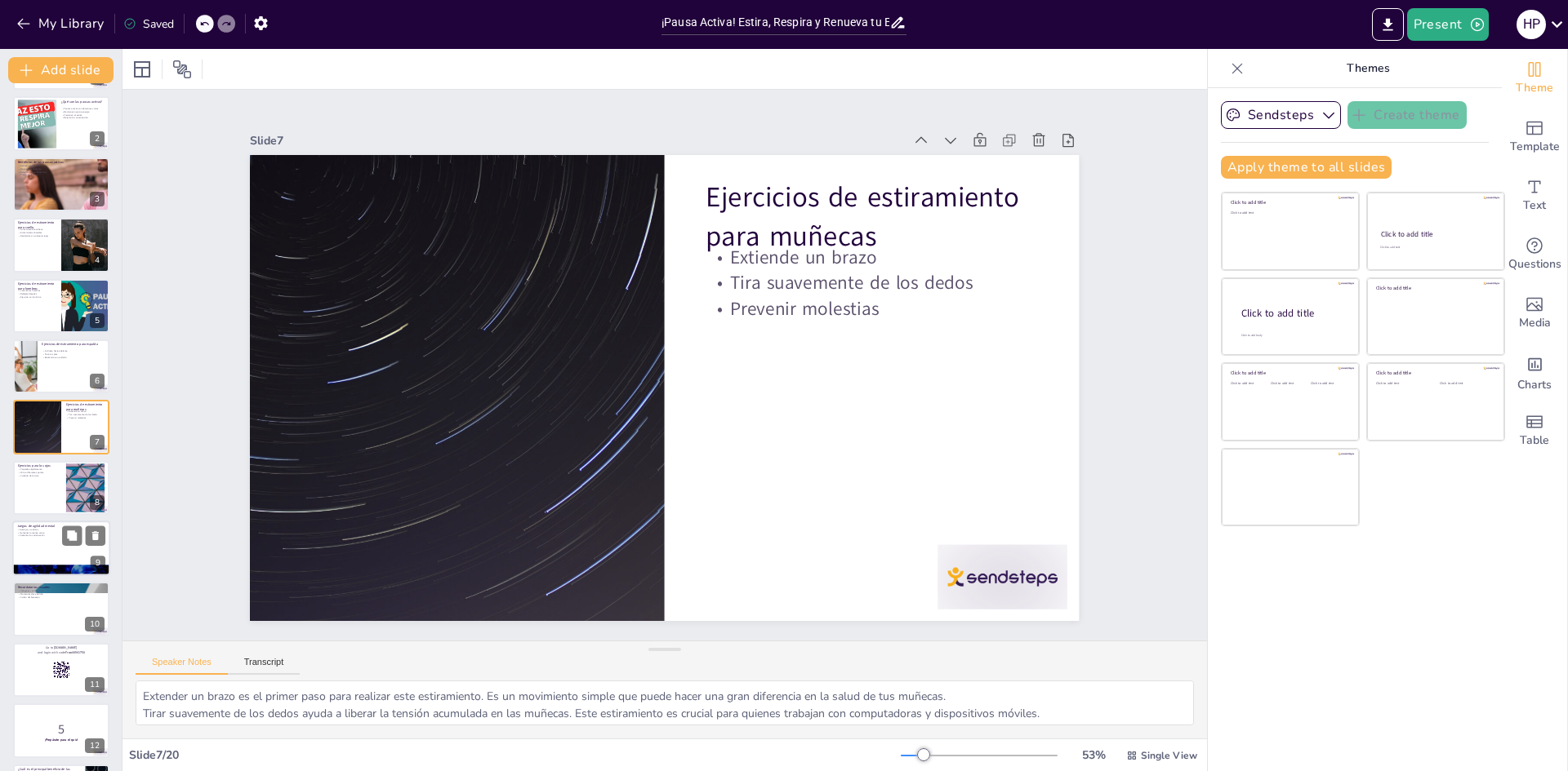
click at [59, 576] on div "Pausas Activas para el Bienestar Esta presentación te ayudará a incorporar paus…" at bounding box center [60, 640] width 121 height 1208
click at [54, 554] on div at bounding box center [61, 548] width 98 height 55
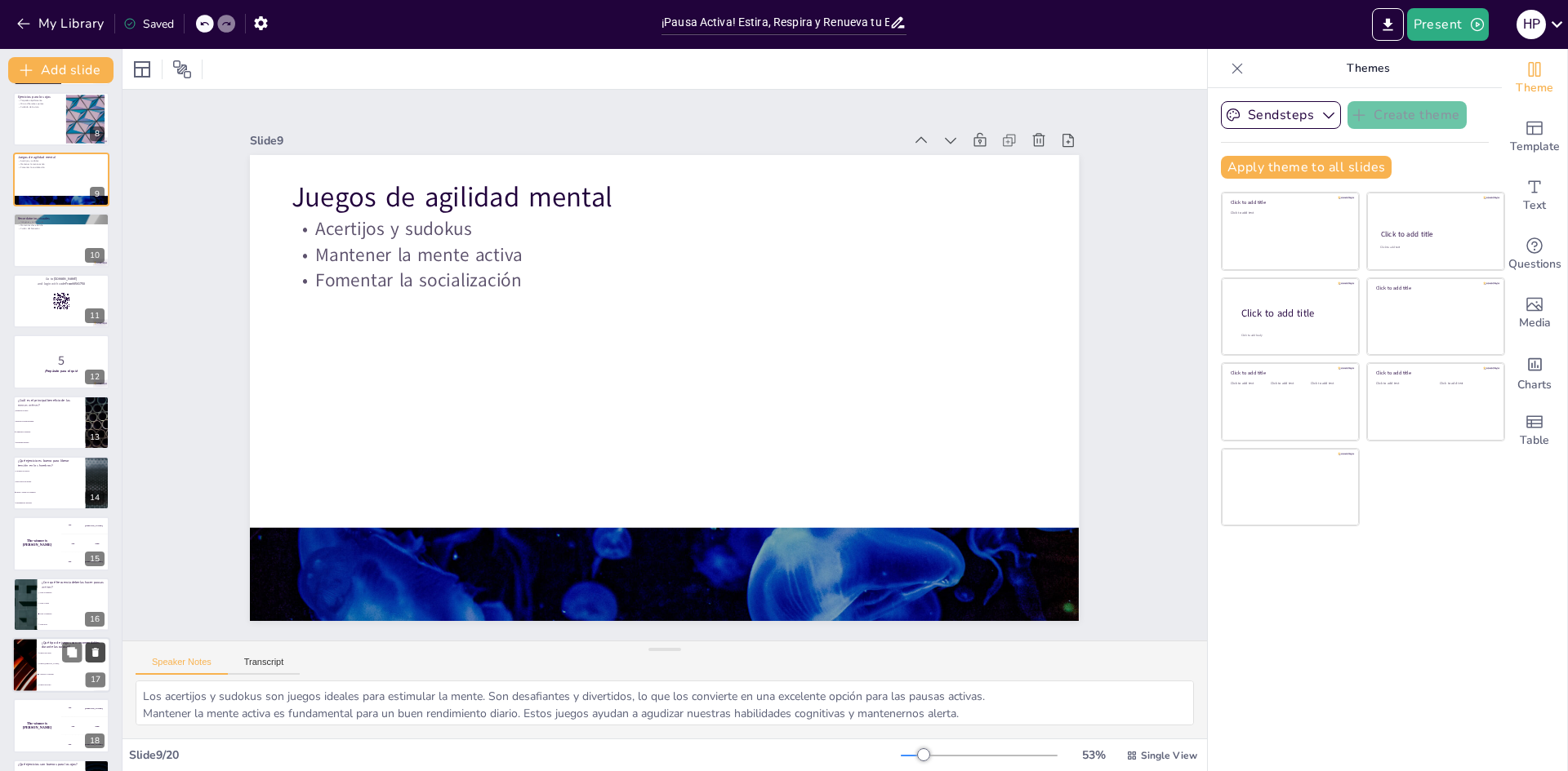
scroll to position [546, 0]
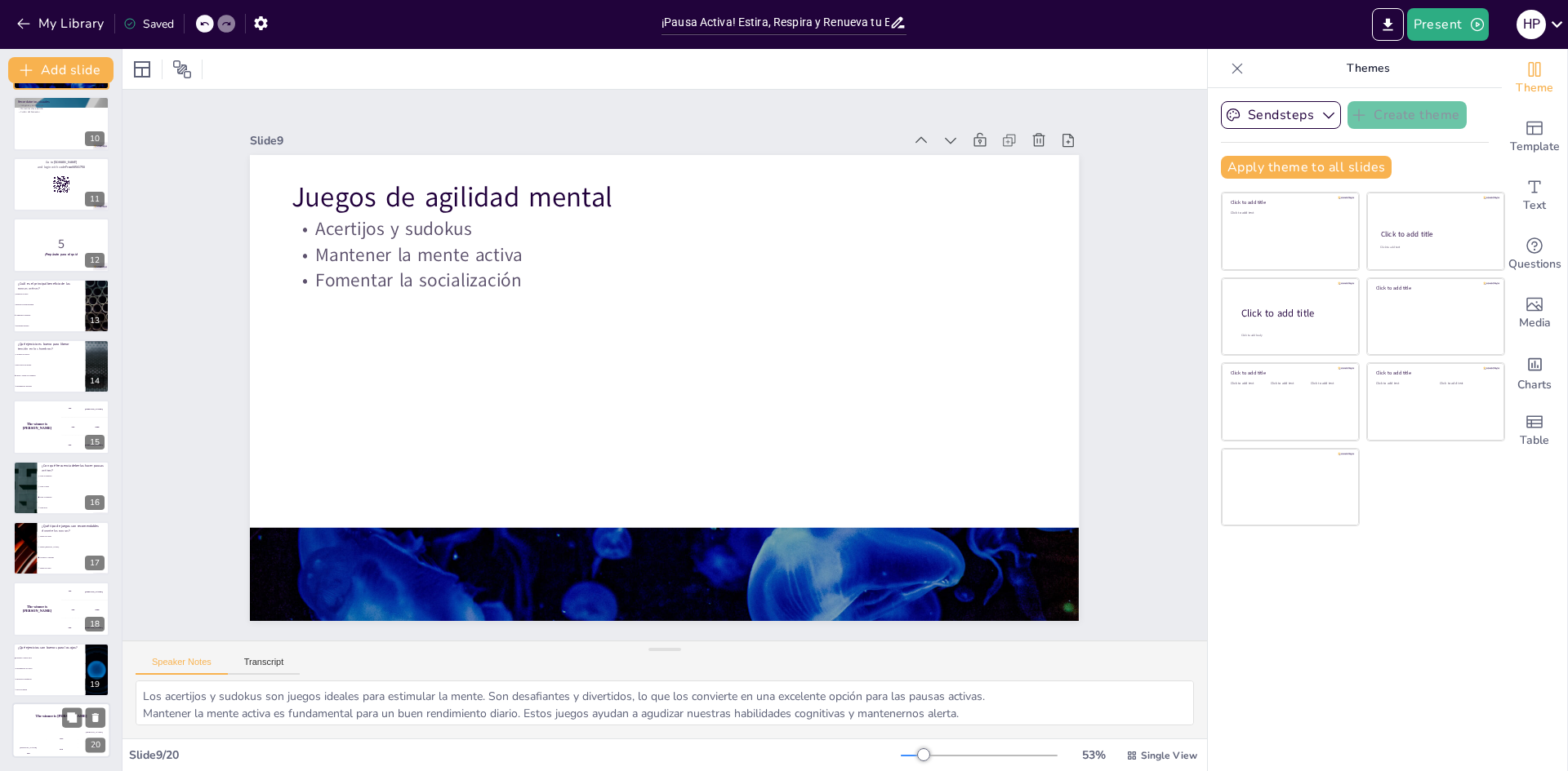
click at [49, 734] on div "Jaap 200" at bounding box center [61, 745] width 33 height 28
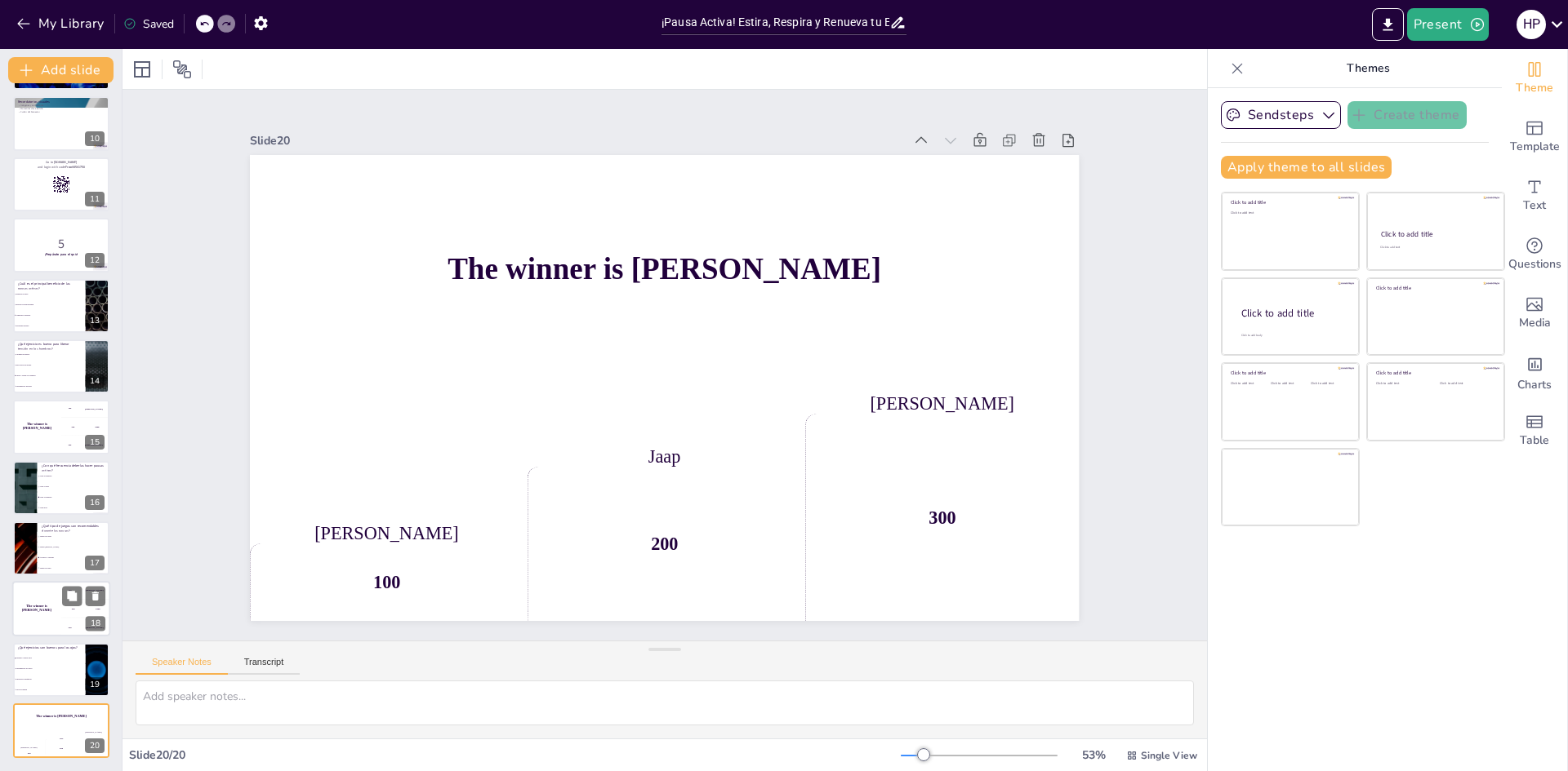
click at [53, 596] on div "The winner is [PERSON_NAME]" at bounding box center [37, 609] width 49 height 55
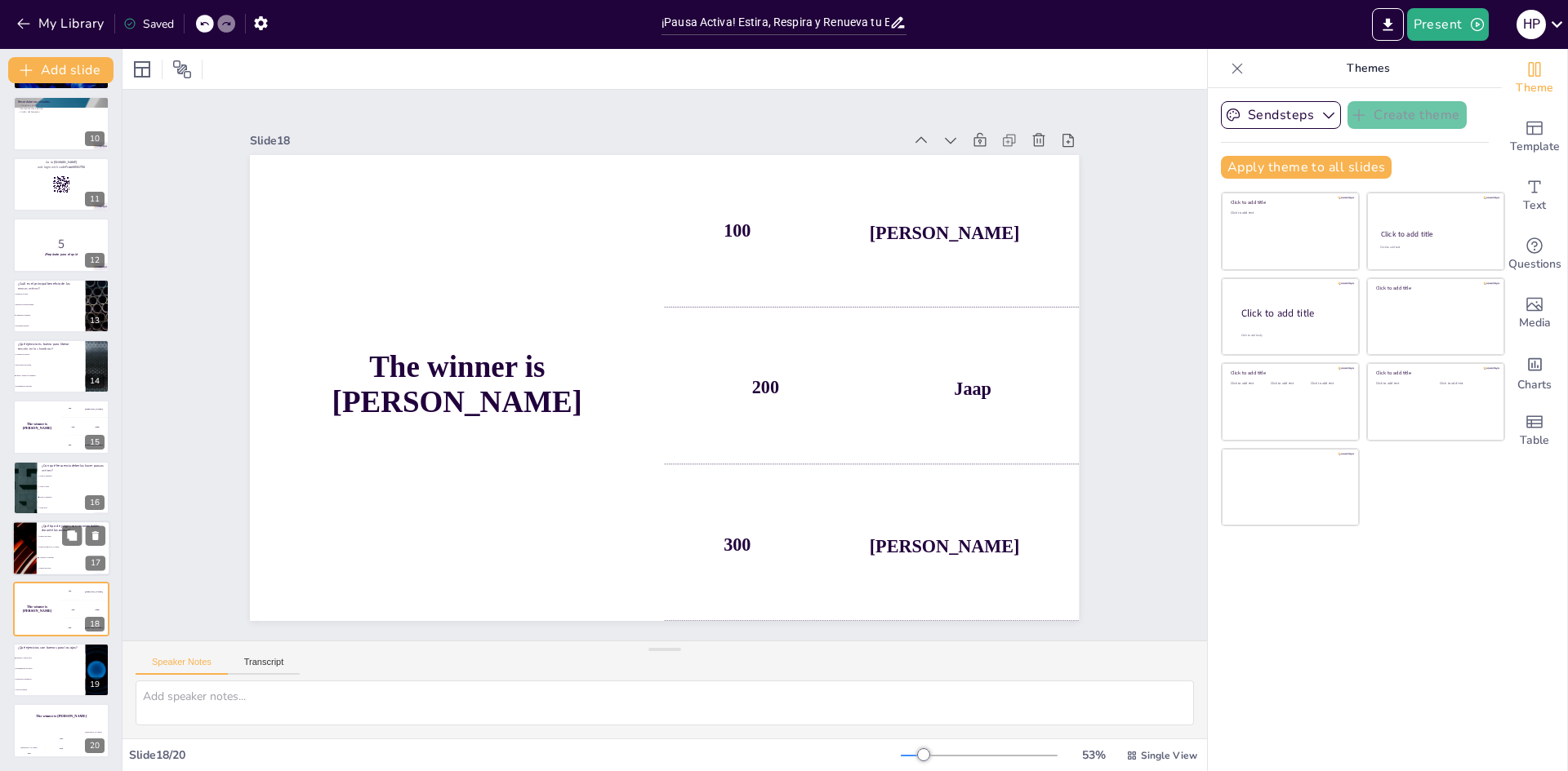
click at [67, 560] on li "Acertijos y sudokus" at bounding box center [74, 558] width 74 height 11
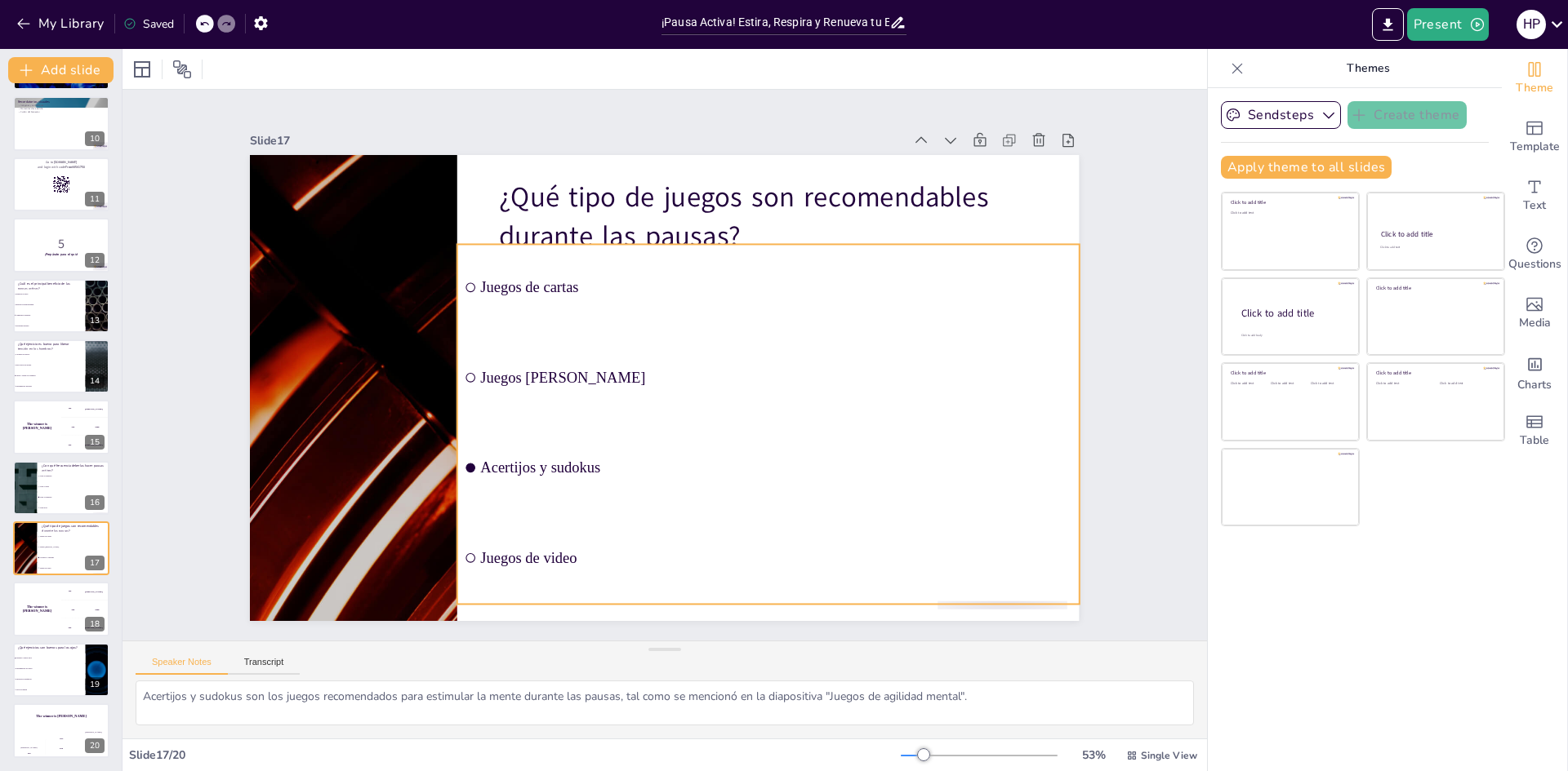
click at [463, 373] on li "Juegos [PERSON_NAME]" at bounding box center [764, 398] width 627 height 213
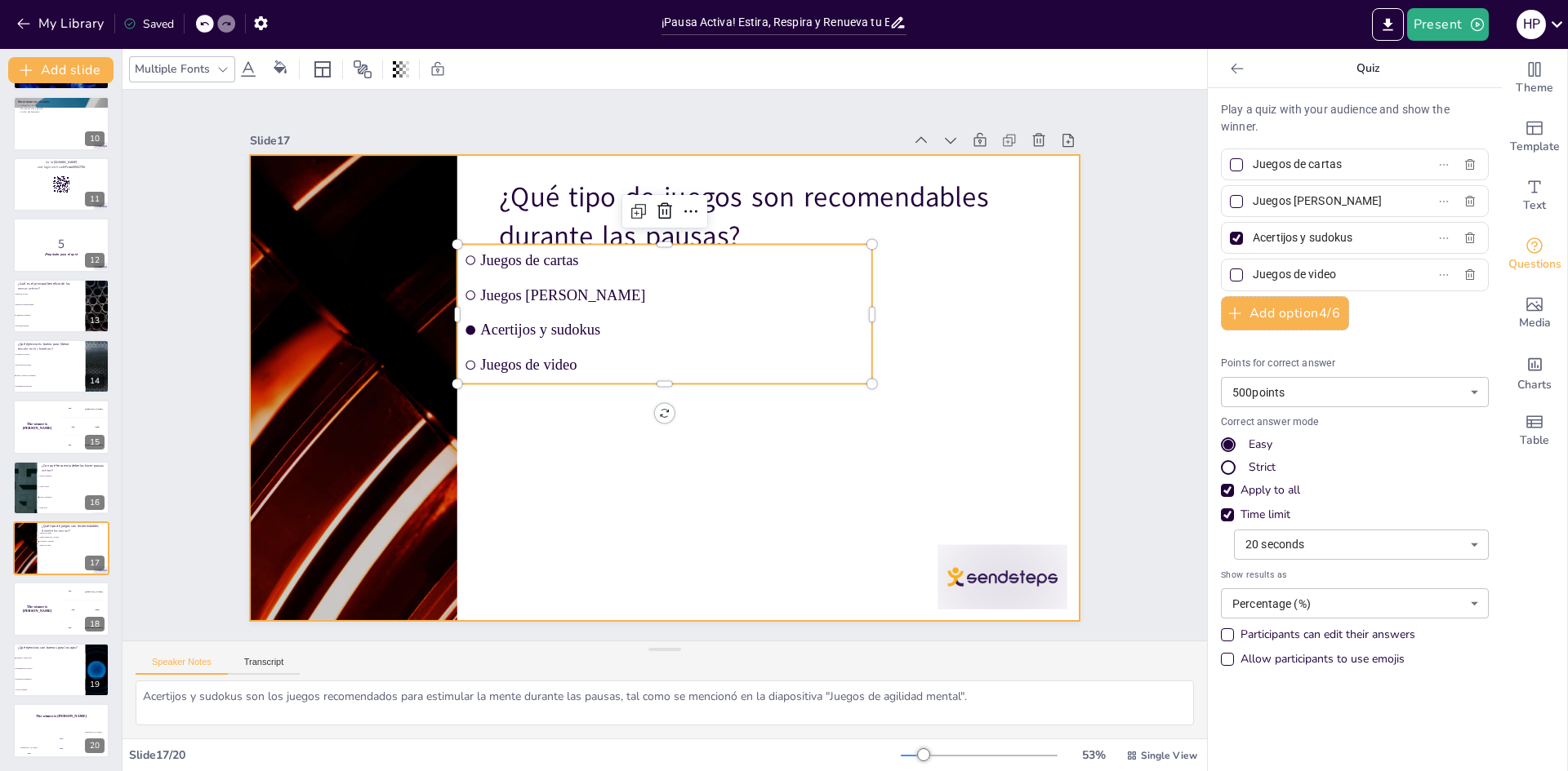
click at [799, 449] on div at bounding box center [658, 387] width 933 height 699
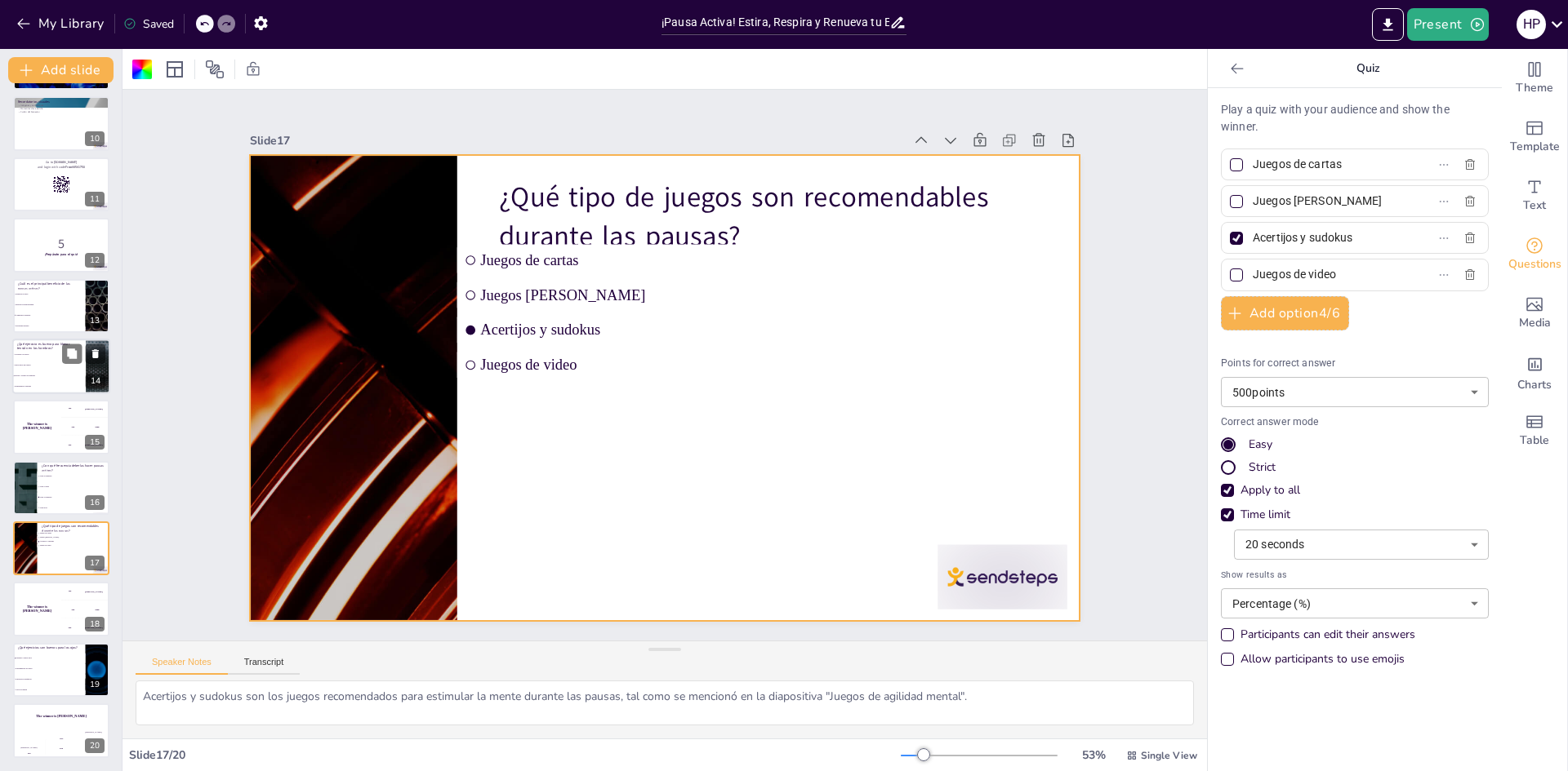
click at [73, 376] on span "Elevar y relajar los hombros" at bounding box center [50, 376] width 70 height 3
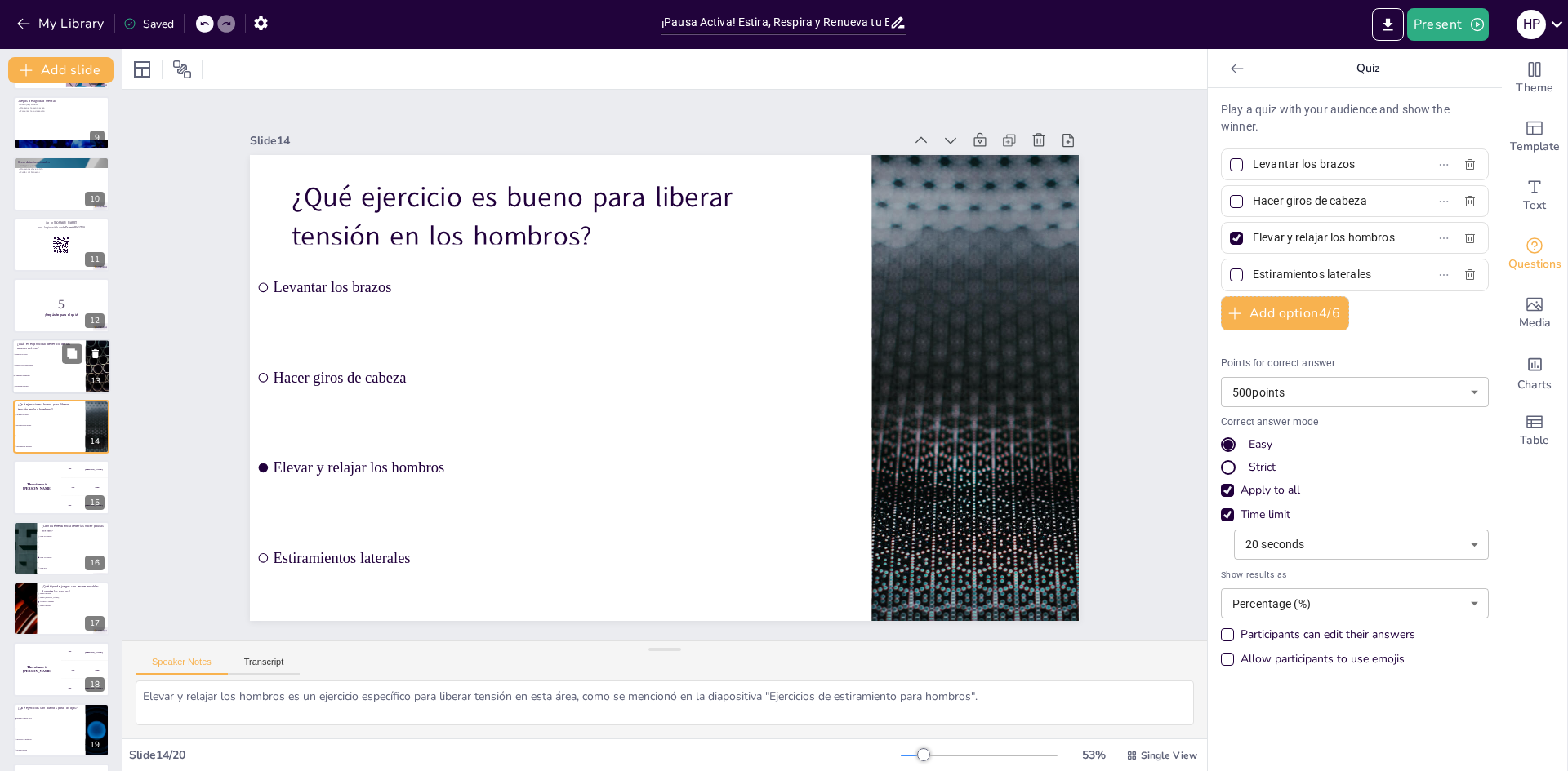
click at [50, 373] on li "Aumentan la energía" at bounding box center [49, 376] width 74 height 11
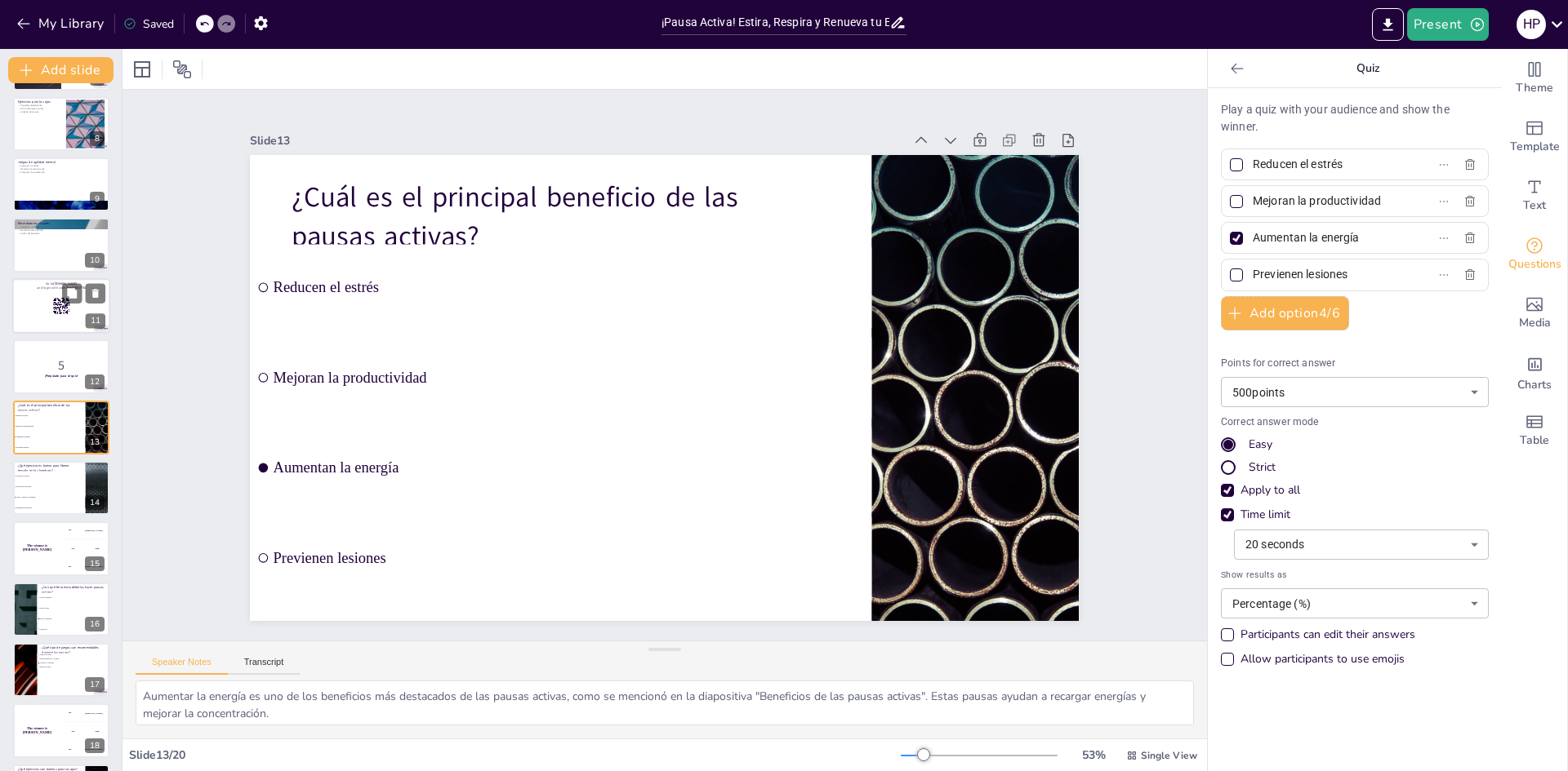
click at [49, 320] on div at bounding box center [61, 306] width 98 height 55
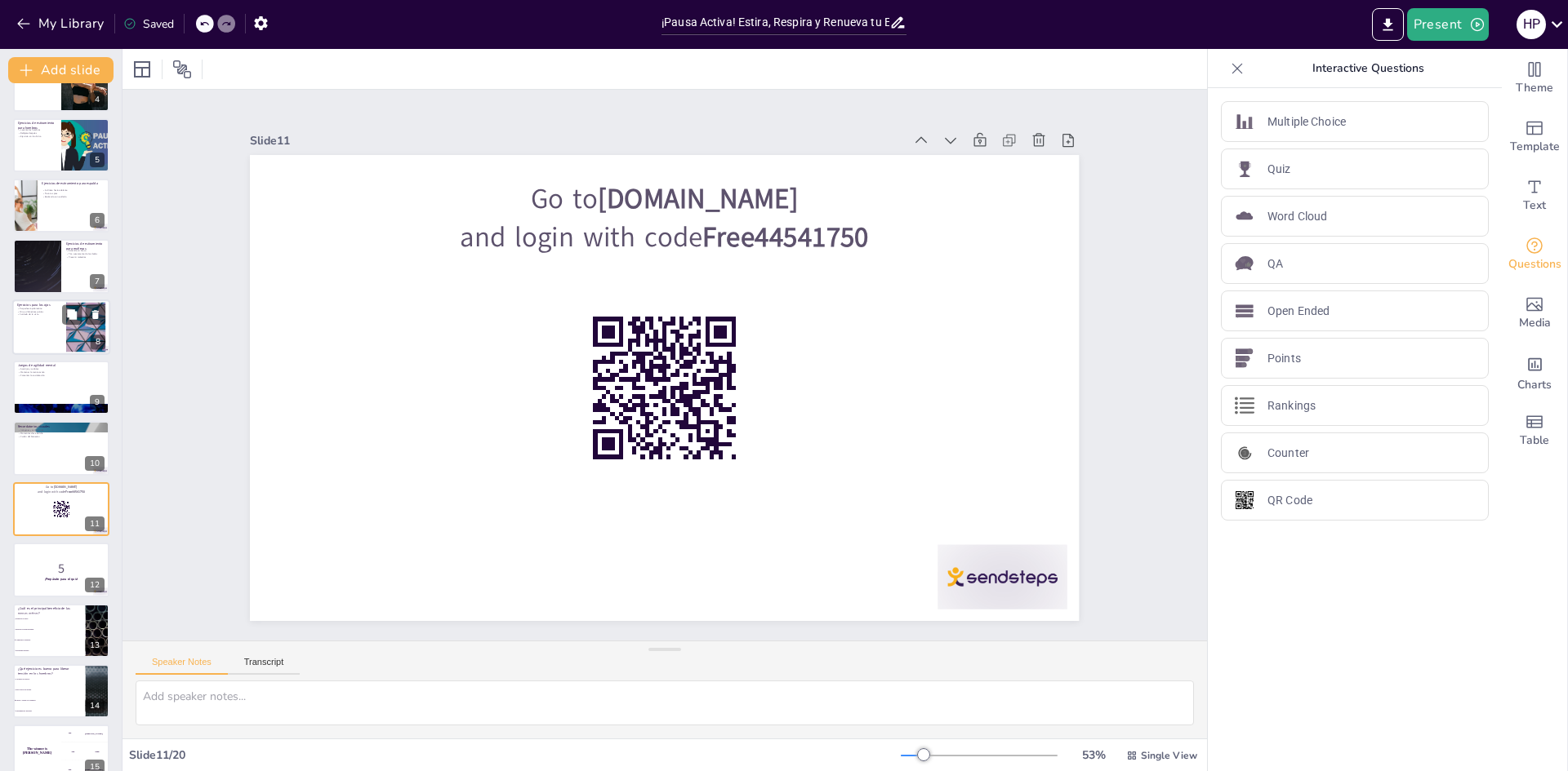
click at [63, 340] on div at bounding box center [61, 327] width 98 height 55
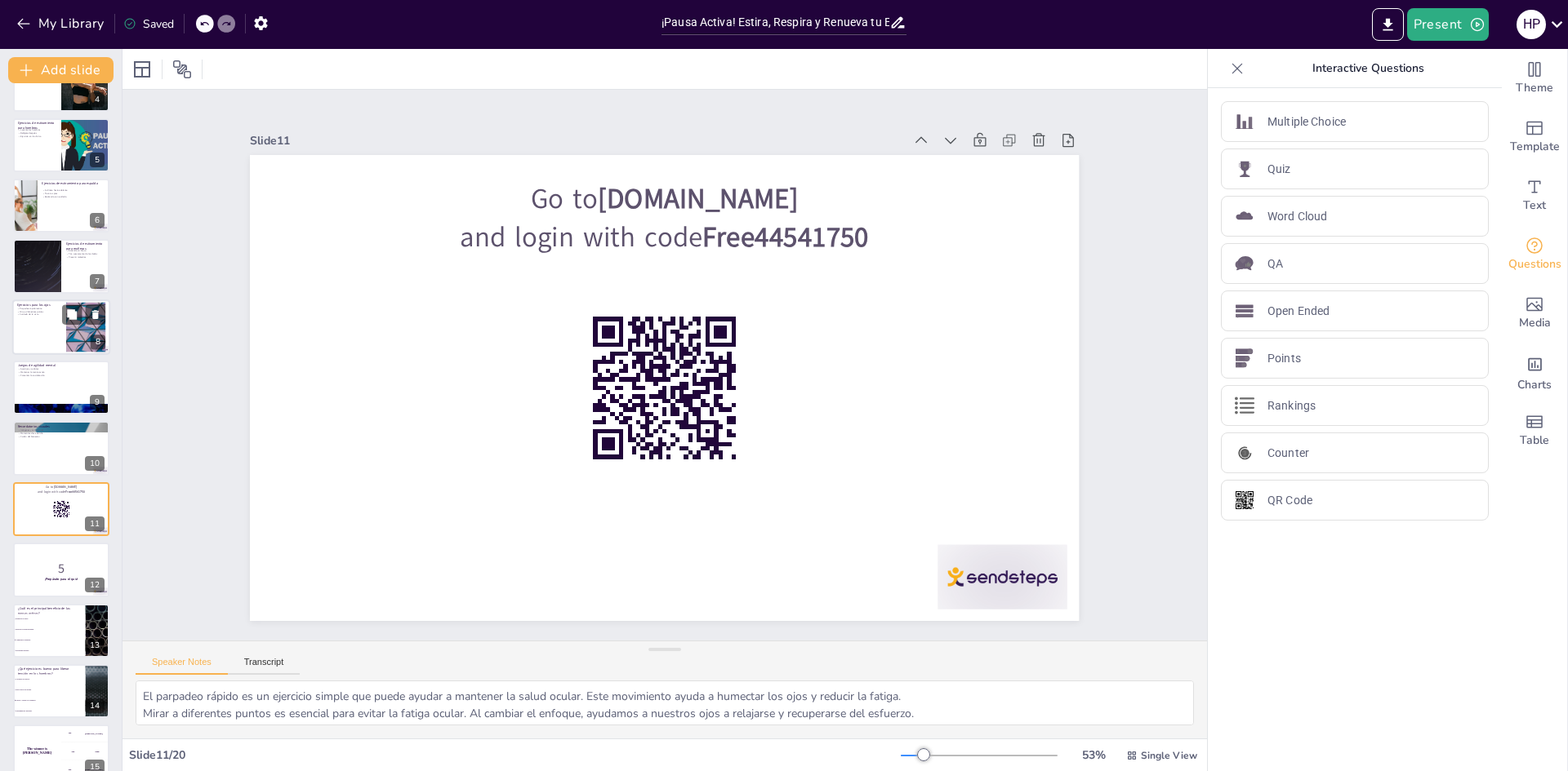
scroll to position [121, 0]
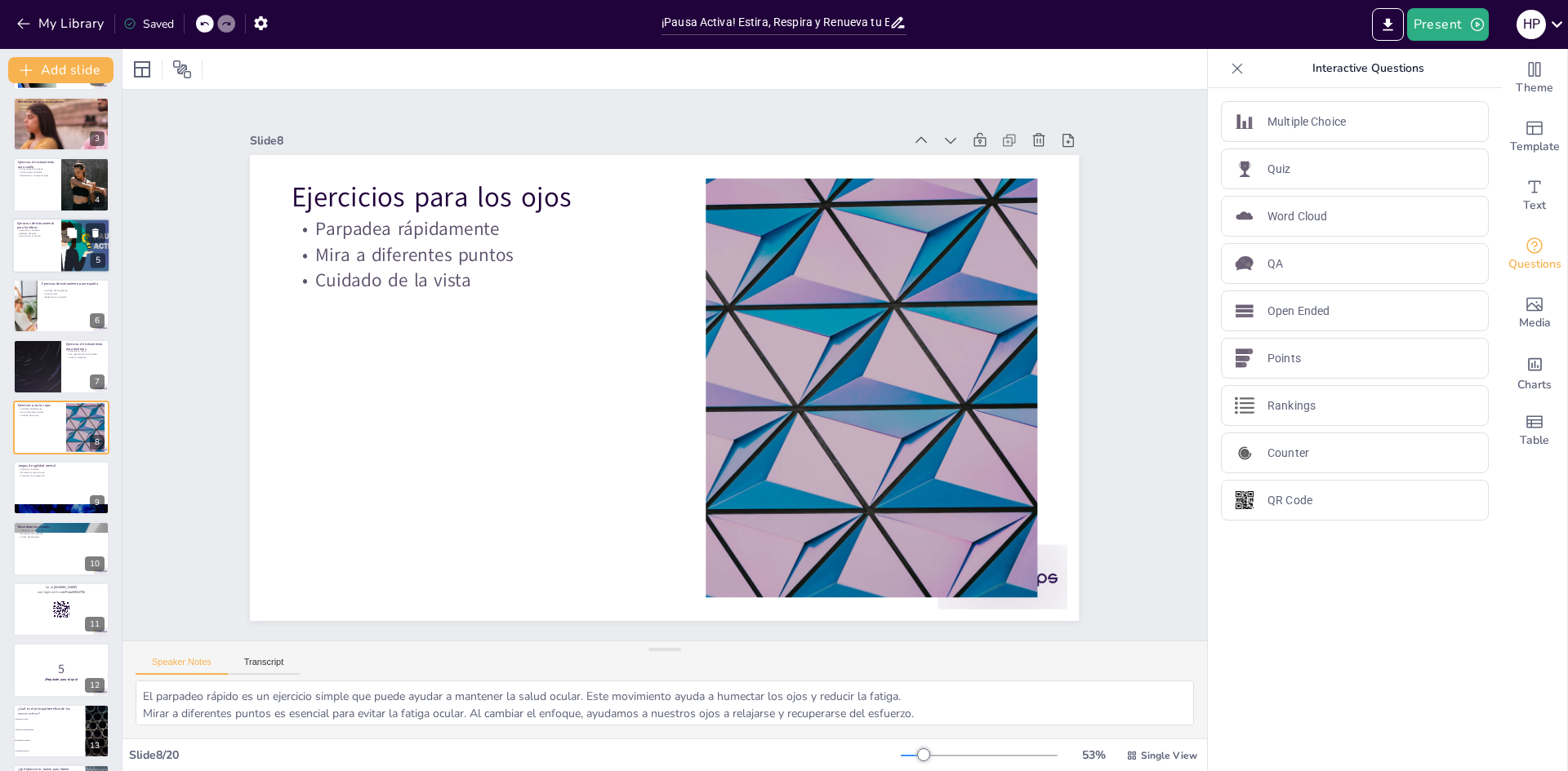
click at [44, 254] on div at bounding box center [61, 245] width 98 height 55
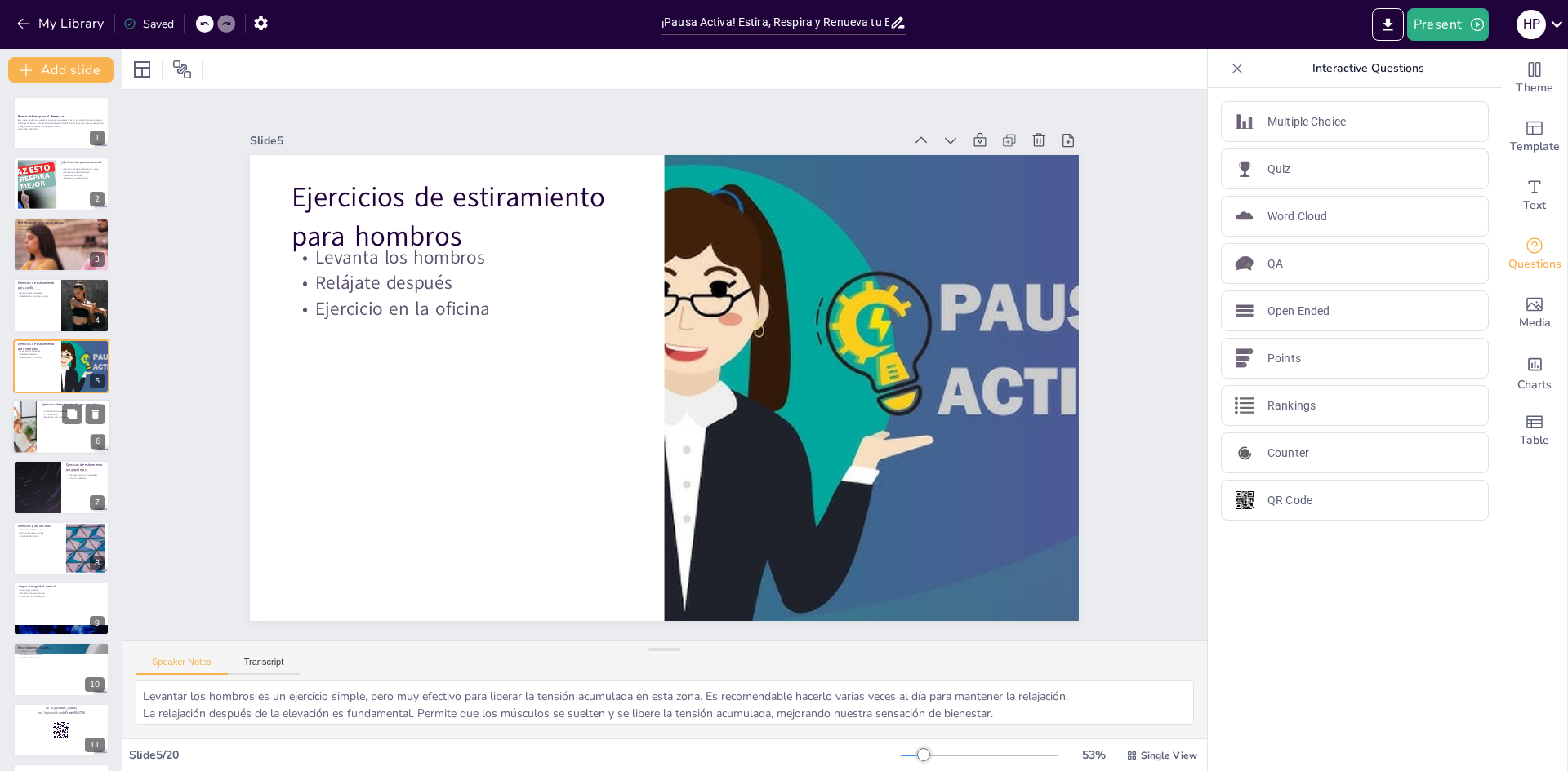
click at [42, 414] on p "Toca tus pies" at bounding box center [74, 414] width 64 height 3
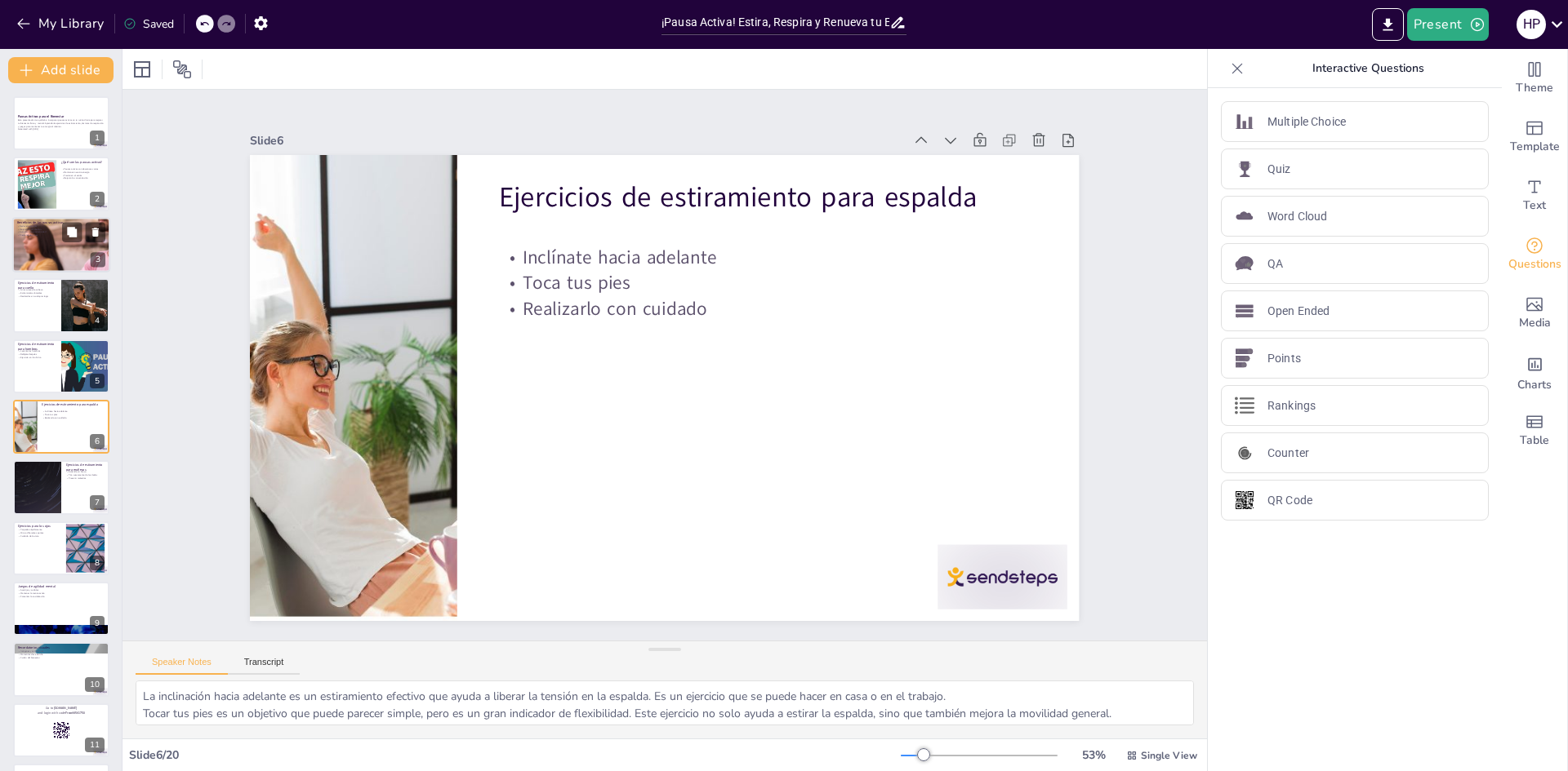
click at [53, 249] on div at bounding box center [61, 244] width 98 height 55
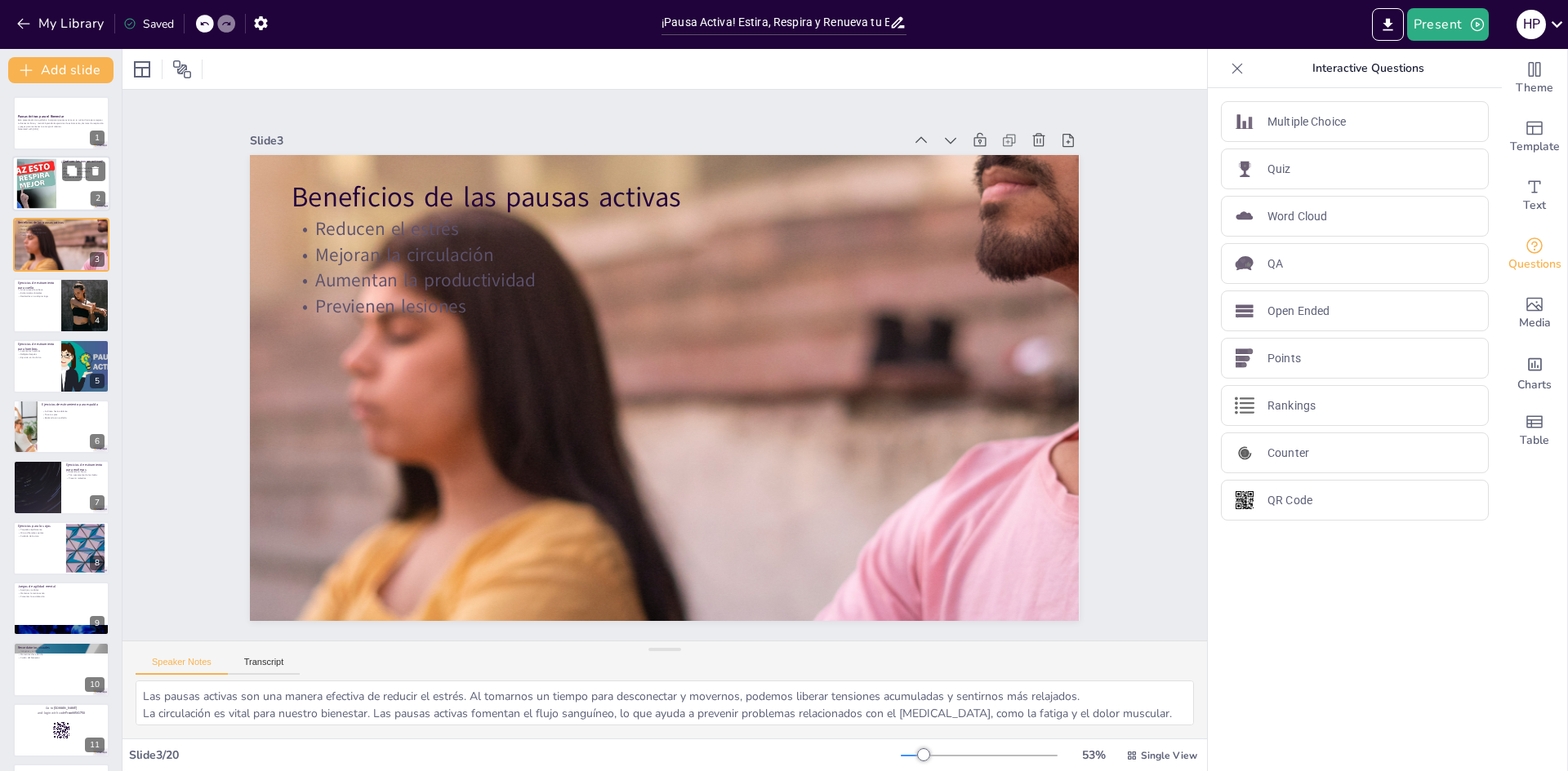
click at [49, 188] on div at bounding box center [36, 183] width 88 height 49
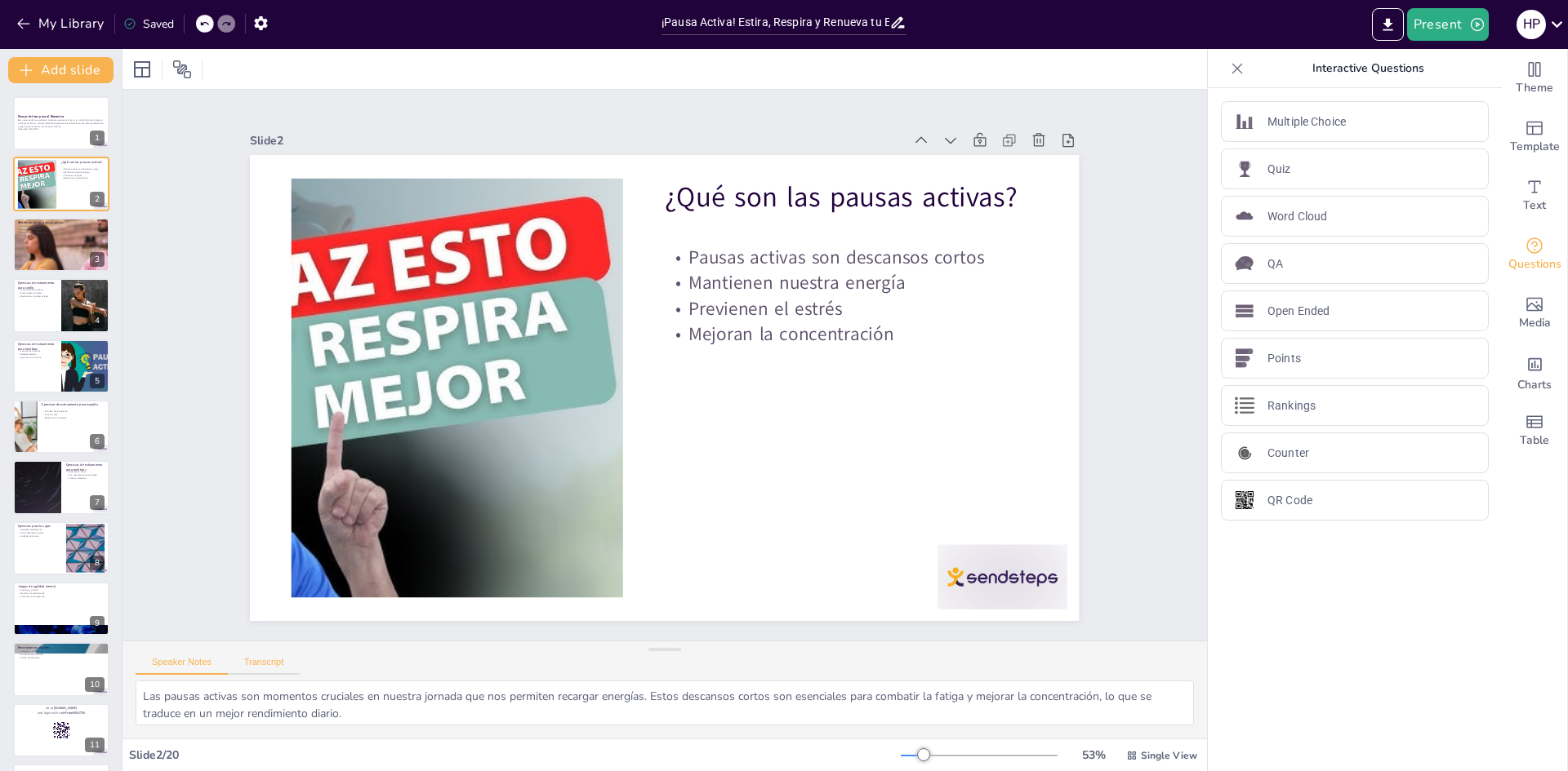
click at [260, 667] on button "Transcript" at bounding box center [264, 666] width 73 height 18
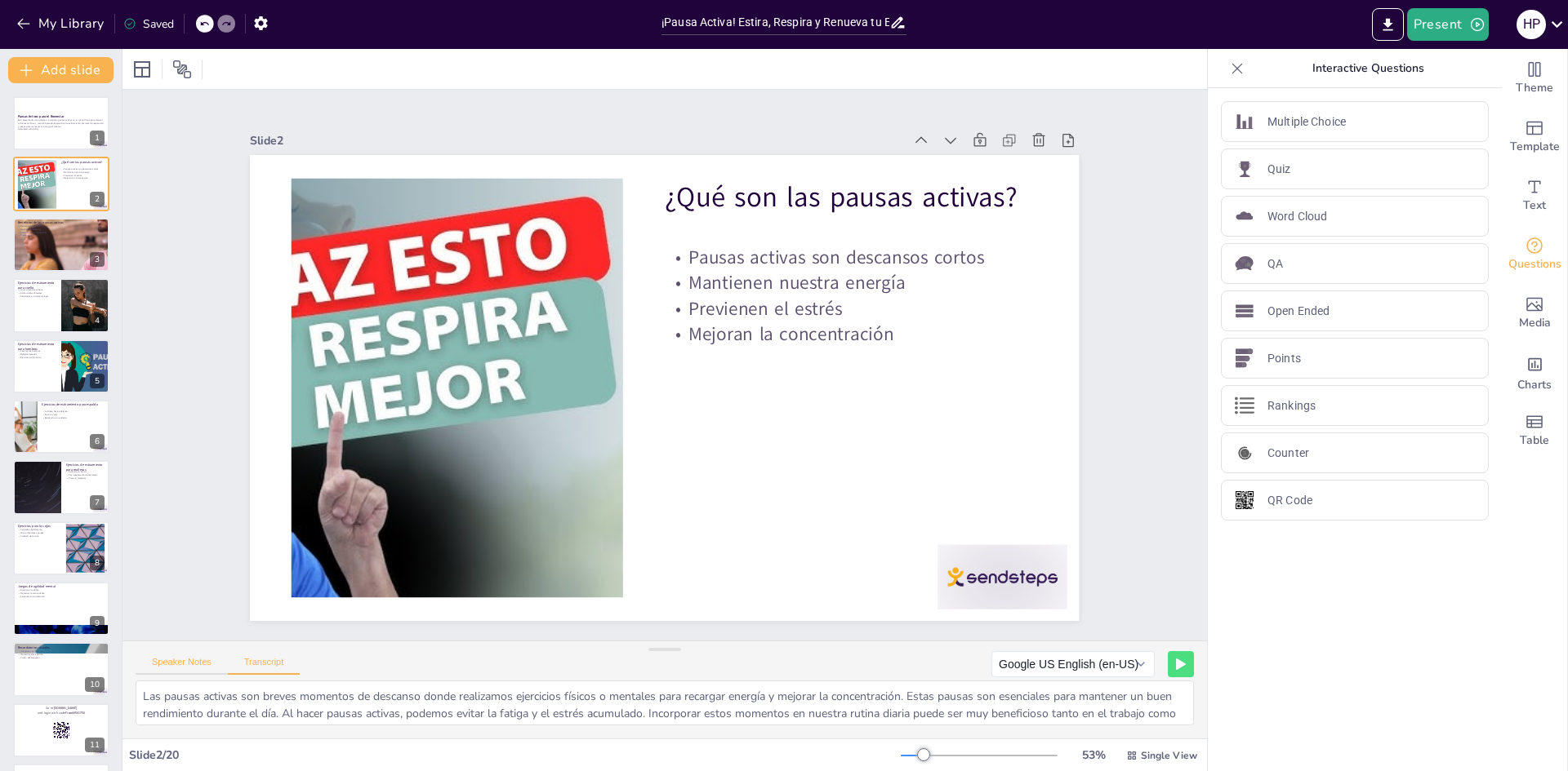
click at [198, 662] on button "Speaker Notes" at bounding box center [182, 666] width 92 height 18
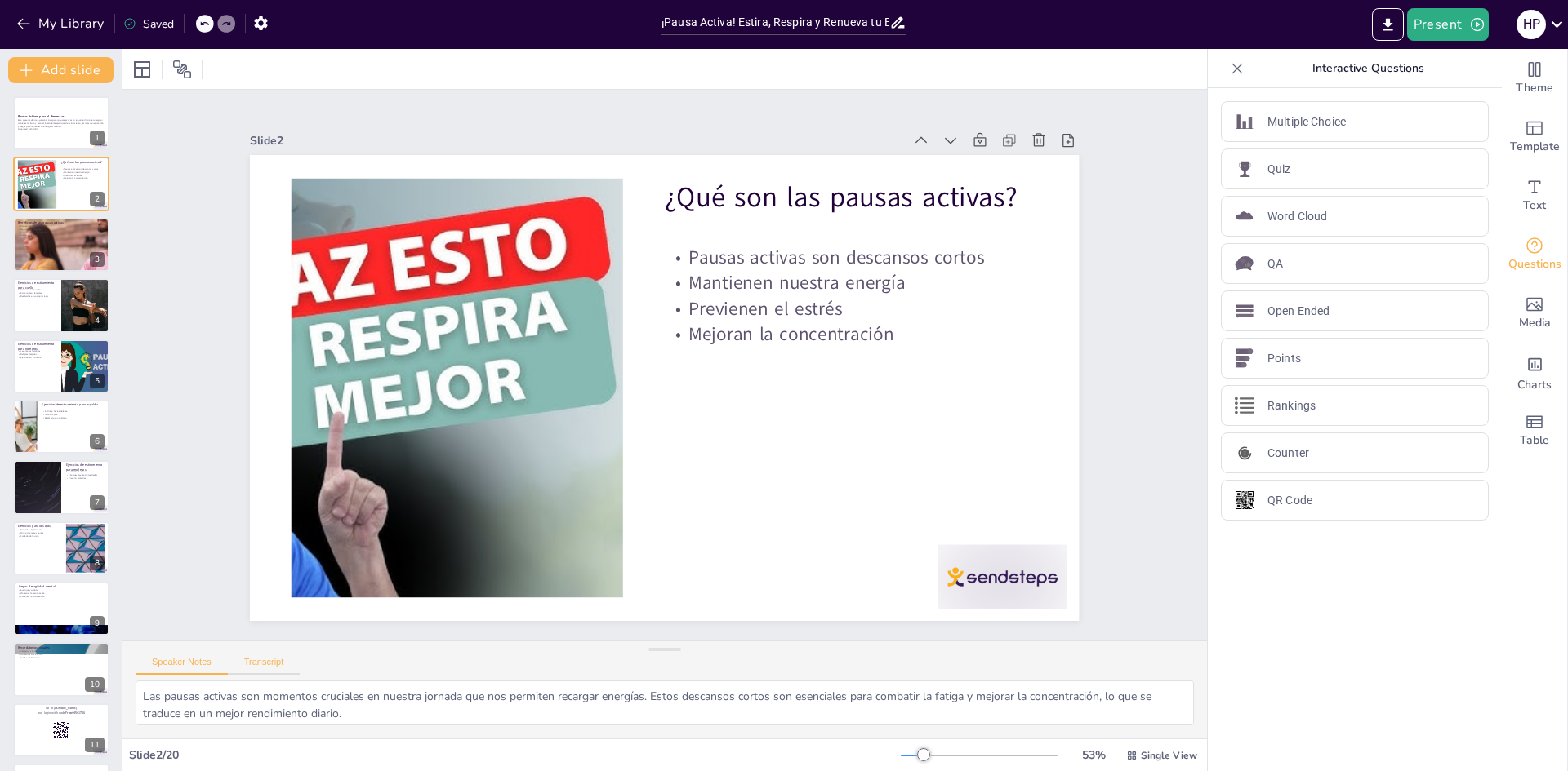
click at [281, 659] on button "Transcript" at bounding box center [264, 666] width 73 height 18
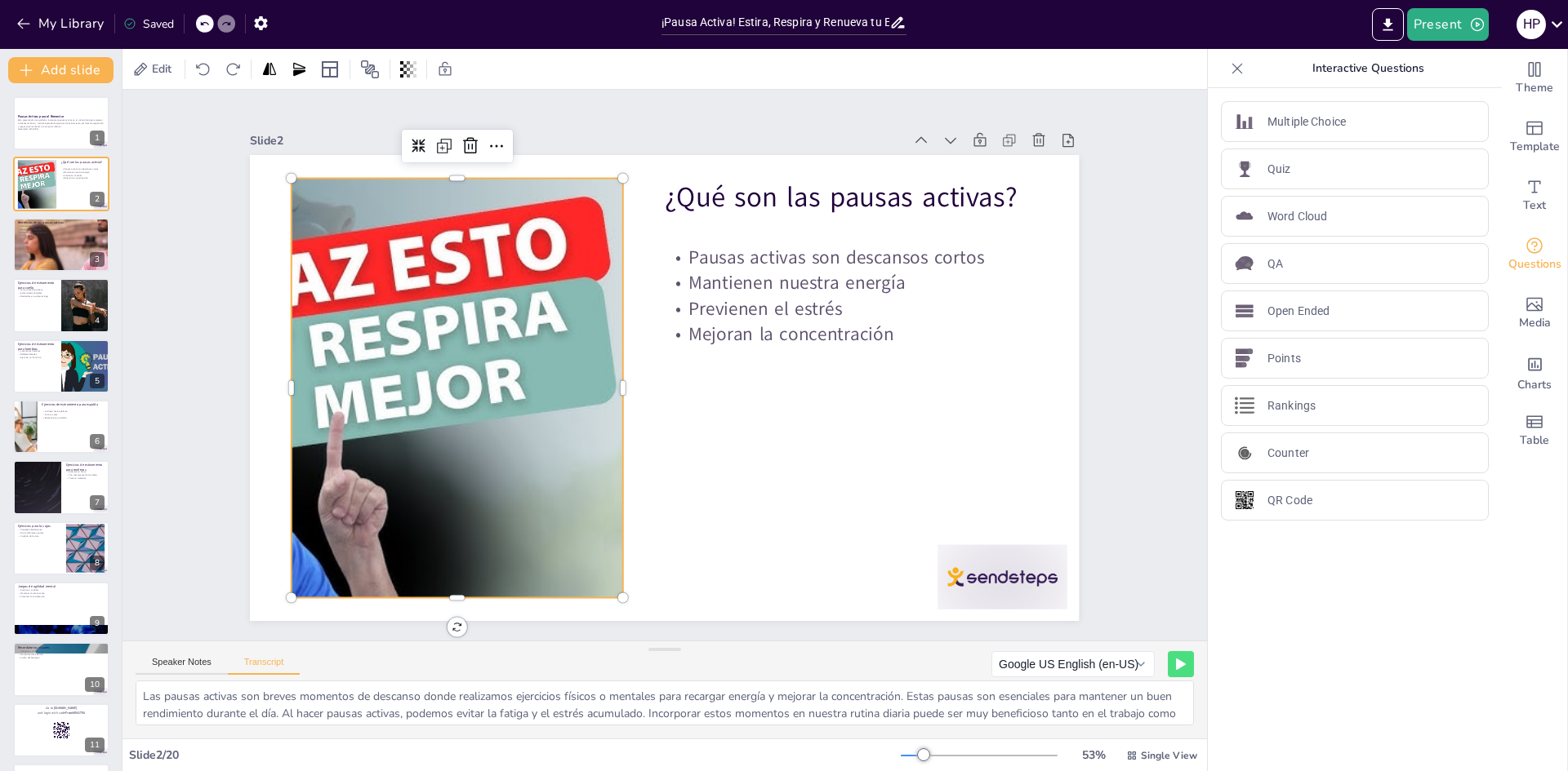
click at [405, 350] on div at bounding box center [541, 198] width 736 height 856
click at [83, 542] on div at bounding box center [84, 535] width 44 height 19
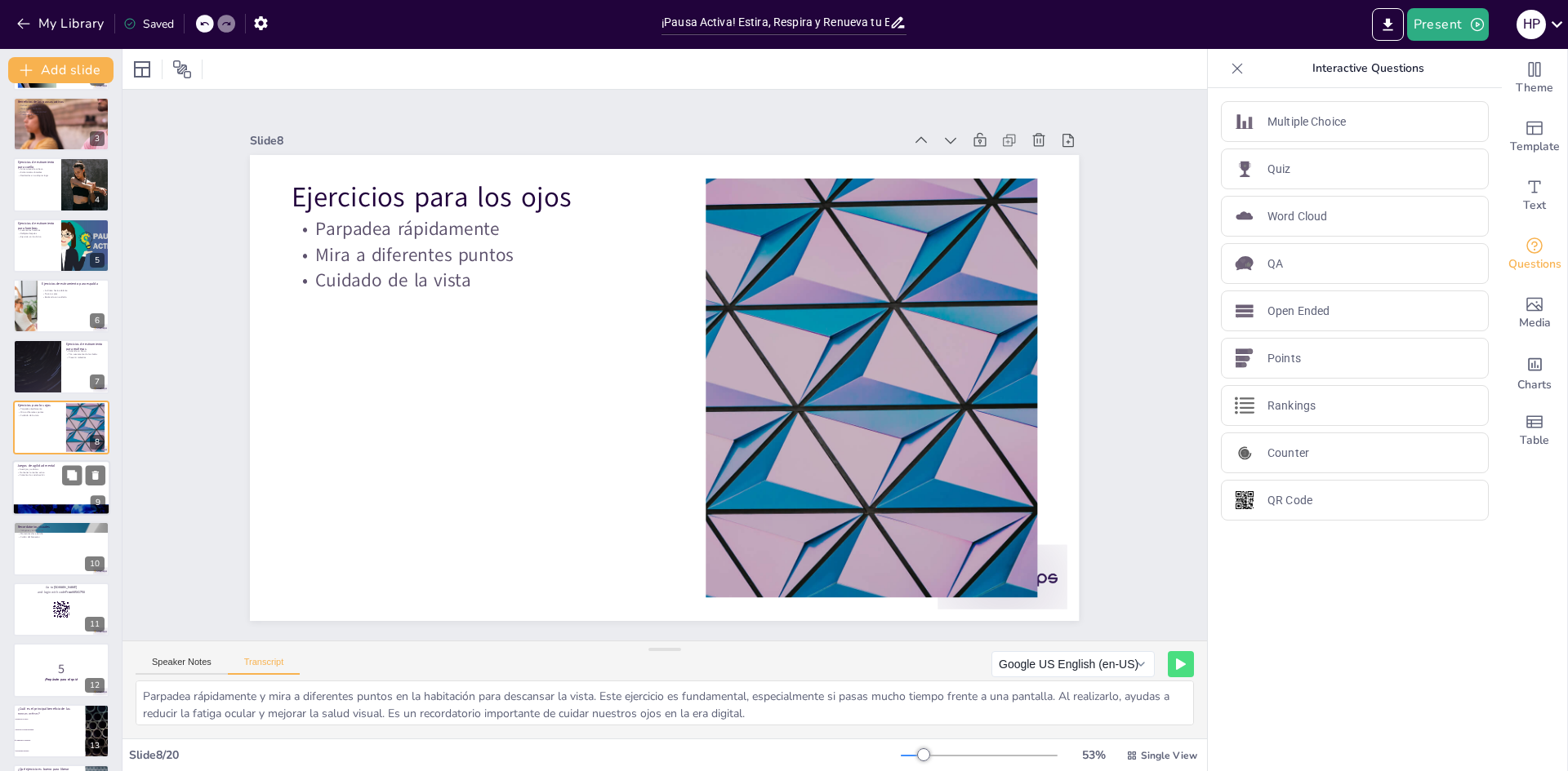
click at [60, 501] on div at bounding box center [61, 488] width 98 height 55
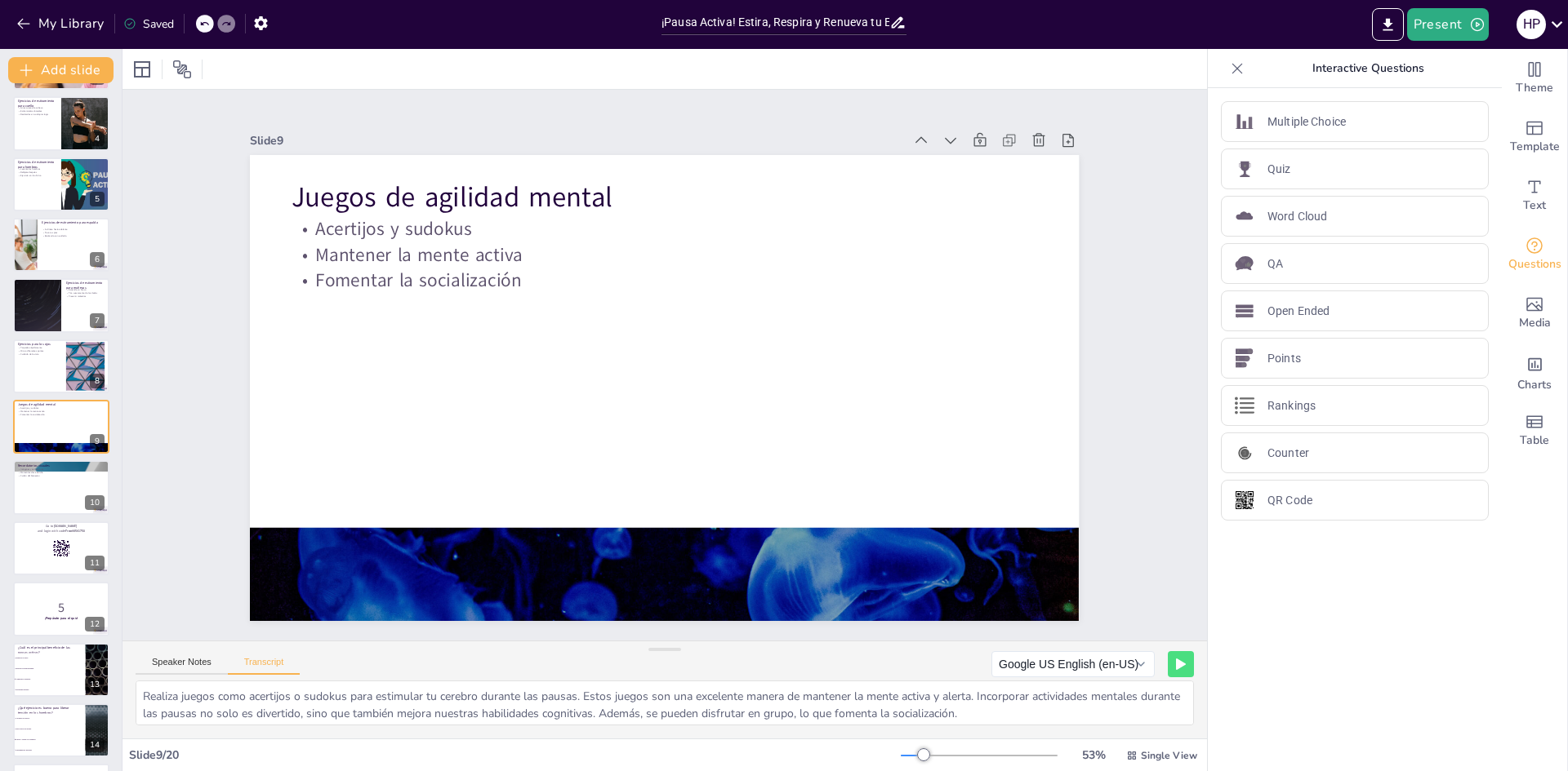
click at [59, 458] on div "Pausas Activas para el Bienestar Esta presentación te ayudará a incorporar paus…" at bounding box center [60, 518] width 121 height 1208
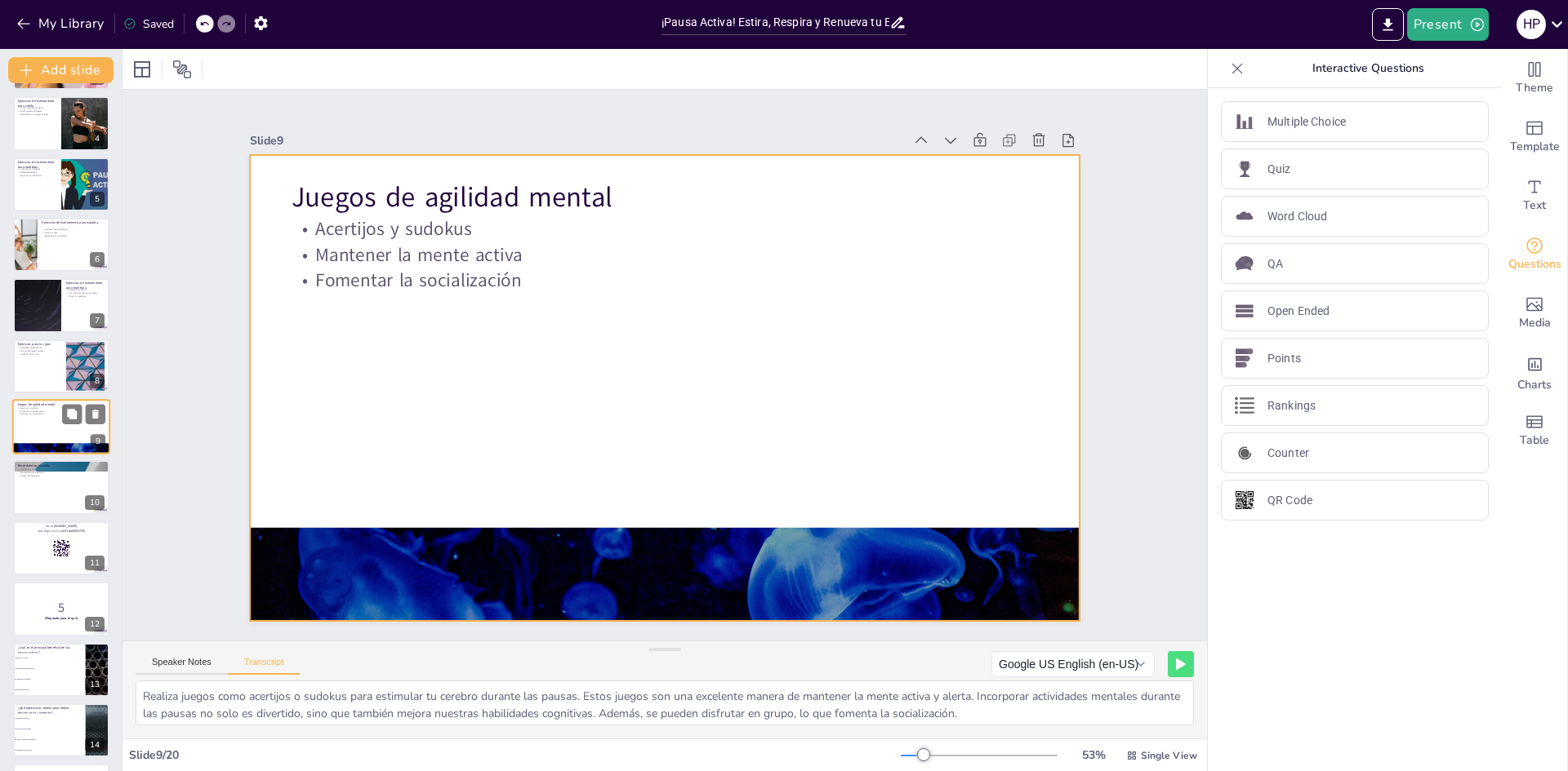
click at [46, 434] on div at bounding box center [61, 427] width 98 height 55
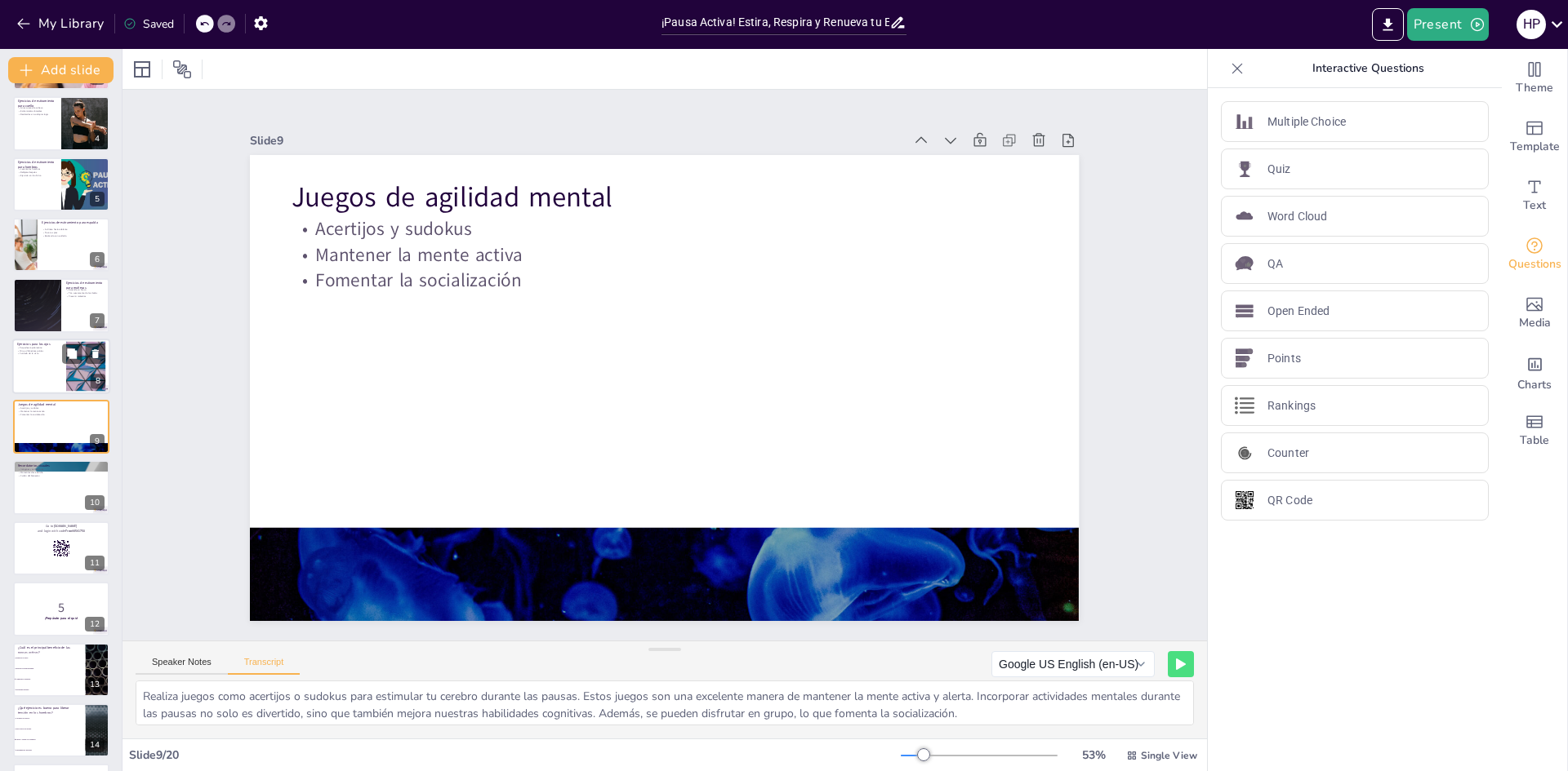
click at [44, 349] on p "Mira a diferentes puntos" at bounding box center [39, 351] width 44 height 3
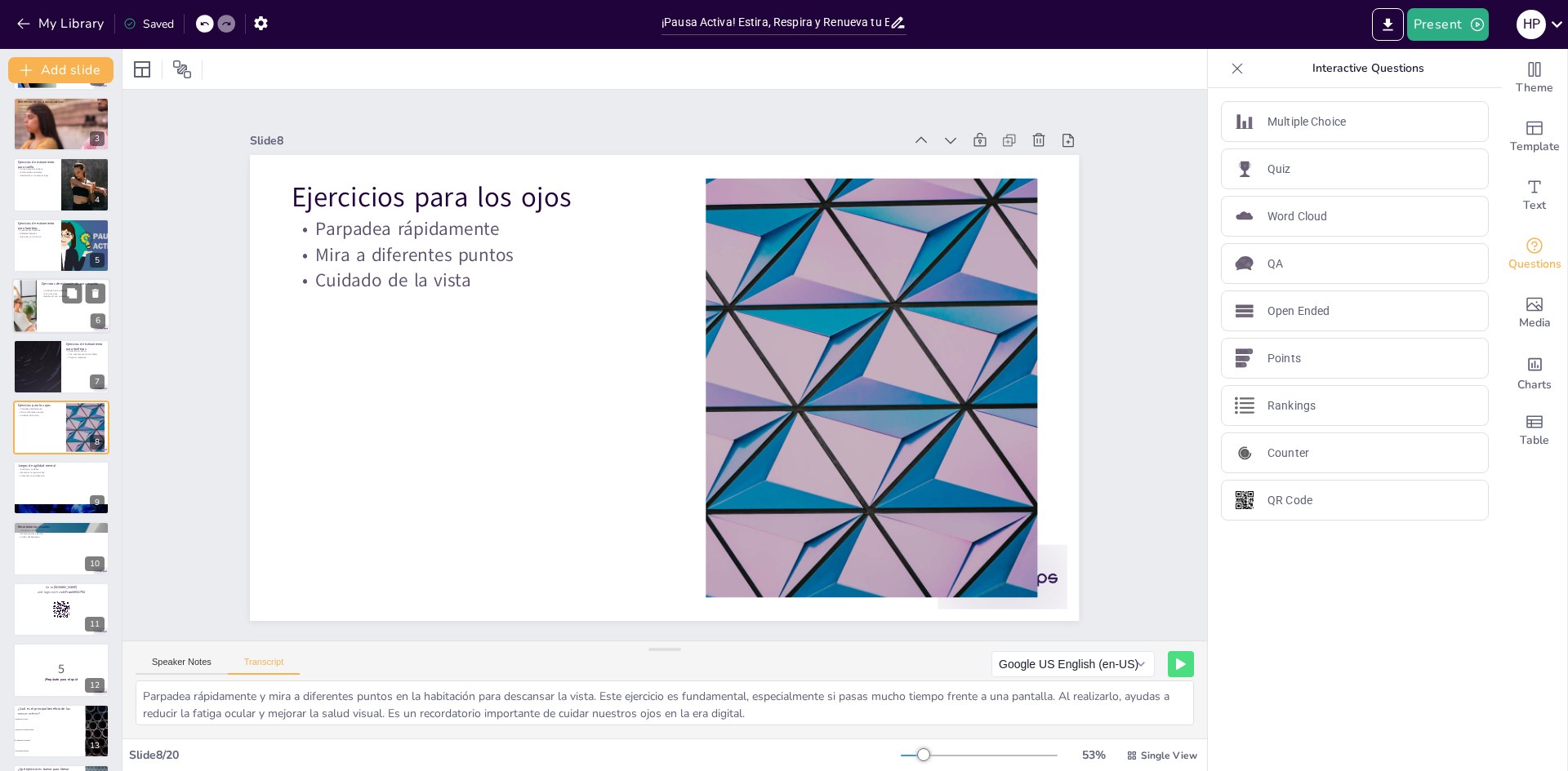
click at [47, 321] on div at bounding box center [61, 306] width 98 height 55
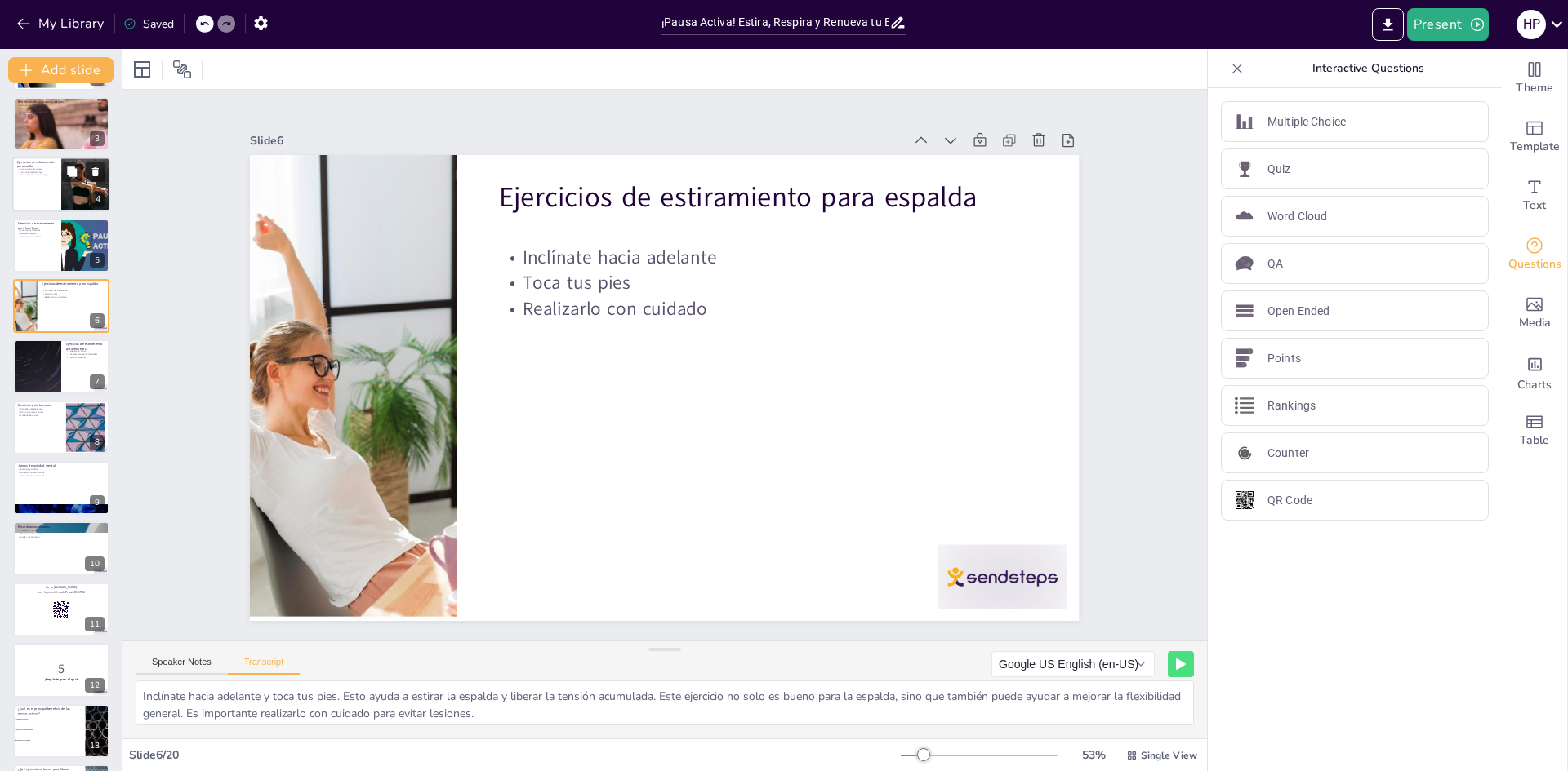
scroll to position [0, 0]
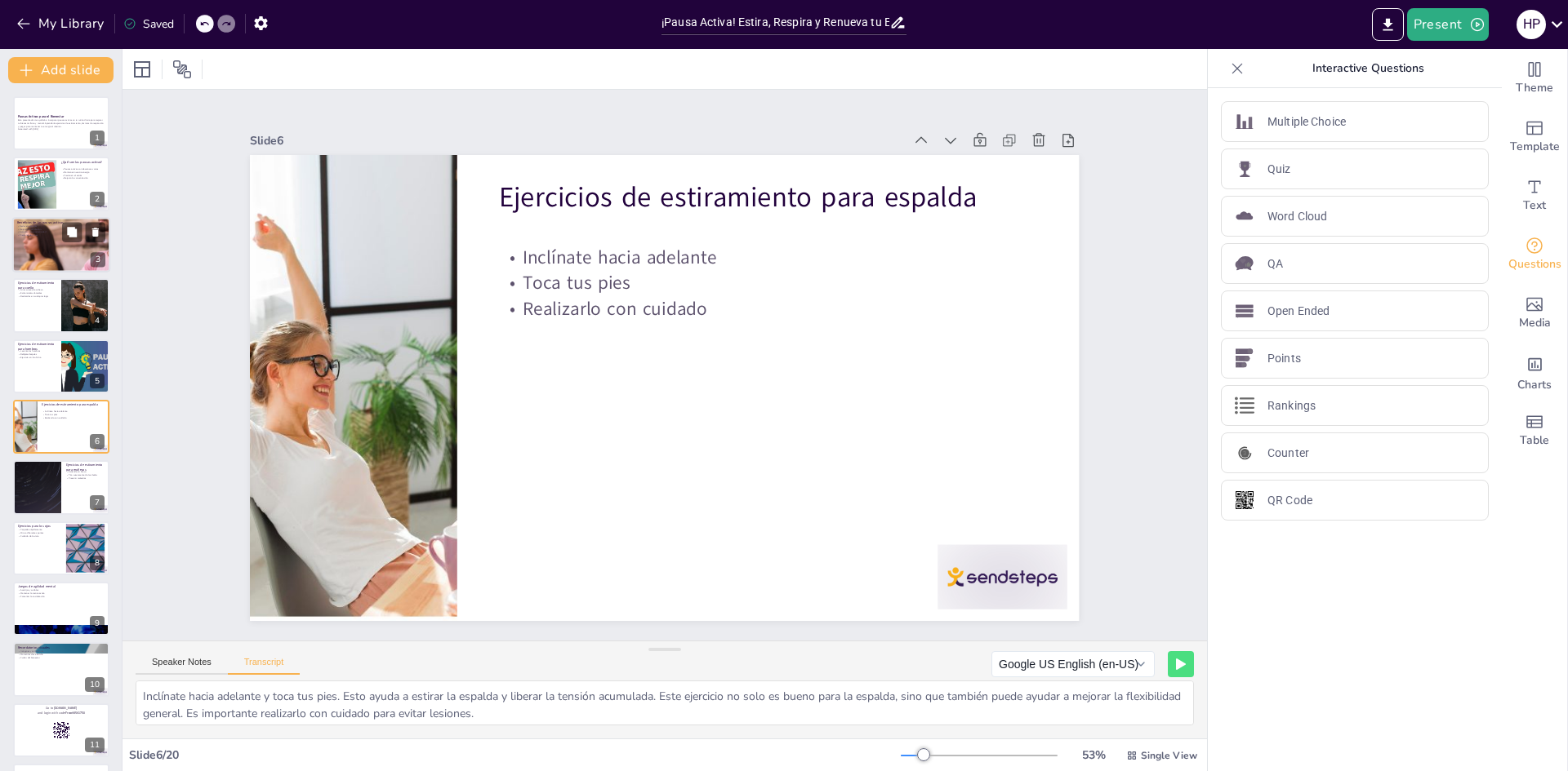
click at [43, 243] on div at bounding box center [61, 244] width 98 height 55
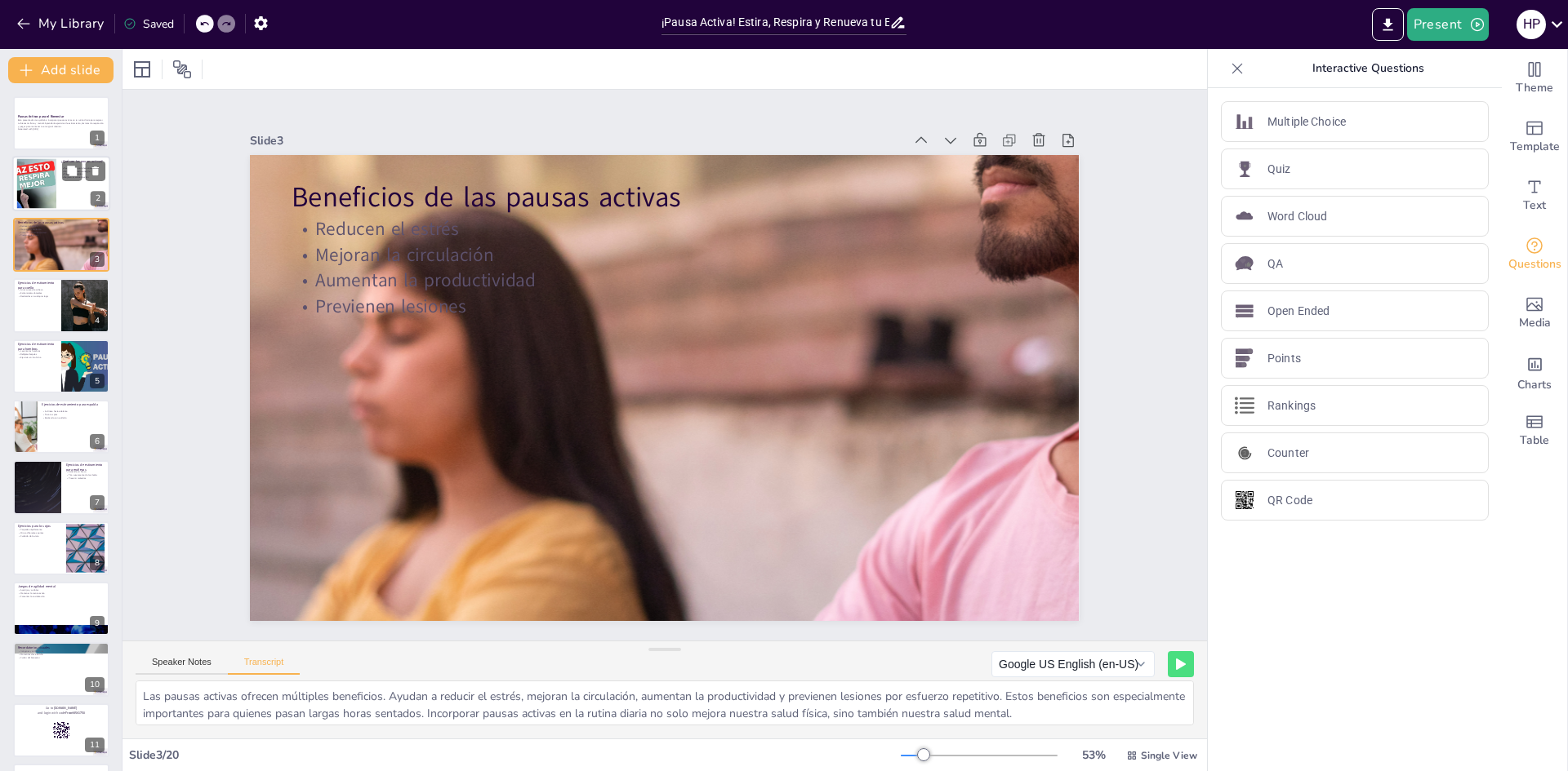
click at [51, 178] on div at bounding box center [36, 183] width 88 height 49
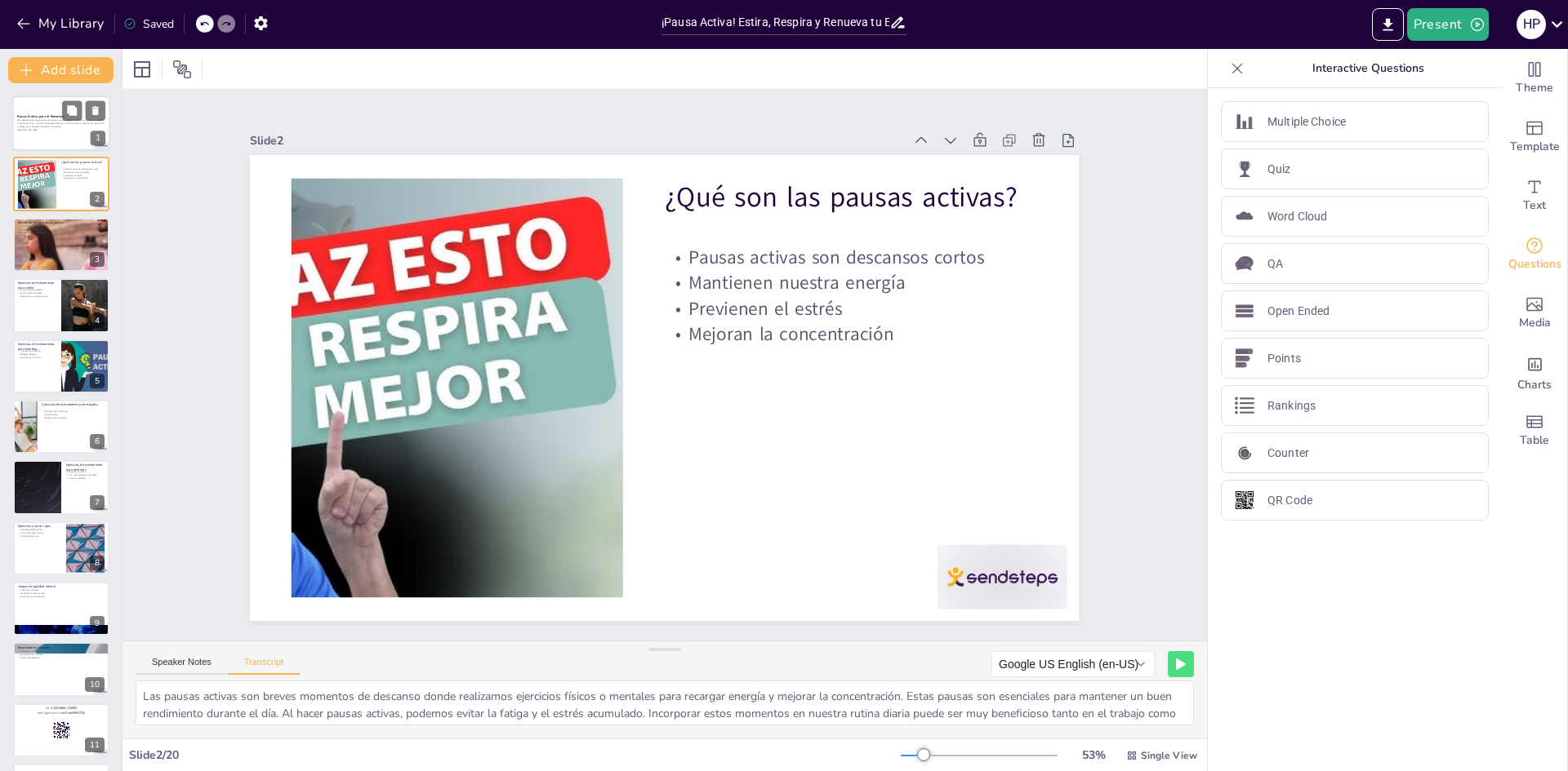
click at [44, 120] on p "Esta presentación te ayudará a incorporar pausas activas en tu rutina diaria pa…" at bounding box center [60, 123] width 88 height 9
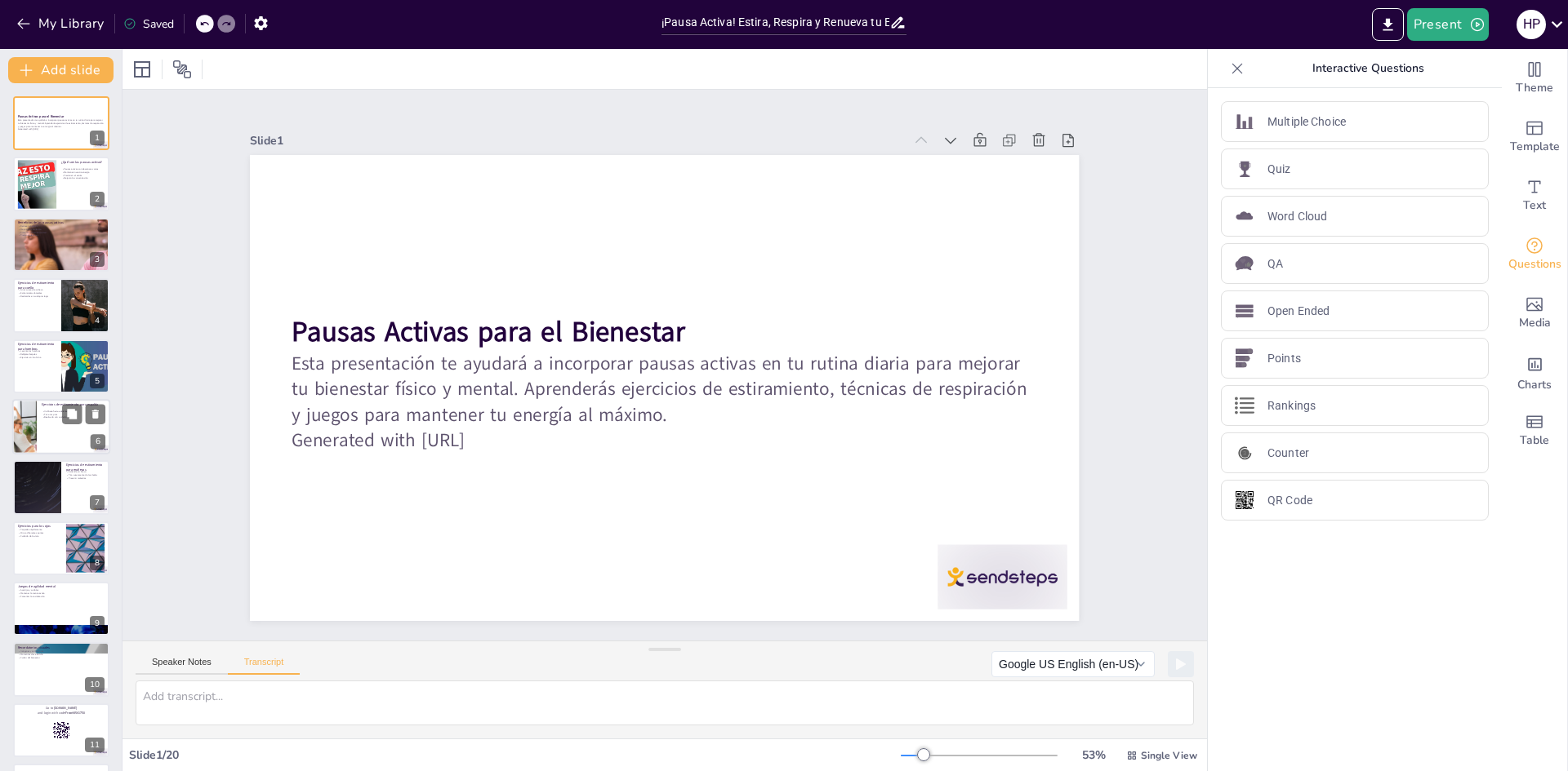
click at [33, 424] on div at bounding box center [24, 427] width 82 height 55
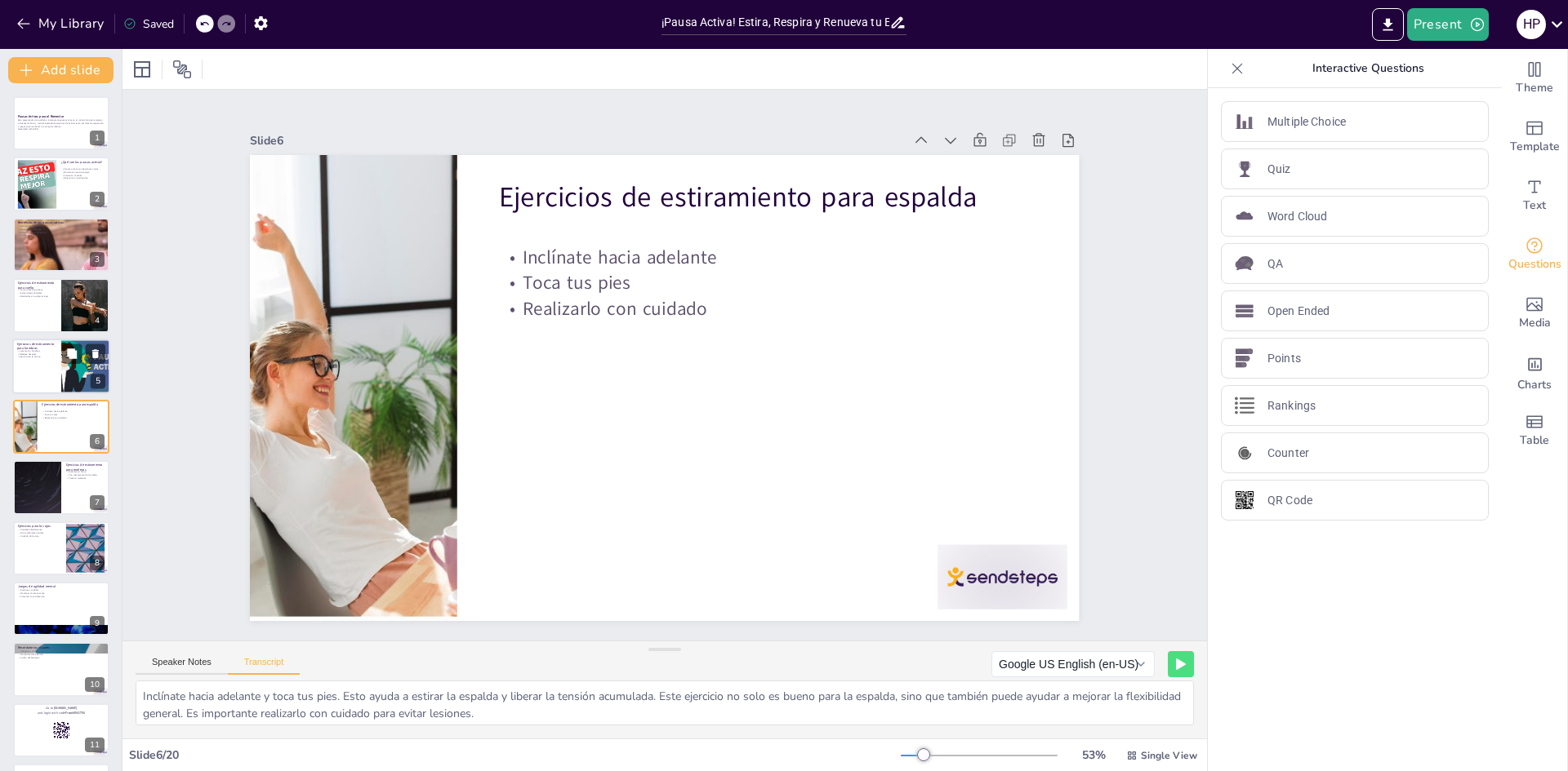
click at [42, 357] on p "Ejercicio en la oficina" at bounding box center [36, 357] width 39 height 3
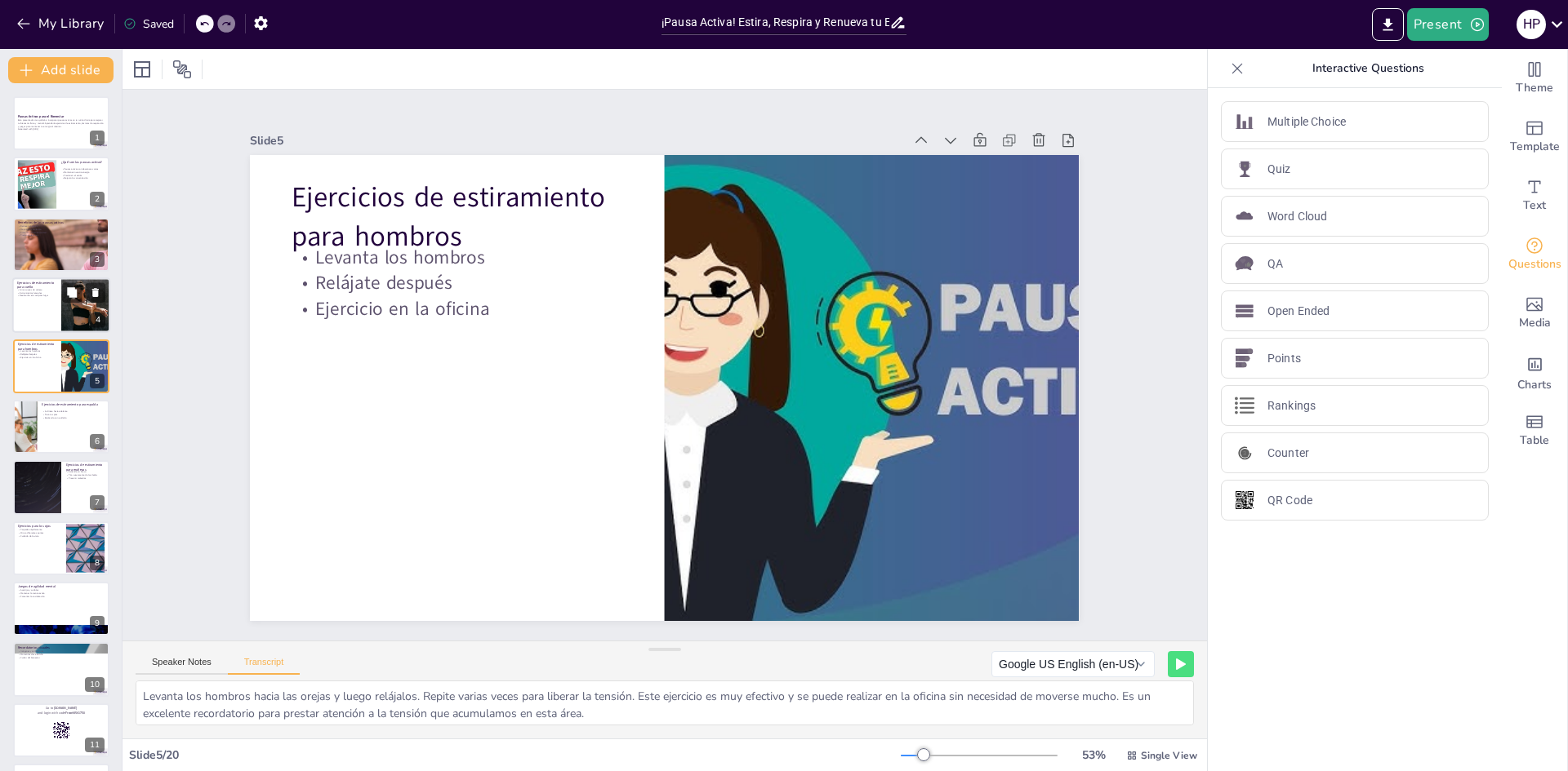
click at [49, 301] on div at bounding box center [61, 306] width 98 height 55
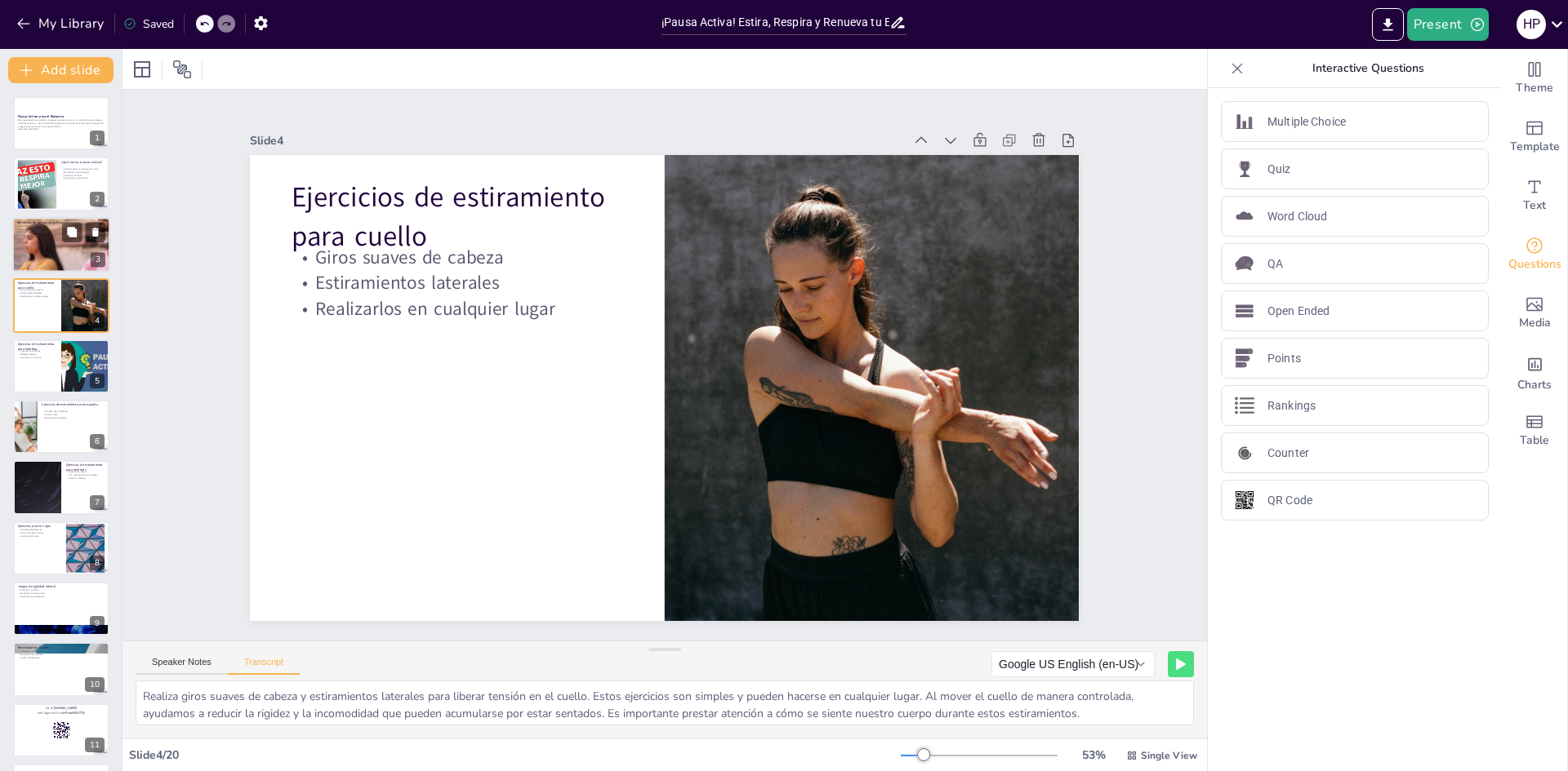
click at [41, 238] on div at bounding box center [61, 244] width 98 height 55
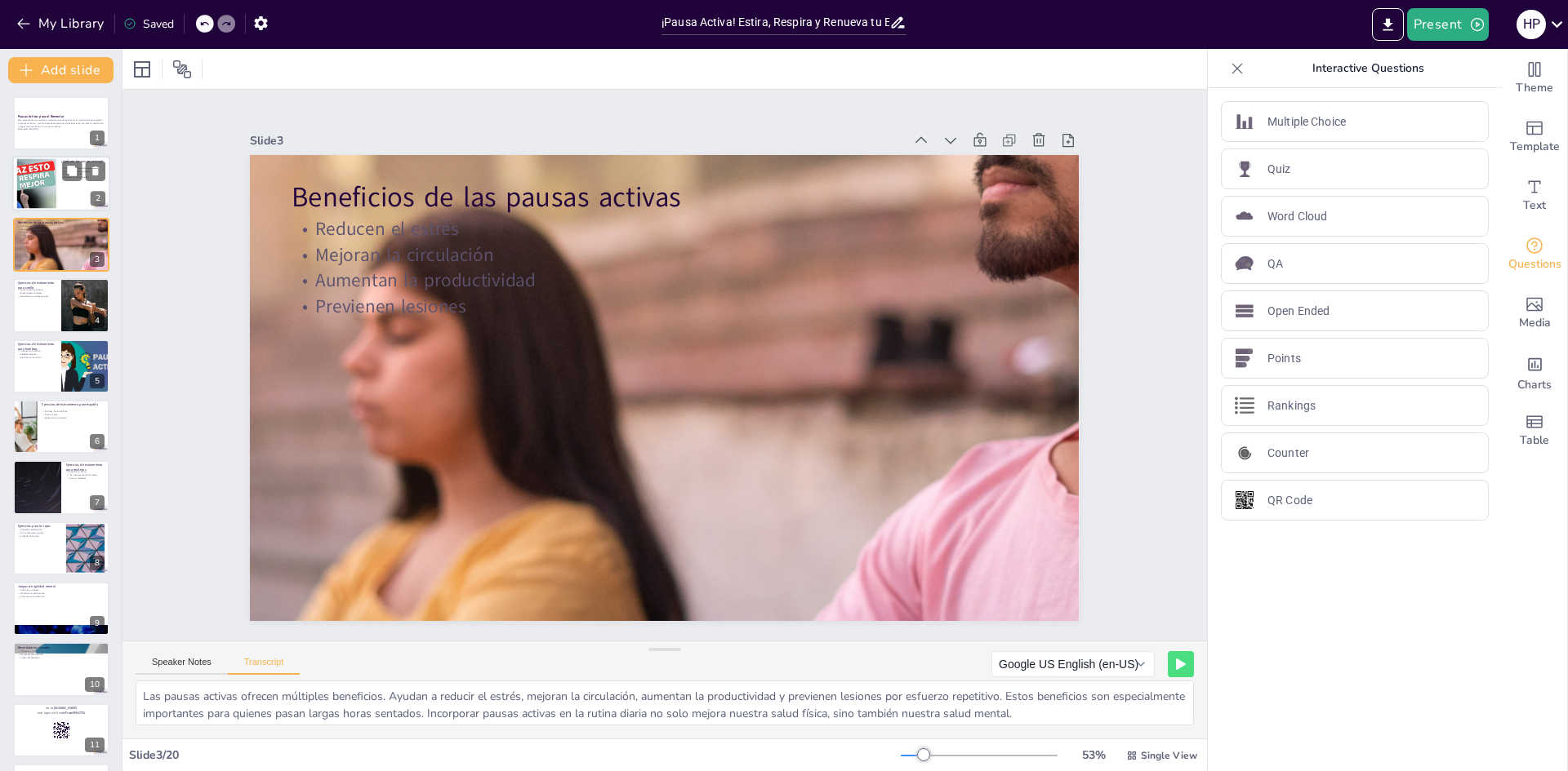
click at [45, 189] on div at bounding box center [36, 183] width 88 height 49
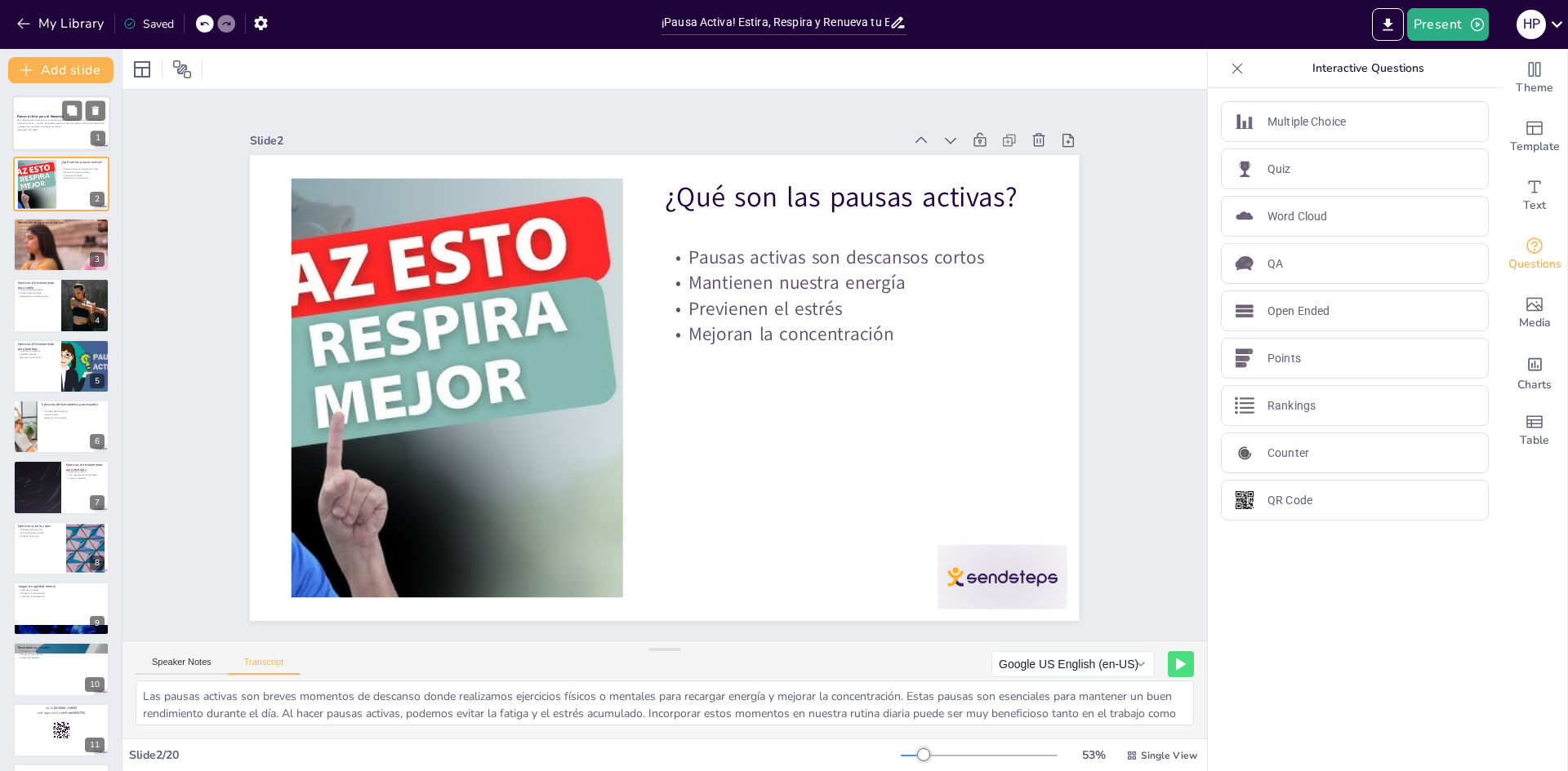
click at [39, 129] on p "Generated with [URL]" at bounding box center [60, 130] width 88 height 3
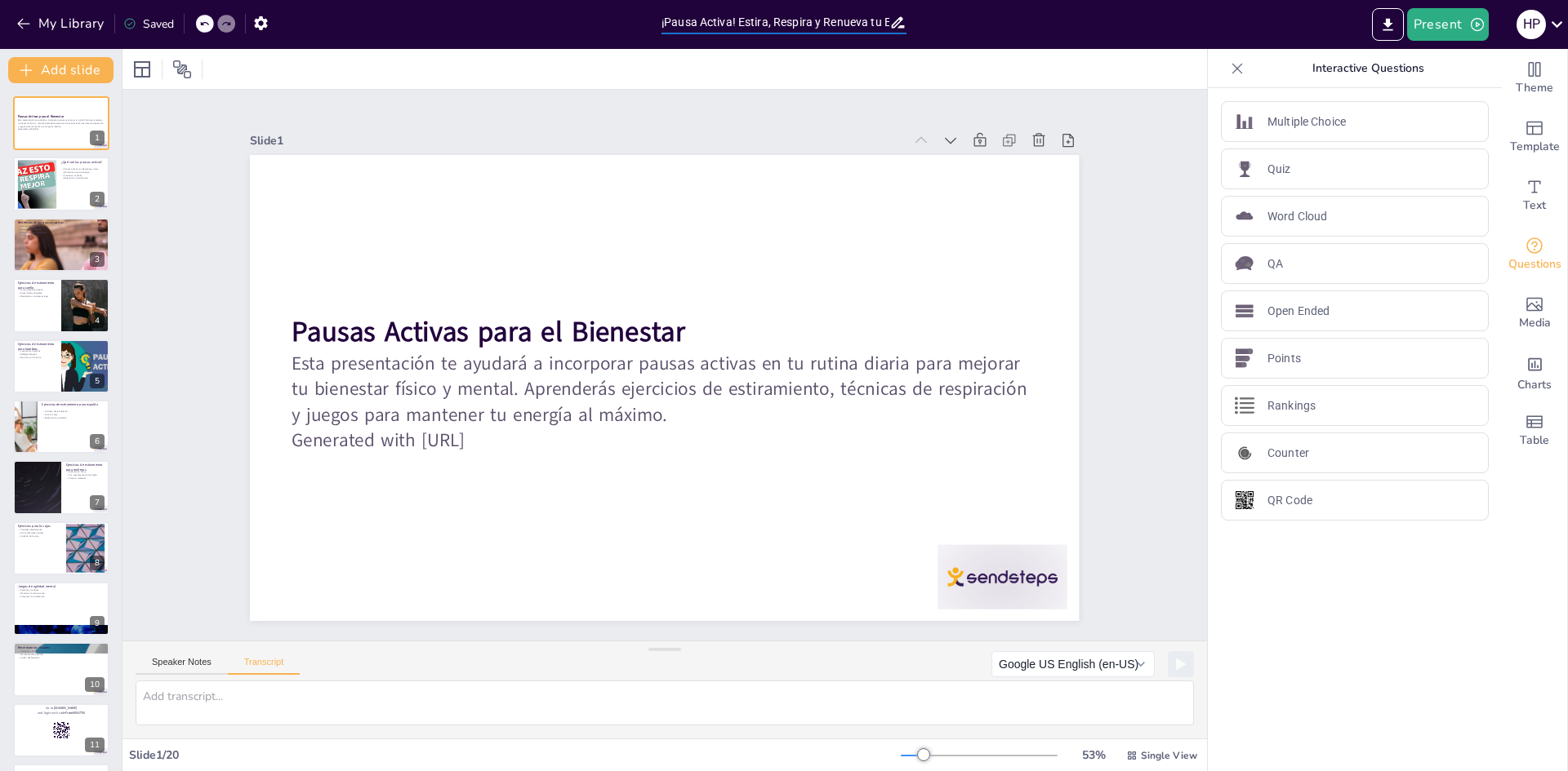
scroll to position [0, 33]
drag, startPoint x: 665, startPoint y: 23, endPoint x: 900, endPoint y: 18, distance: 235.1
click at [900, 18] on div "¡Pausa Activa! Estira, Respira y Renueva tu Energía" at bounding box center [784, 23] width 245 height 23
click at [55, 244] on div at bounding box center [61, 244] width 98 height 55
